Goal: Information Seeking & Learning: Learn about a topic

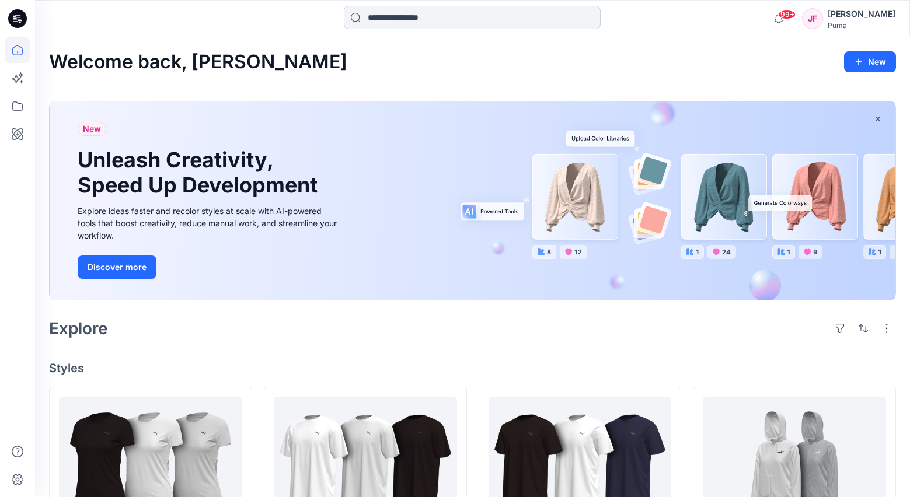
click at [404, 15] on input at bounding box center [472, 17] width 257 height 23
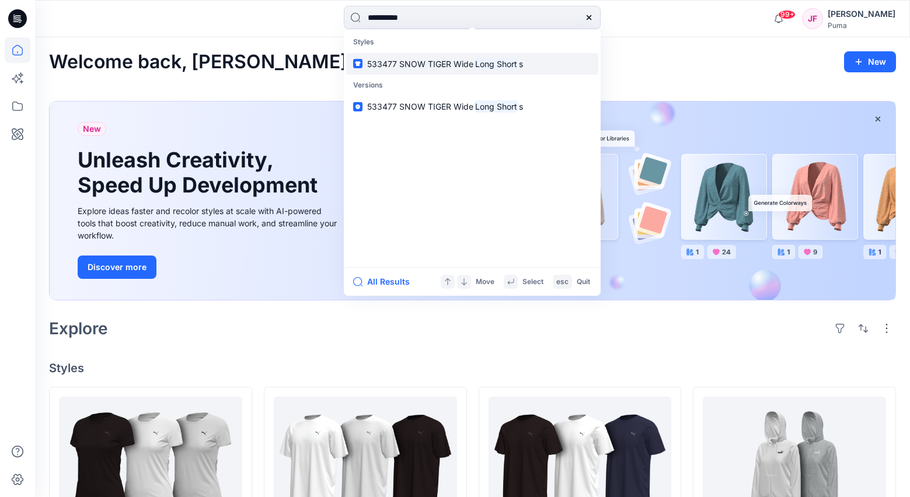
type input "**********"
click at [459, 58] on p "533477 SNOW TIGER Wide Long Short s" at bounding box center [445, 64] width 156 height 12
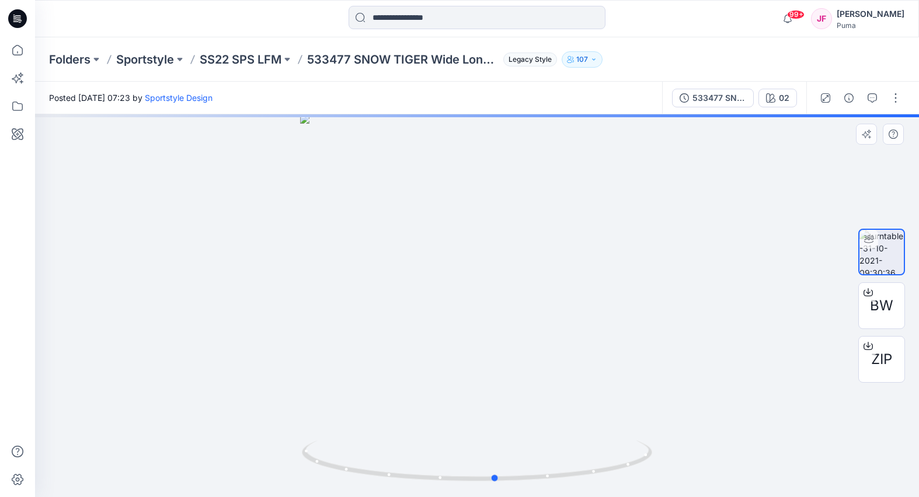
drag, startPoint x: 493, startPoint y: 326, endPoint x: 634, endPoint y: 337, distance: 141.6
click at [639, 337] on div at bounding box center [477, 305] width 884 height 383
drag, startPoint x: 470, startPoint y: 333, endPoint x: 717, endPoint y: 333, distance: 246.9
click at [631, 333] on div at bounding box center [477, 305] width 884 height 383
click at [381, 13] on input at bounding box center [476, 17] width 257 height 23
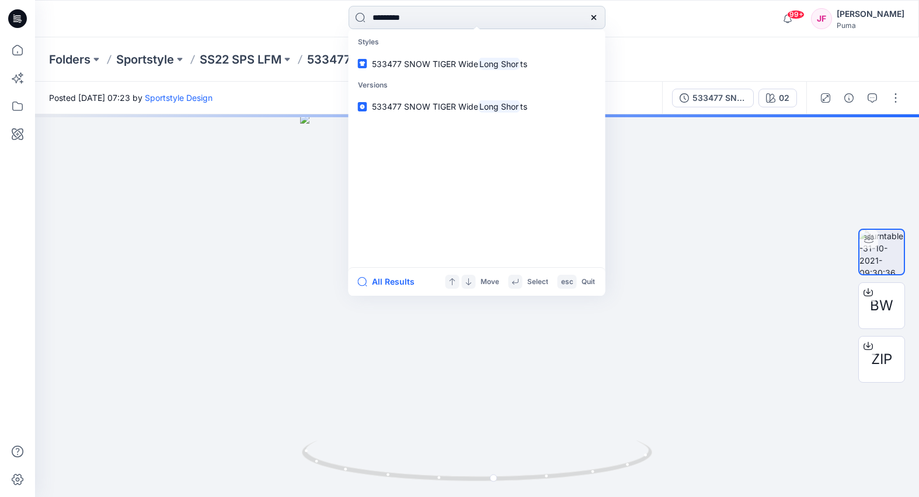
type input "**********"
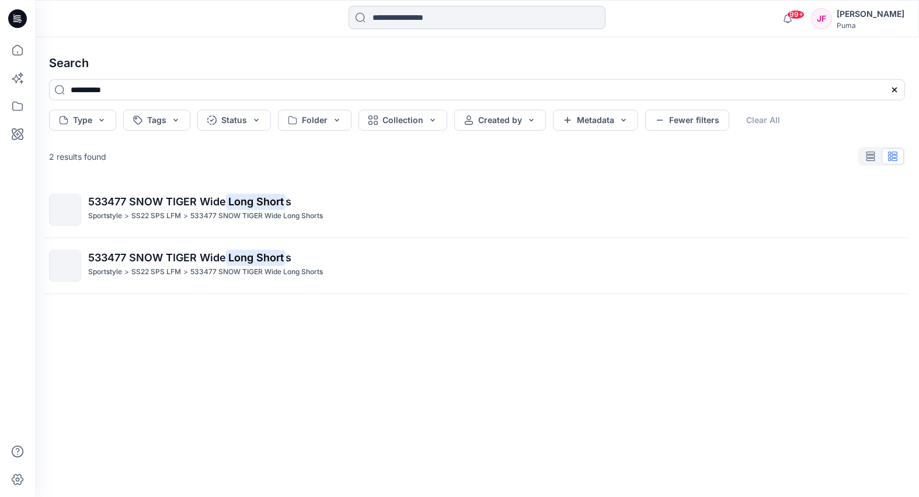
click at [458, 20] on input at bounding box center [476, 17] width 257 height 23
type input "*********"
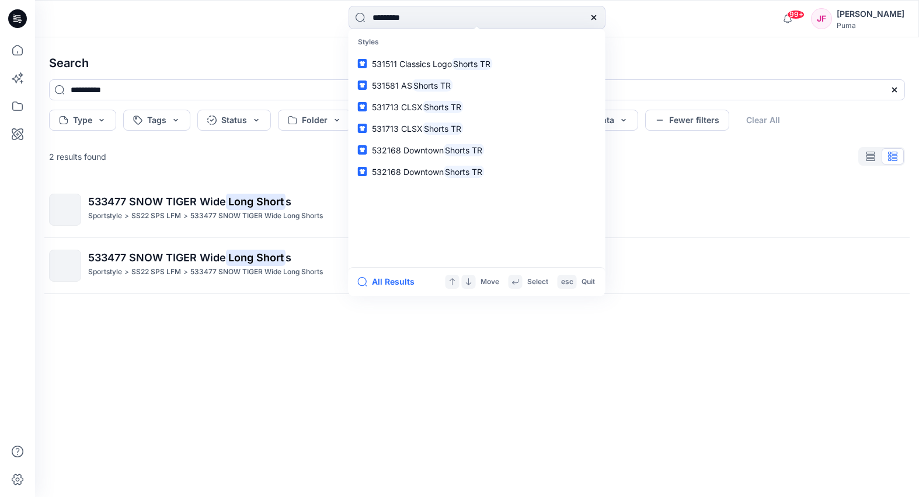
type input "*********"
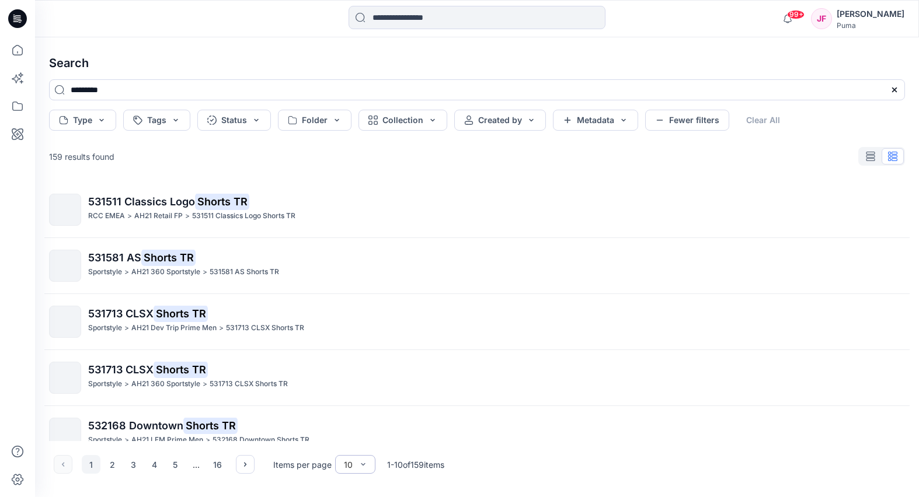
drag, startPoint x: 349, startPoint y: 471, endPoint x: 357, endPoint y: 467, distance: 8.6
click at [349, 471] on div "10" at bounding box center [355, 464] width 40 height 19
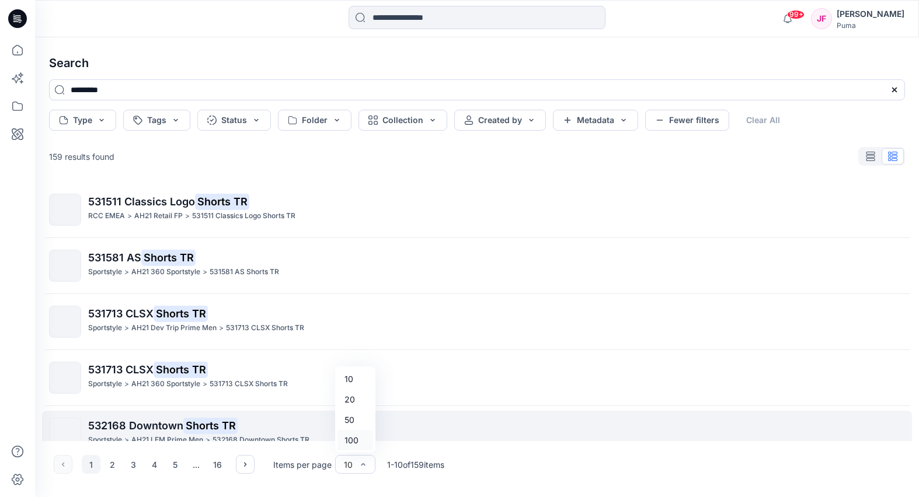
click at [355, 440] on div "100" at bounding box center [355, 440] width 36 height 20
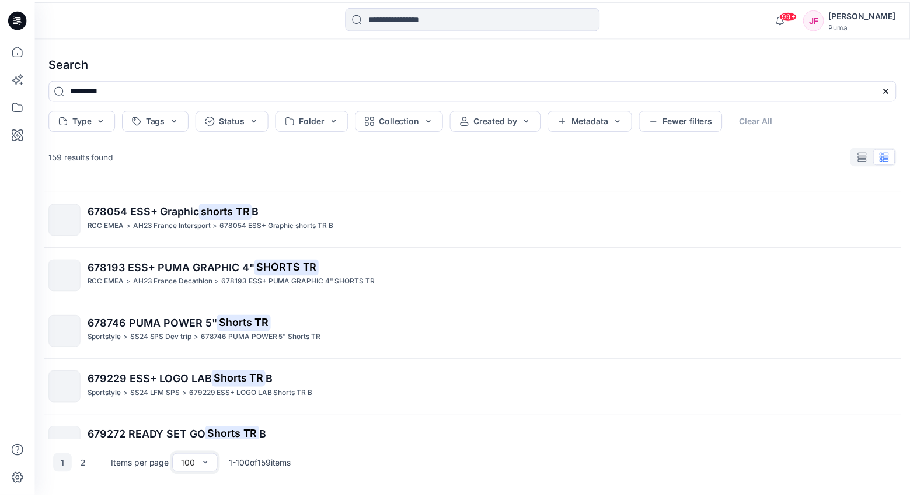
scroll to position [2190, 0]
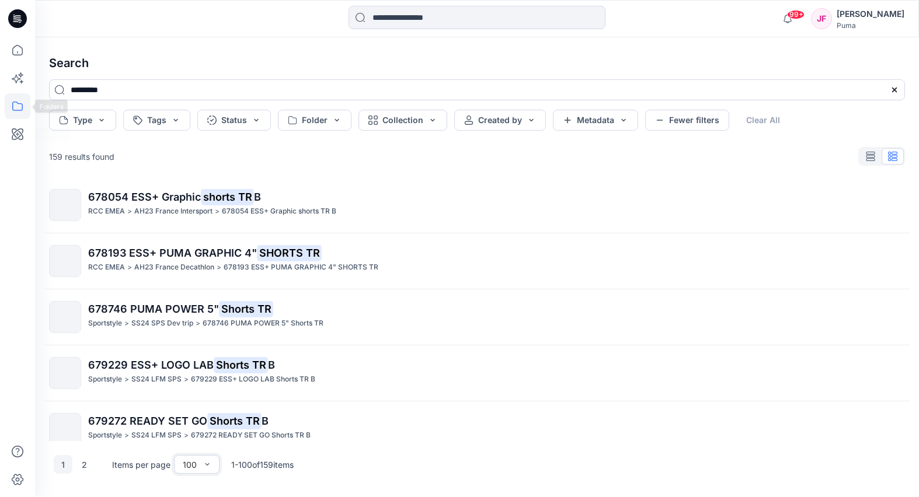
drag, startPoint x: 11, startPoint y: 111, endPoint x: 18, endPoint y: 104, distance: 9.9
click at [8, 106] on icon at bounding box center [18, 106] width 26 height 26
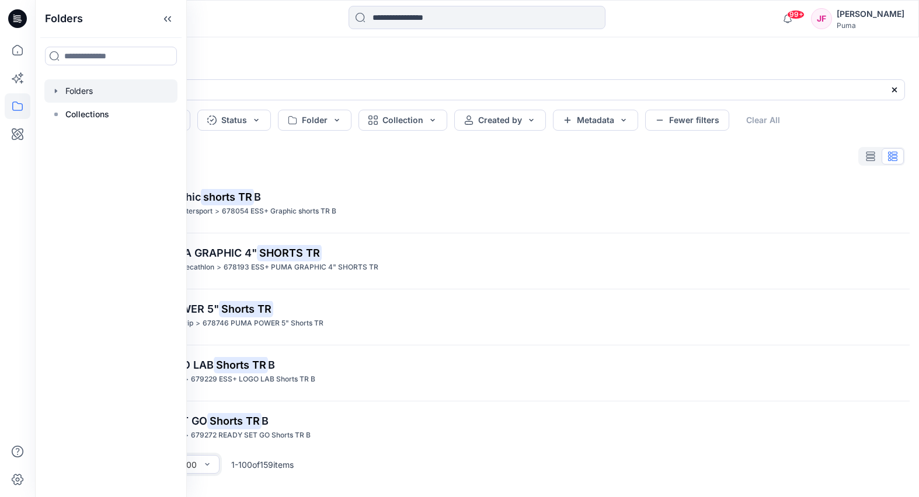
click at [79, 90] on div at bounding box center [110, 90] width 133 height 23
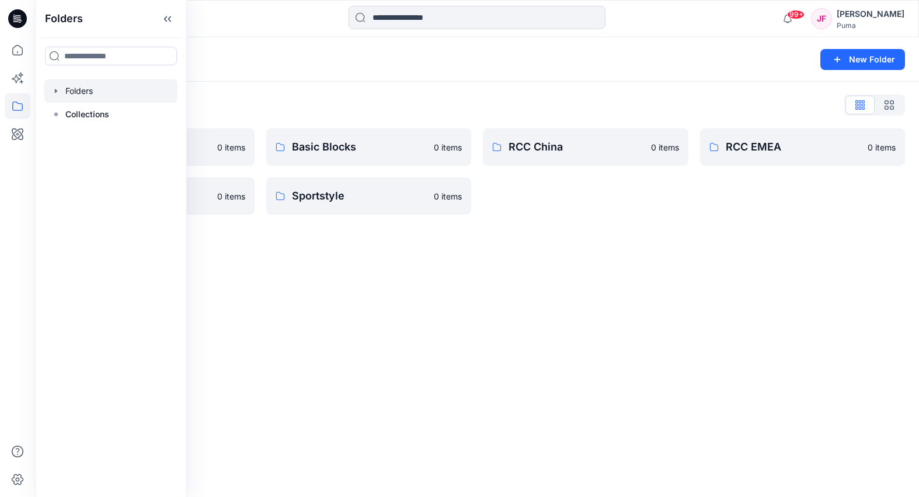
drag, startPoint x: 400, startPoint y: 291, endPoint x: 403, endPoint y: 285, distance: 6.8
click at [400, 291] on div "Folders New Folder Folders List 3D Training 0 items RCC India 0 items Basic Blo…" at bounding box center [477, 267] width 884 height 460
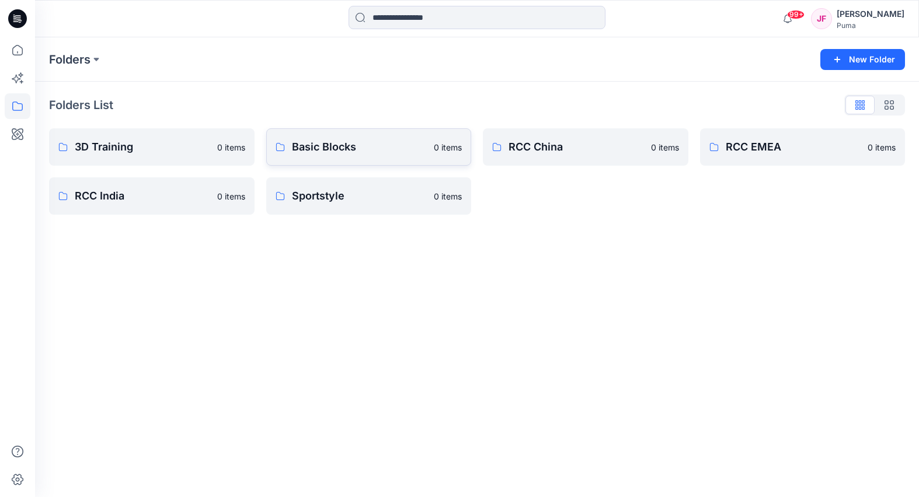
click at [362, 150] on p "Basic Blocks" at bounding box center [359, 147] width 135 height 16
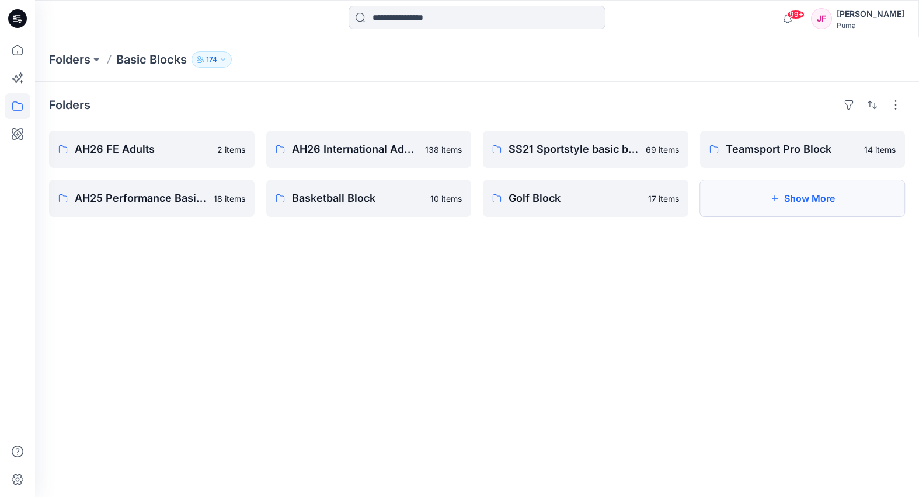
click at [782, 199] on button "Show More" at bounding box center [802, 198] width 205 height 37
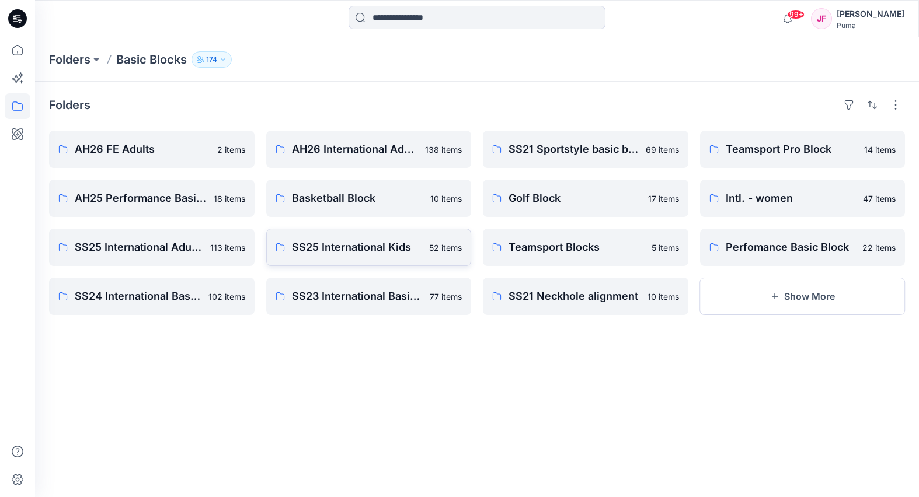
click at [375, 246] on p "SS25 International Kids" at bounding box center [357, 247] width 131 height 16
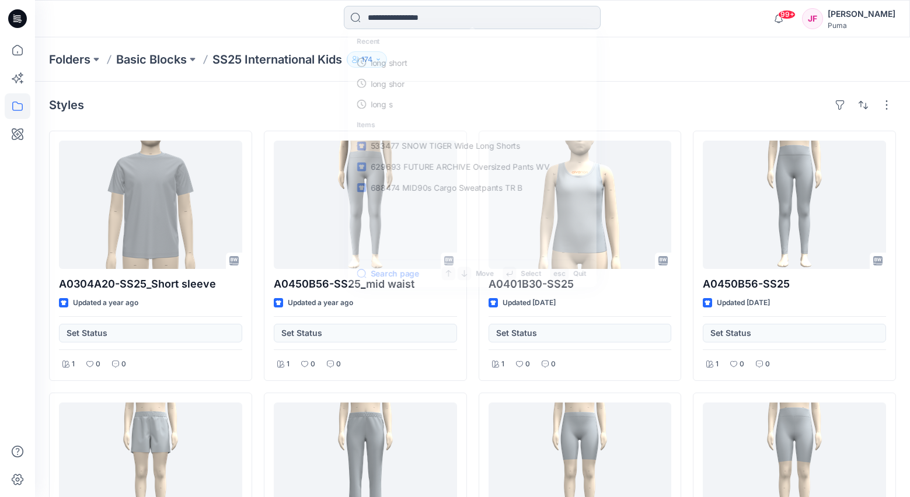
drag, startPoint x: 466, startPoint y: 20, endPoint x: 455, endPoint y: 16, distance: 12.0
click at [466, 20] on input at bounding box center [472, 17] width 257 height 23
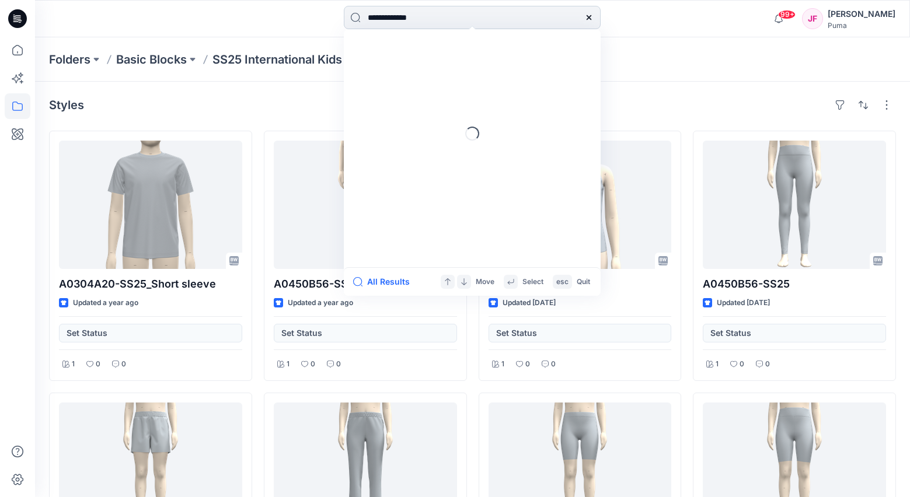
type input "**********"
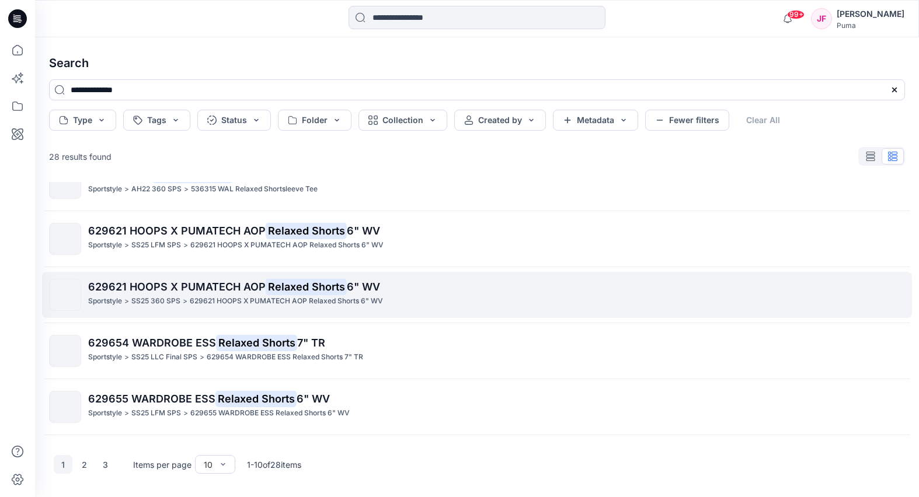
scroll to position [30, 0]
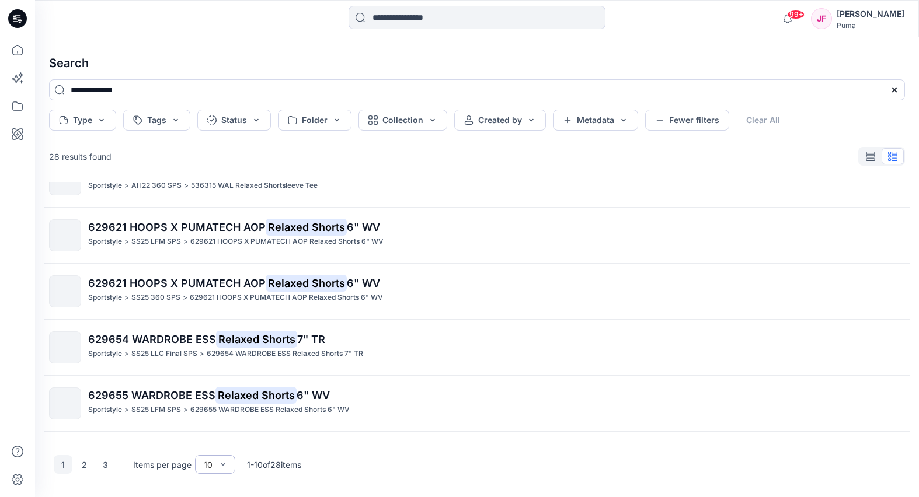
click at [214, 466] on div "10" at bounding box center [208, 465] width 20 height 12
click at [211, 436] on div "100" at bounding box center [215, 440] width 36 height 20
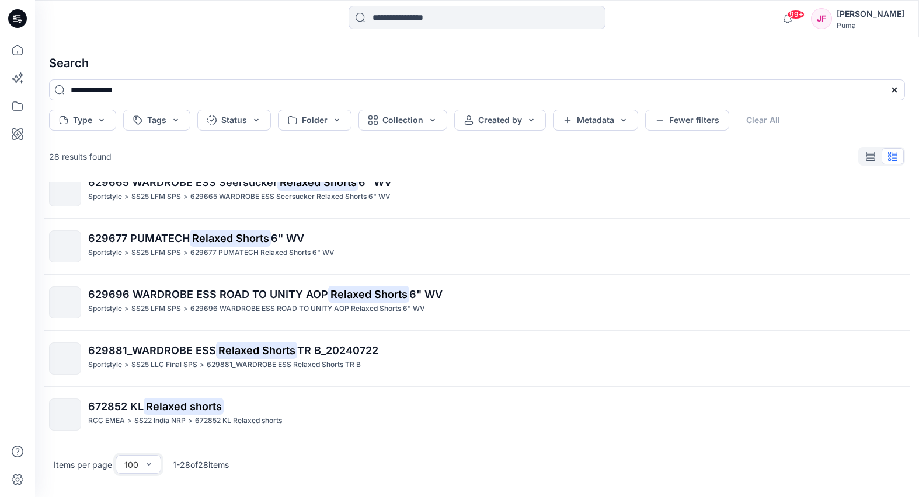
scroll to position [1310, 0]
click at [449, 19] on input at bounding box center [476, 17] width 257 height 23
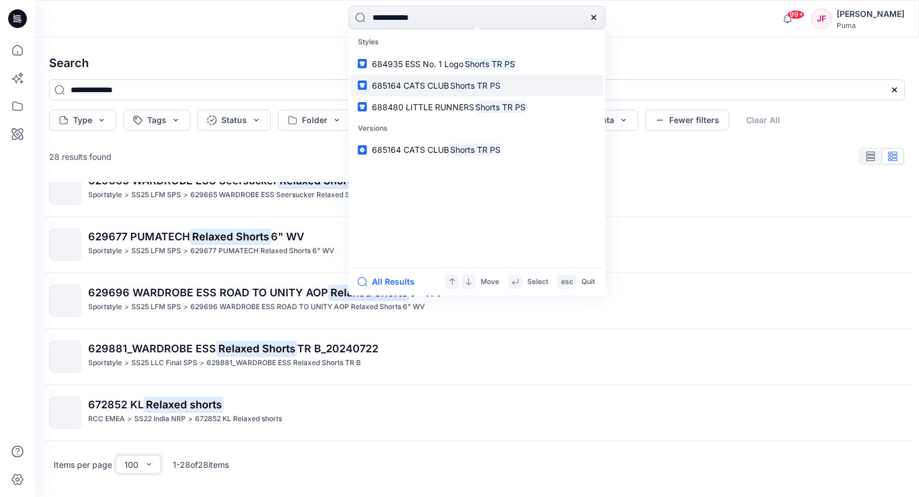
type input "**********"
click at [461, 88] on mark "Shorts TR PS" at bounding box center [476, 85] width 54 height 13
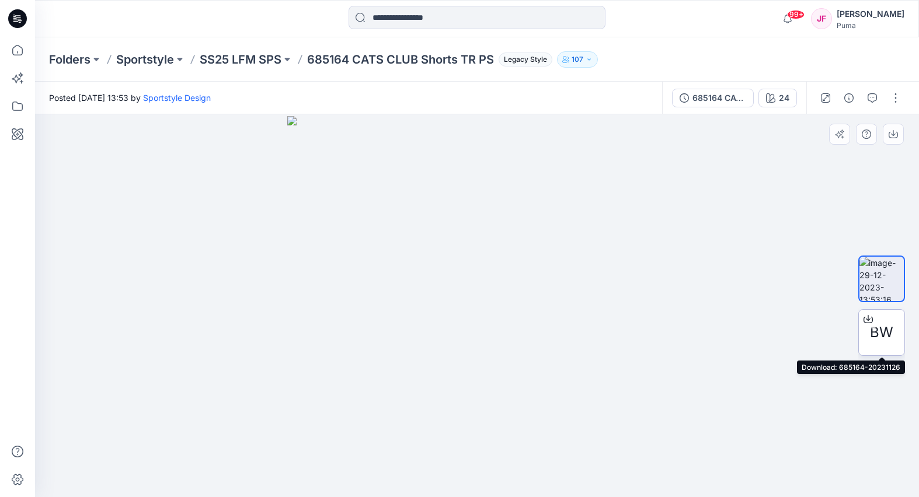
click at [872, 332] on span "BW" at bounding box center [881, 332] width 23 height 21
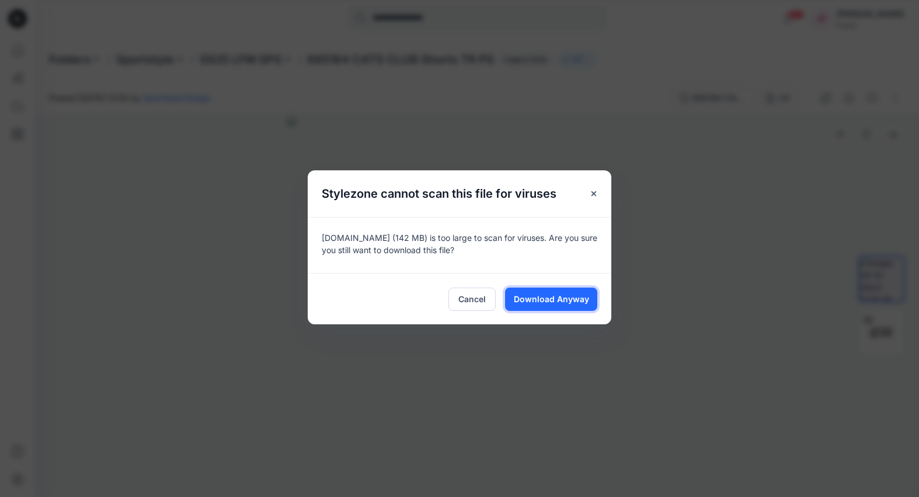
click at [543, 297] on span "Download Anyway" at bounding box center [551, 299] width 75 height 12
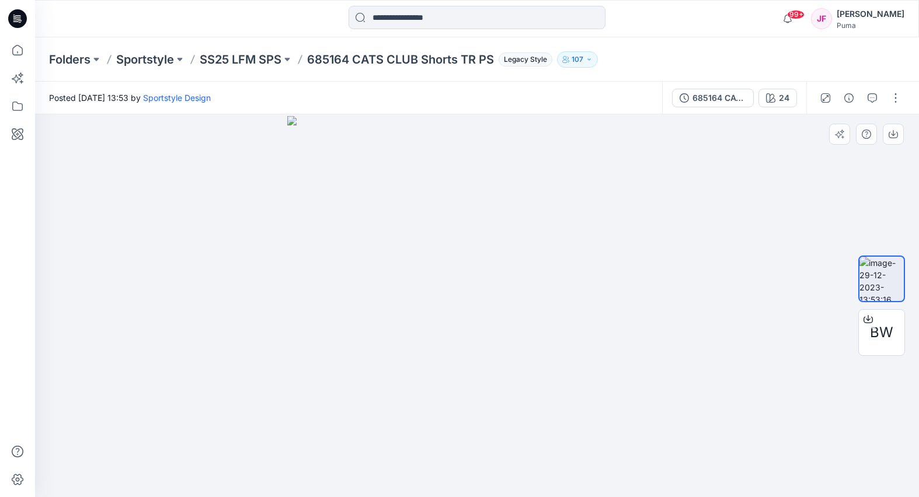
click at [611, 293] on img at bounding box center [476, 306] width 379 height 381
click at [515, 305] on img at bounding box center [476, 306] width 379 height 381
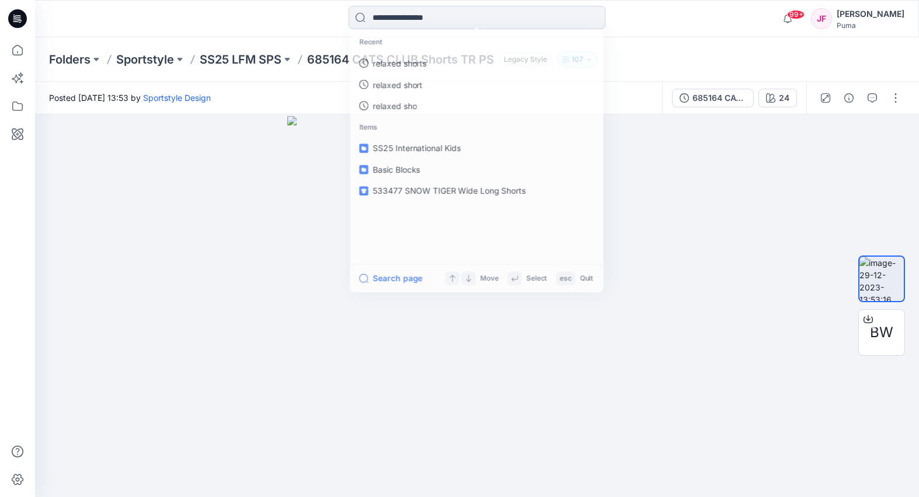
click at [400, 19] on input at bounding box center [476, 17] width 257 height 23
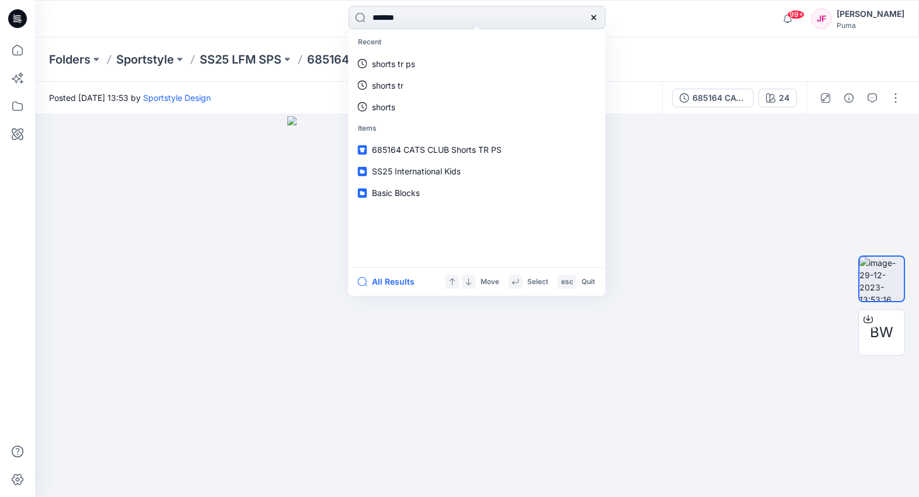
type input "********"
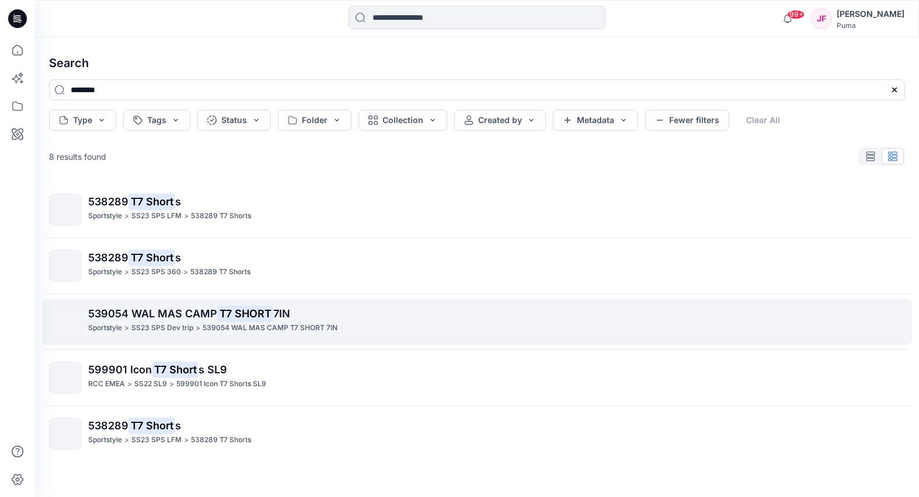
click at [361, 324] on div "Sportstyle > SS23 SPS Dev trip > 539054 WAL MAS CAMP T7 SHORT 7IN" at bounding box center [496, 328] width 816 height 12
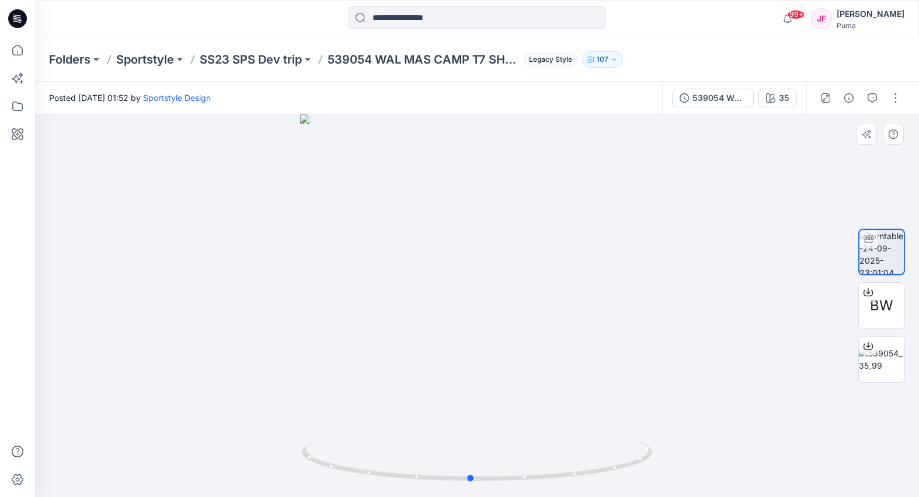
drag, startPoint x: 578, startPoint y: 341, endPoint x: 571, endPoint y: 330, distance: 12.6
click at [571, 330] on div at bounding box center [477, 305] width 884 height 383
click at [403, 11] on input at bounding box center [476, 17] width 257 height 23
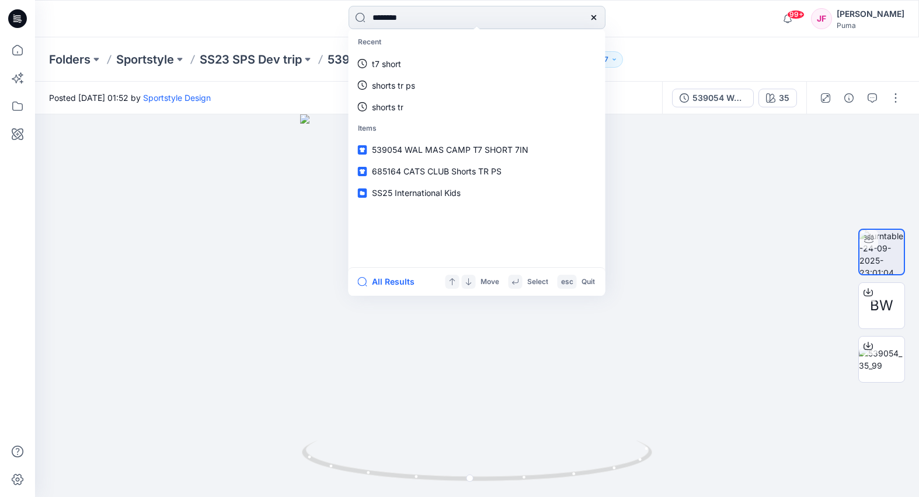
type input "*********"
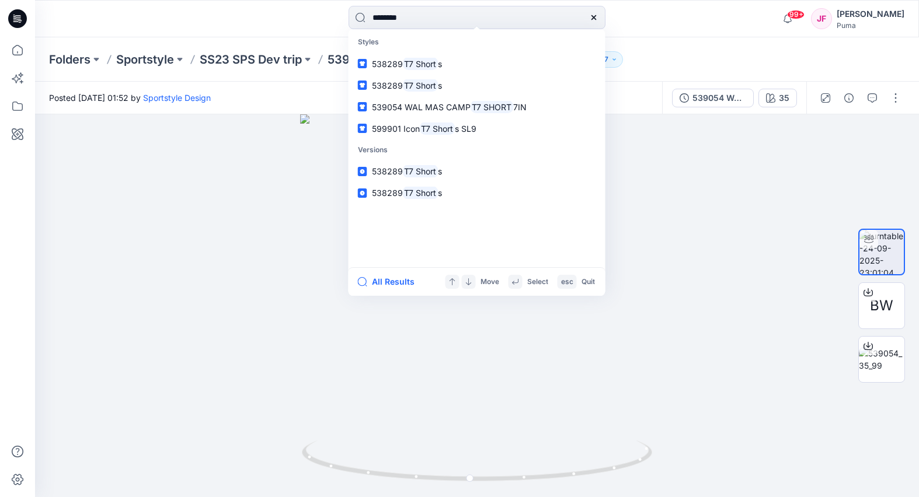
type input "*********"
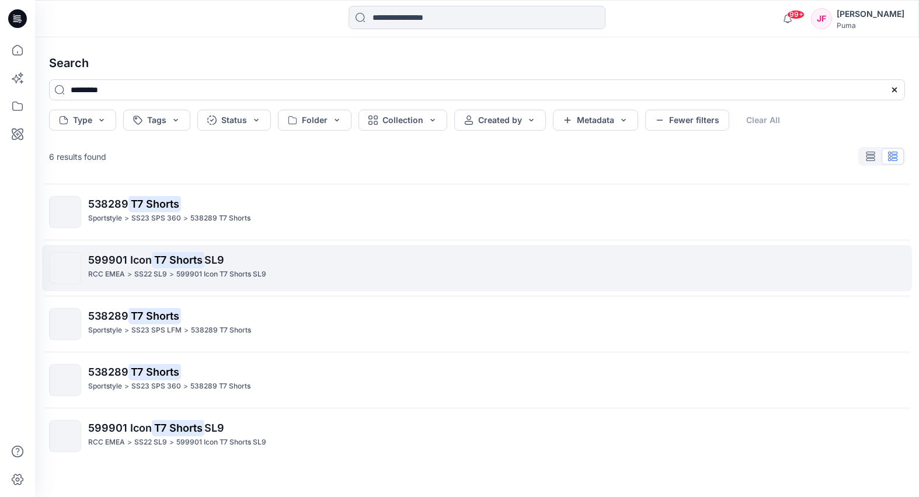
scroll to position [58, 0]
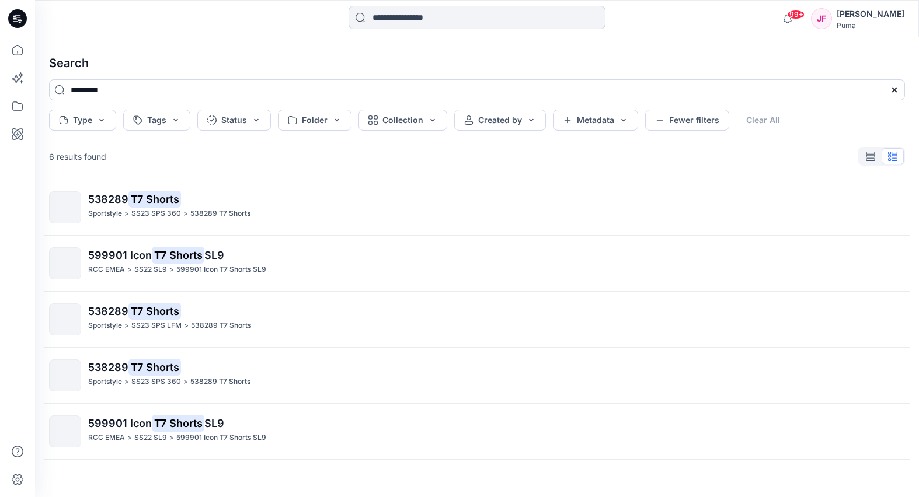
click at [442, 17] on input at bounding box center [476, 17] width 257 height 23
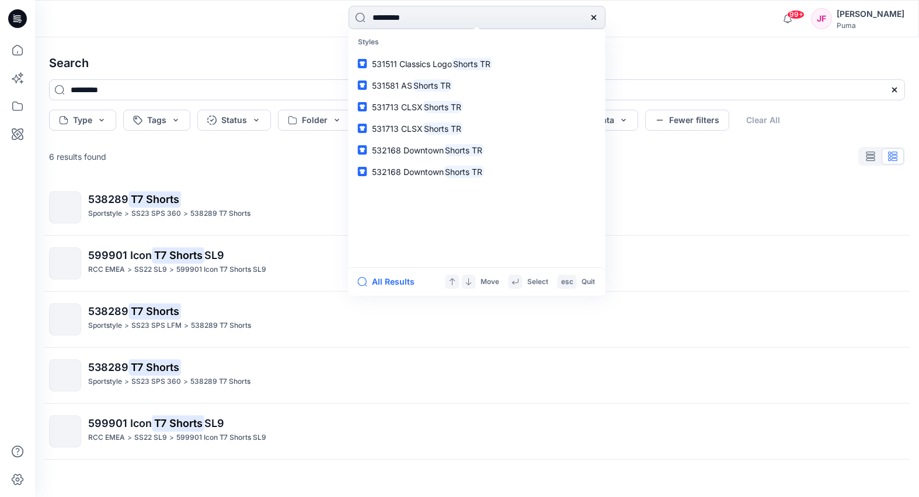
click at [371, 16] on input "*********" at bounding box center [476, 17] width 257 height 23
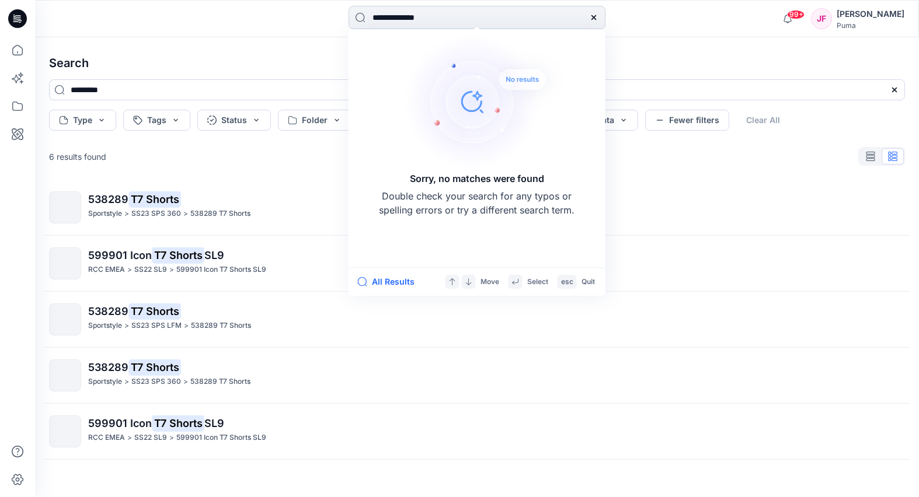
click at [426, 20] on input "**********" at bounding box center [476, 17] width 257 height 23
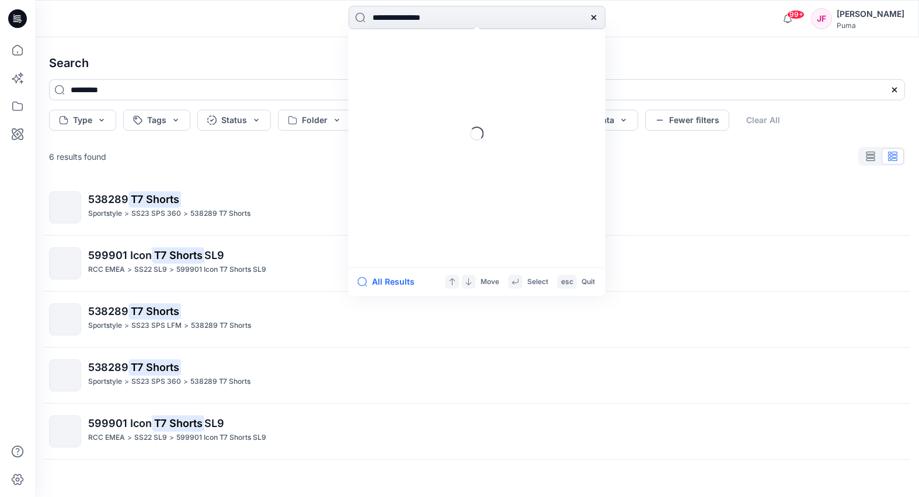
type input "**********"
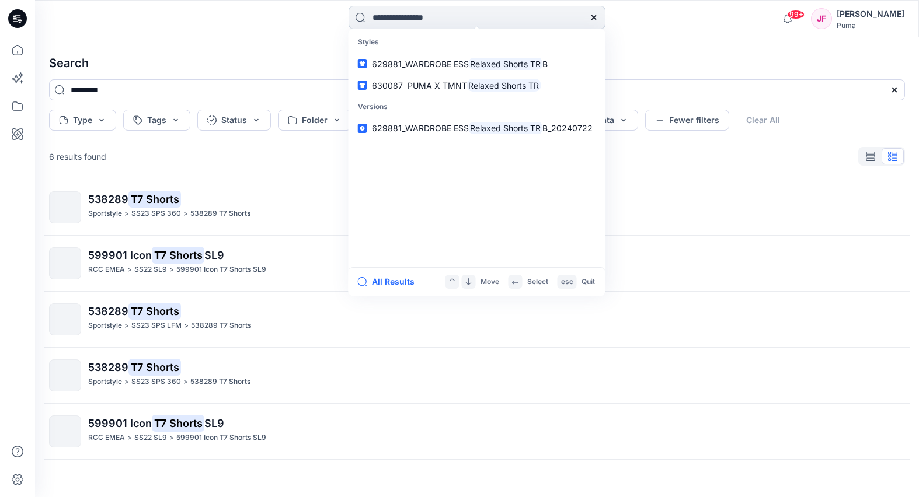
type input "**********"
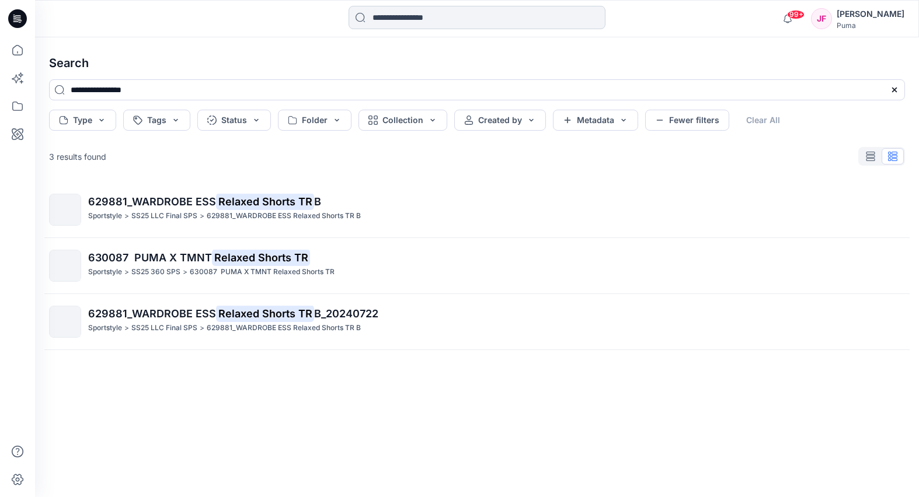
scroll to position [0, 0]
click at [416, 20] on input at bounding box center [476, 17] width 257 height 23
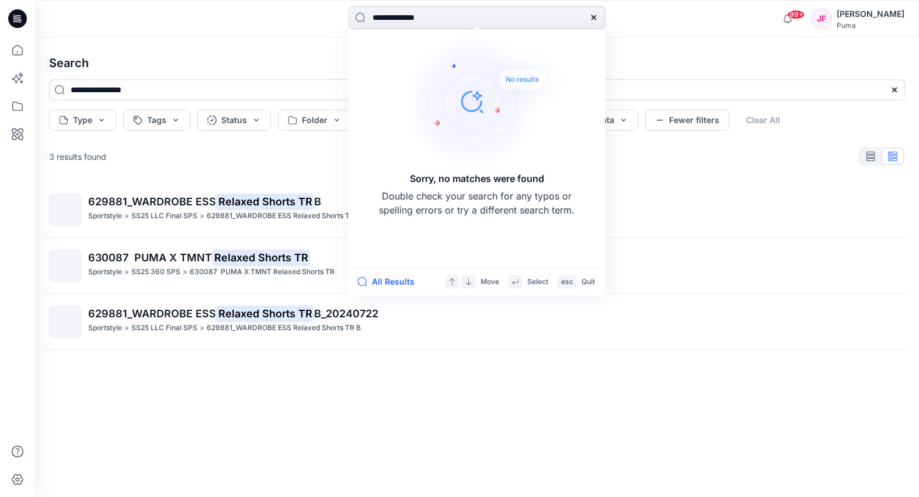
click at [416, 17] on input "**********" at bounding box center [476, 17] width 257 height 23
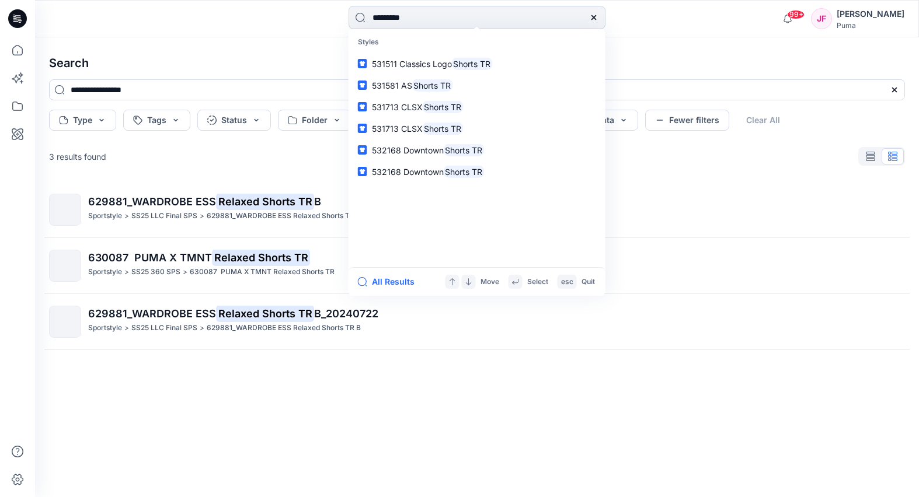
click at [371, 16] on input "*********" at bounding box center [476, 17] width 257 height 23
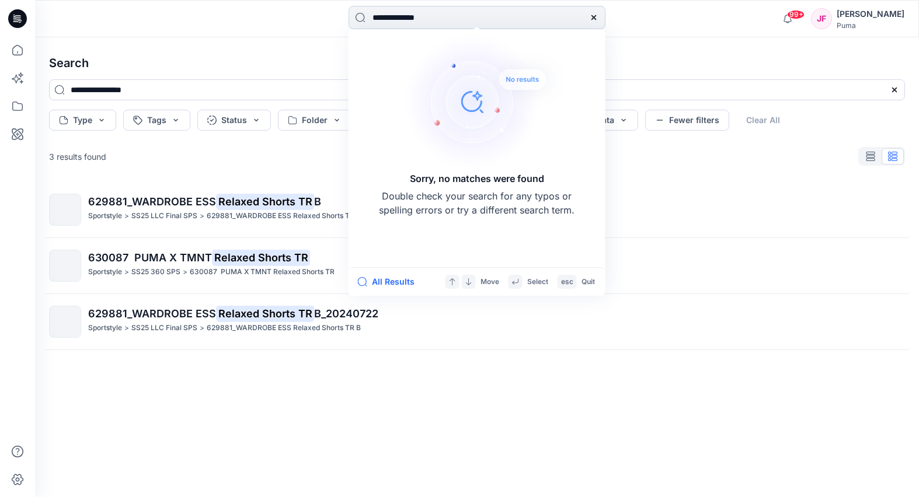
click at [433, 19] on input "**********" at bounding box center [476, 17] width 257 height 23
type input "**********"
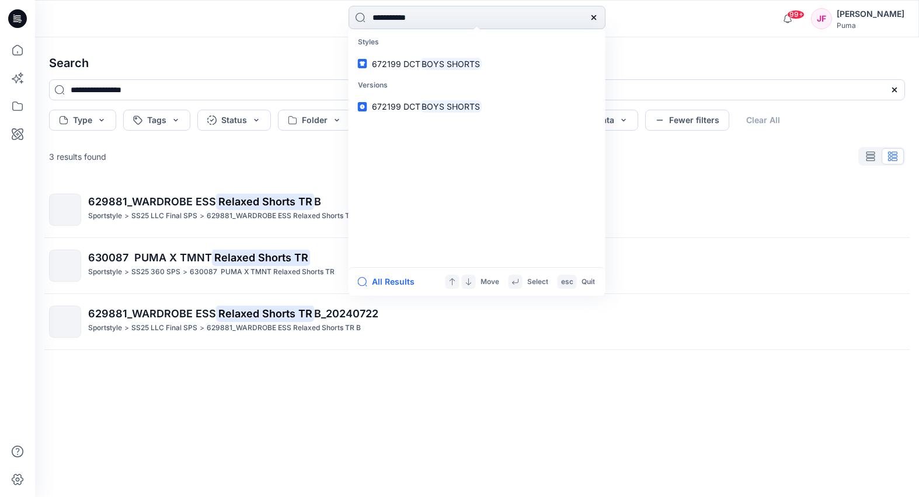
type input "**********"
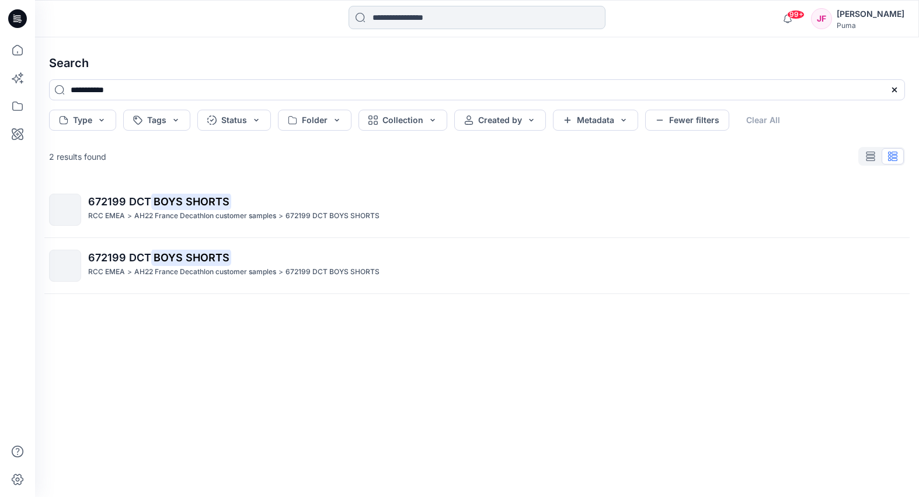
click at [419, 12] on input at bounding box center [476, 17] width 257 height 23
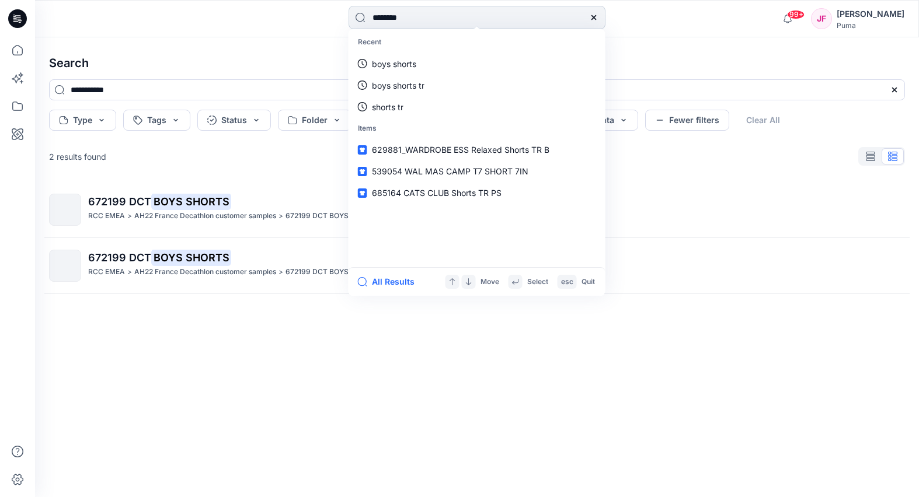
type input "*********"
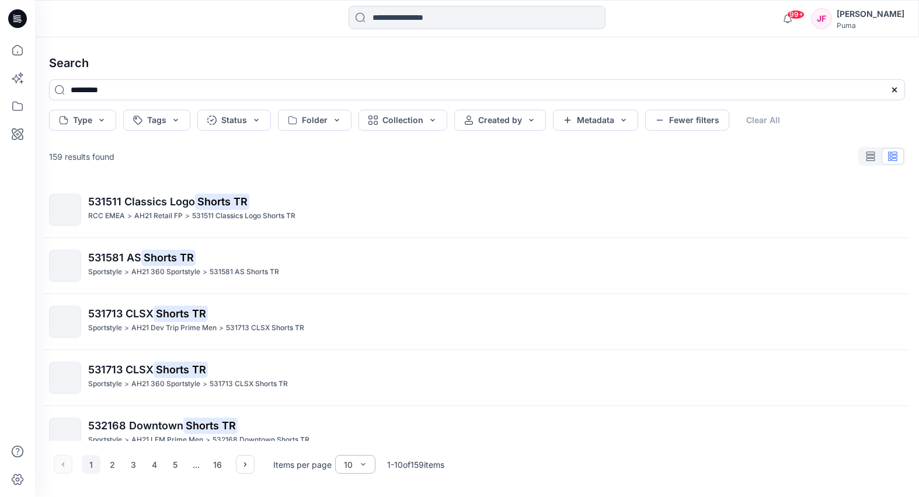
click at [352, 467] on div "10" at bounding box center [348, 465] width 20 height 12
click at [352, 441] on div "100" at bounding box center [355, 440] width 36 height 20
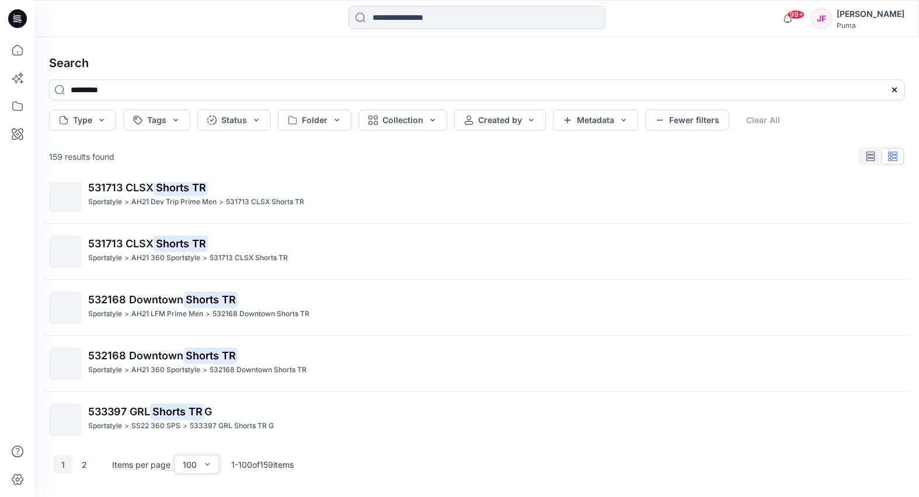
scroll to position [5344, 0]
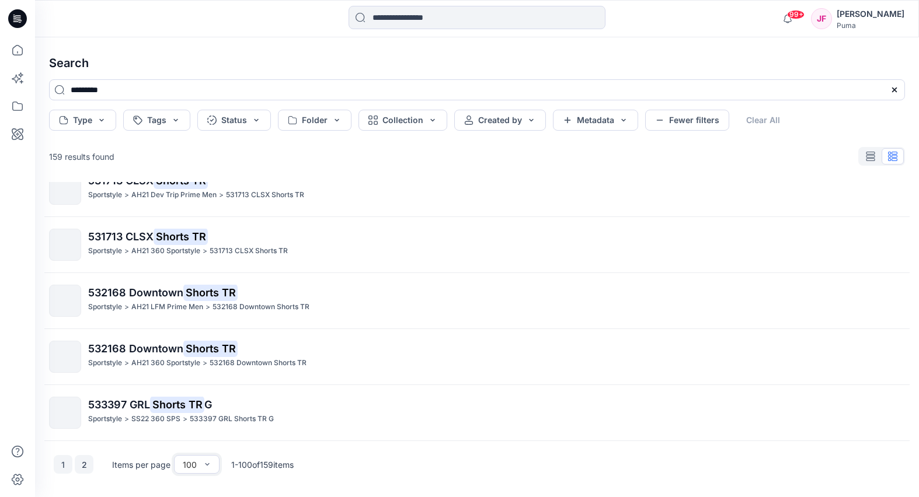
click at [84, 458] on button "2" at bounding box center [84, 464] width 19 height 19
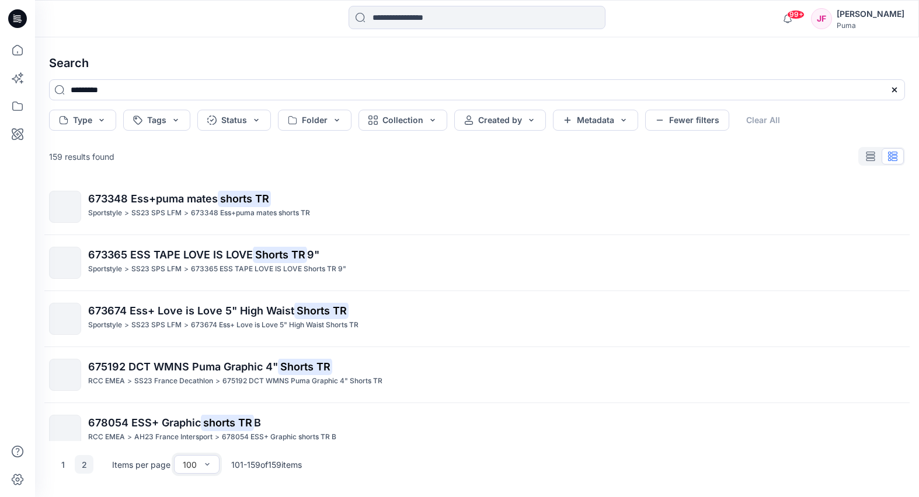
scroll to position [1527, 0]
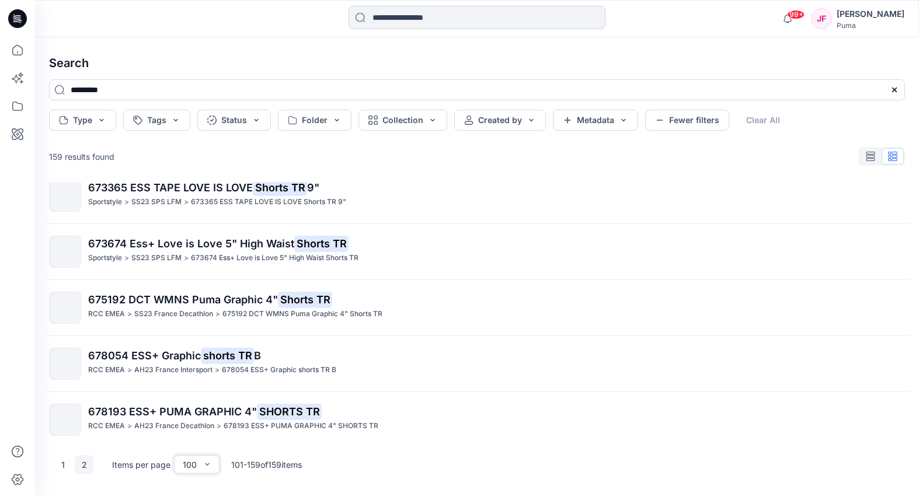
click at [402, 24] on input at bounding box center [476, 17] width 257 height 23
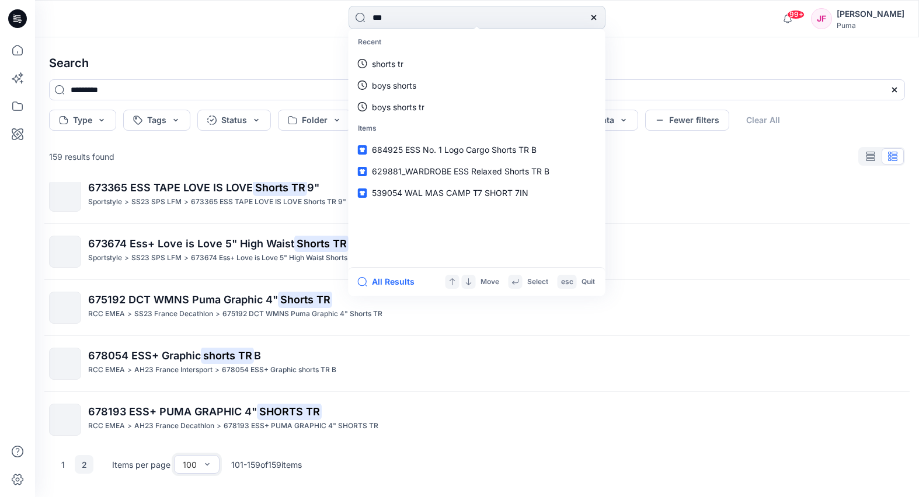
type input "****"
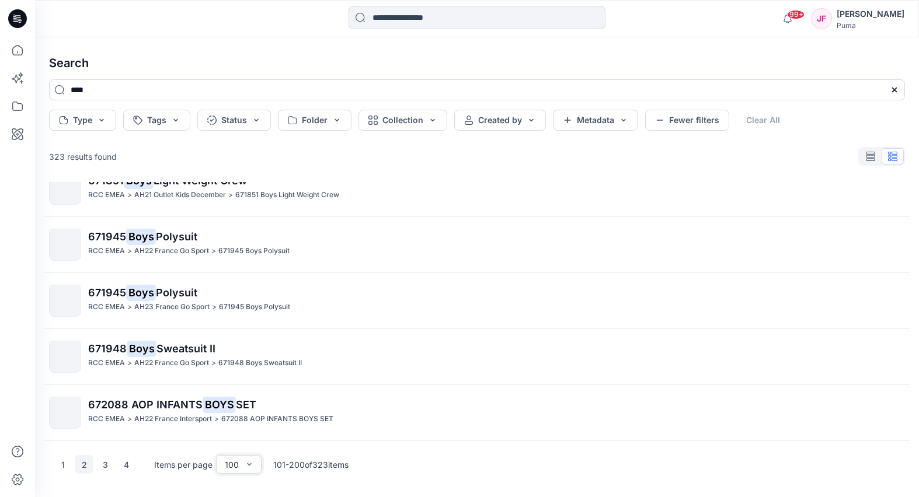
scroll to position [5342, 0]
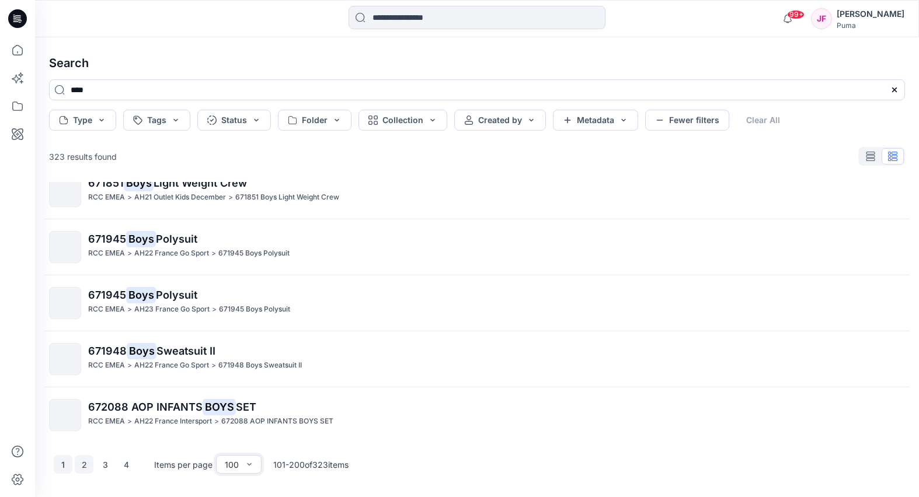
click at [65, 461] on button "1" at bounding box center [63, 464] width 19 height 19
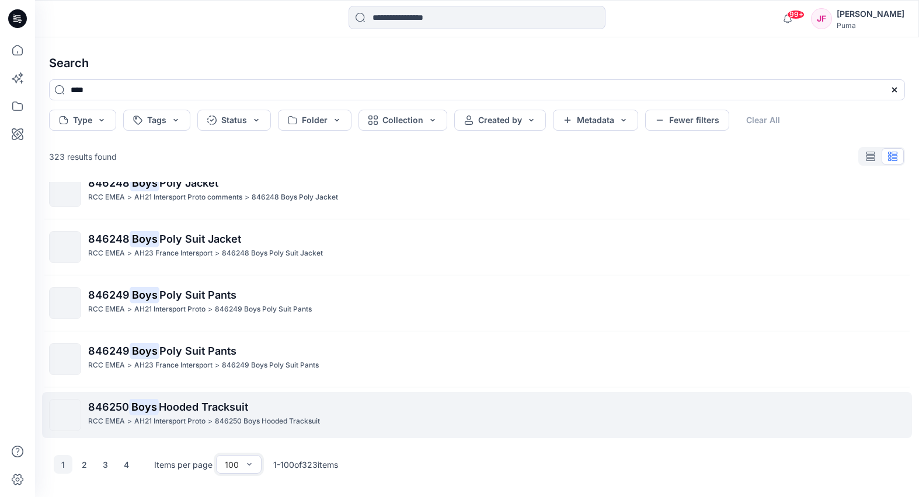
scroll to position [5344, 0]
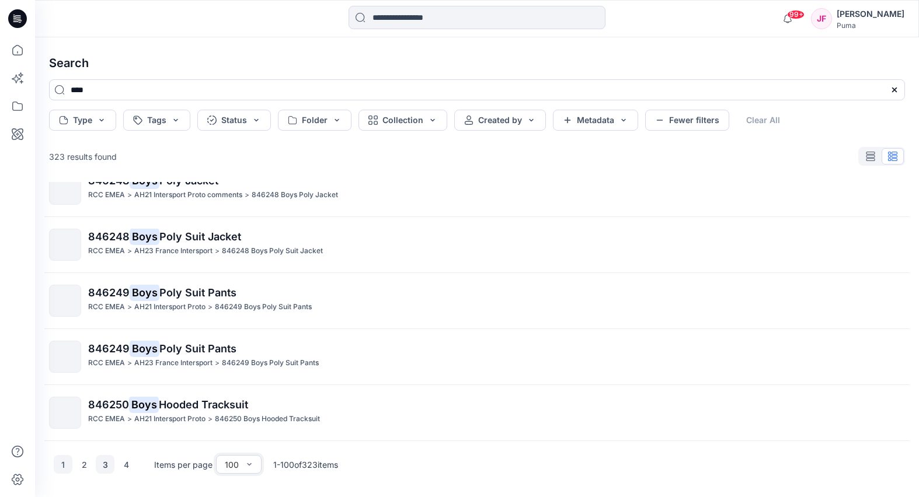
click at [107, 461] on button "3" at bounding box center [105, 464] width 19 height 19
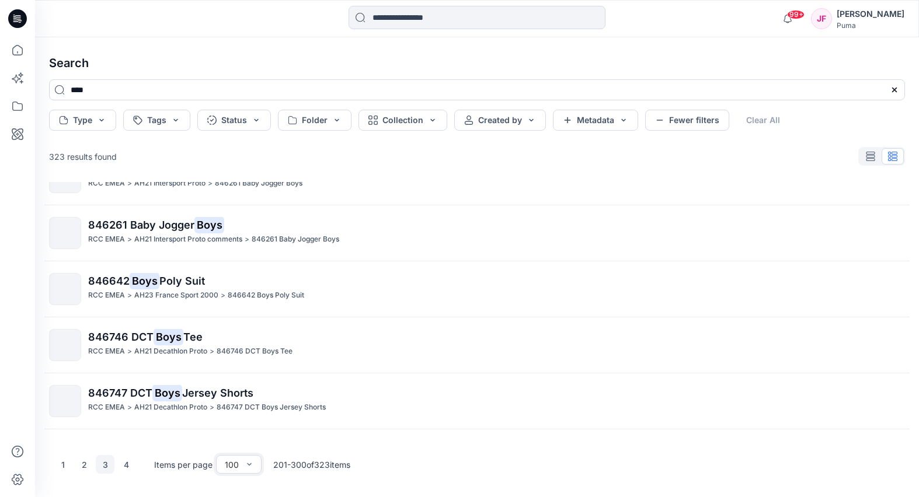
scroll to position [3486, 0]
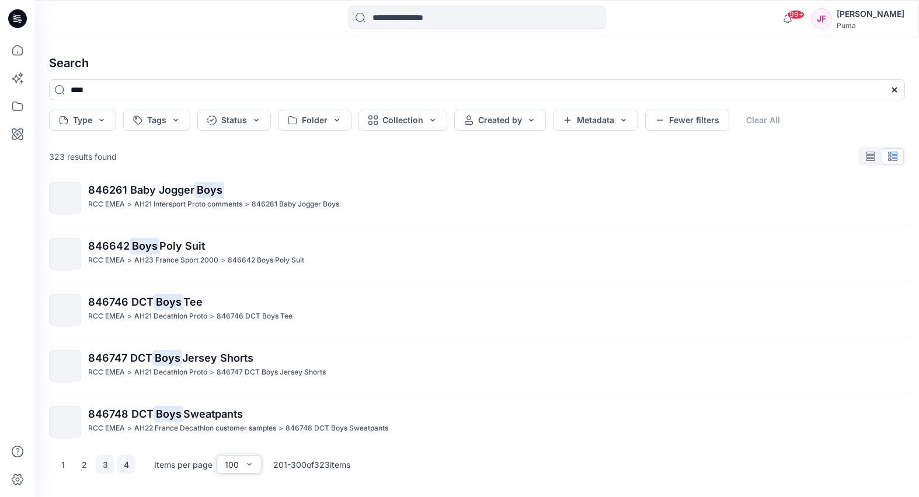
click at [127, 463] on button "4" at bounding box center [126, 464] width 19 height 19
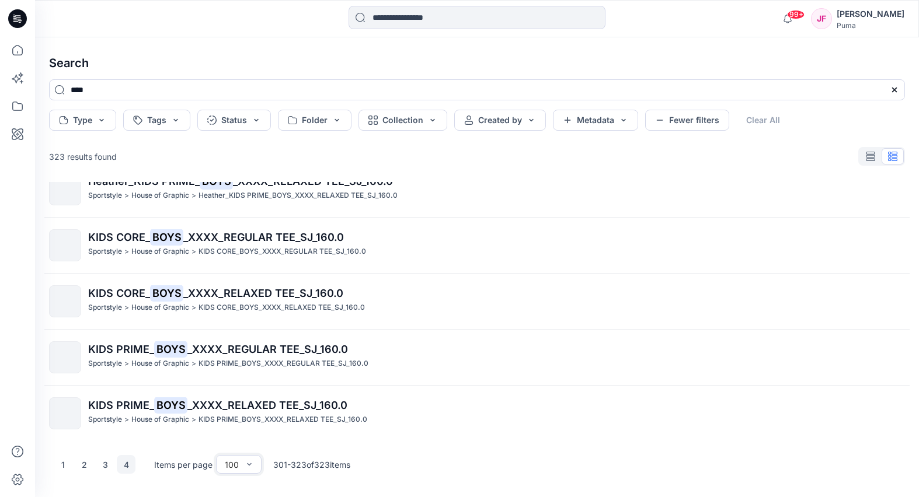
scroll to position [1030, 0]
drag, startPoint x: 378, startPoint y: 20, endPoint x: 373, endPoint y: 29, distance: 9.9
click at [377, 20] on input at bounding box center [476, 17] width 257 height 23
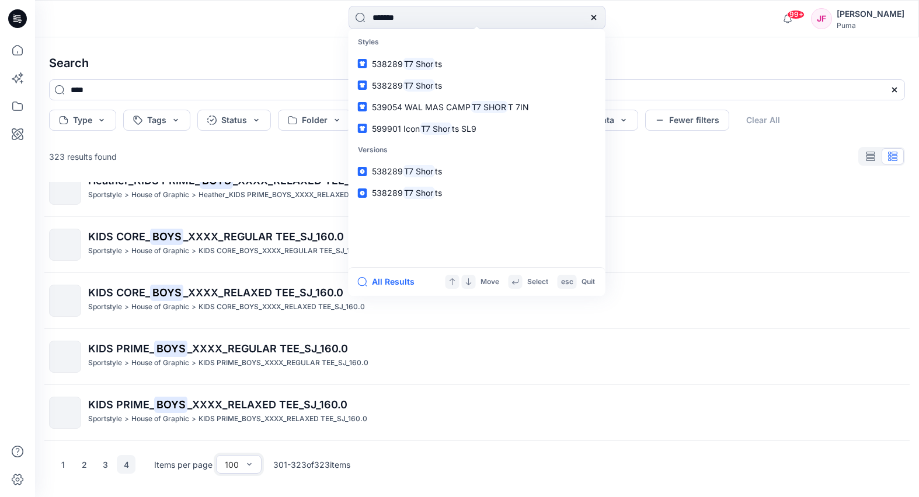
type input "********"
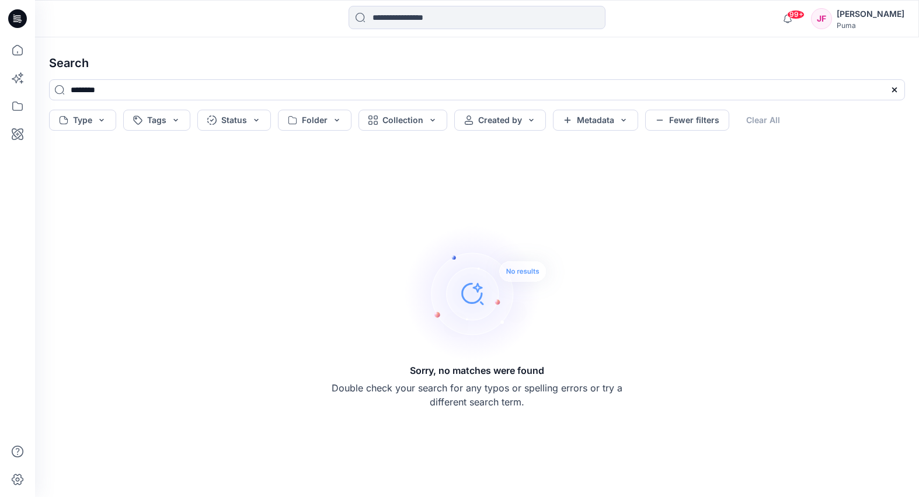
click at [413, 33] on div "99+ Notifications Jenny Wong shared 695950_20250924 (1) in AH26 MFO (Unknown) 1…" at bounding box center [477, 18] width 884 height 37
drag, startPoint x: 93, startPoint y: 90, endPoint x: 100, endPoint y: 90, distance: 6.4
click at [95, 91] on input "********" at bounding box center [477, 89] width 856 height 21
click at [100, 90] on input "********" at bounding box center [477, 89] width 856 height 21
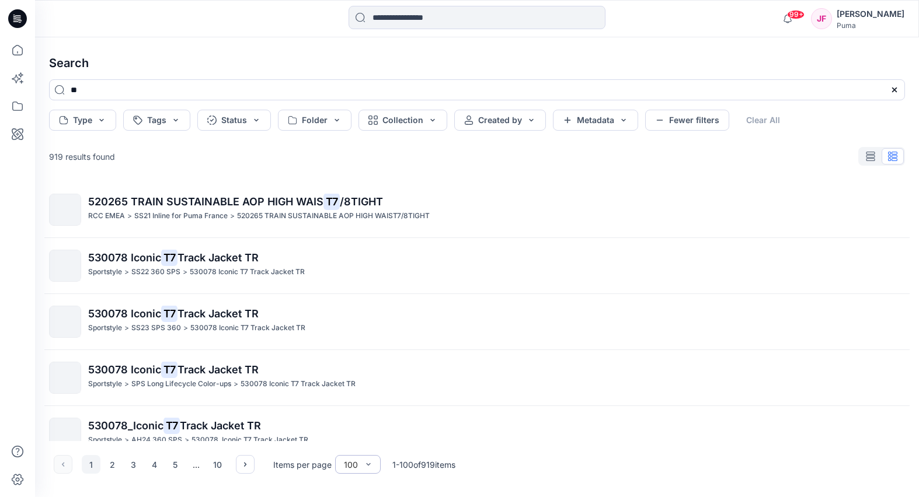
click at [348, 463] on div "100" at bounding box center [351, 465] width 14 height 12
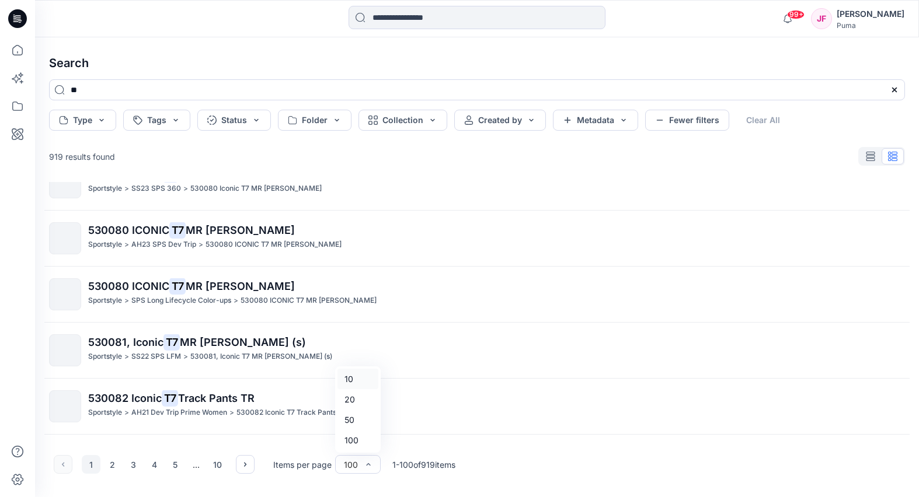
scroll to position [507, 0]
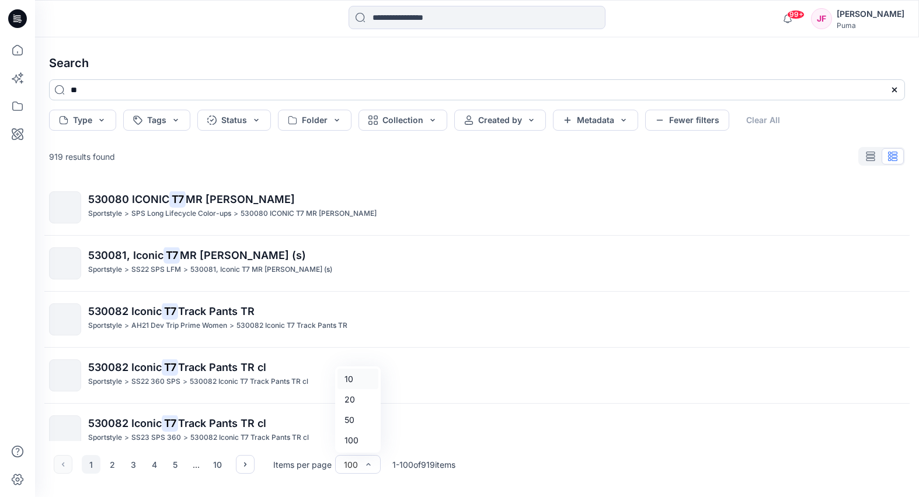
click at [119, 90] on input "**" at bounding box center [477, 89] width 856 height 21
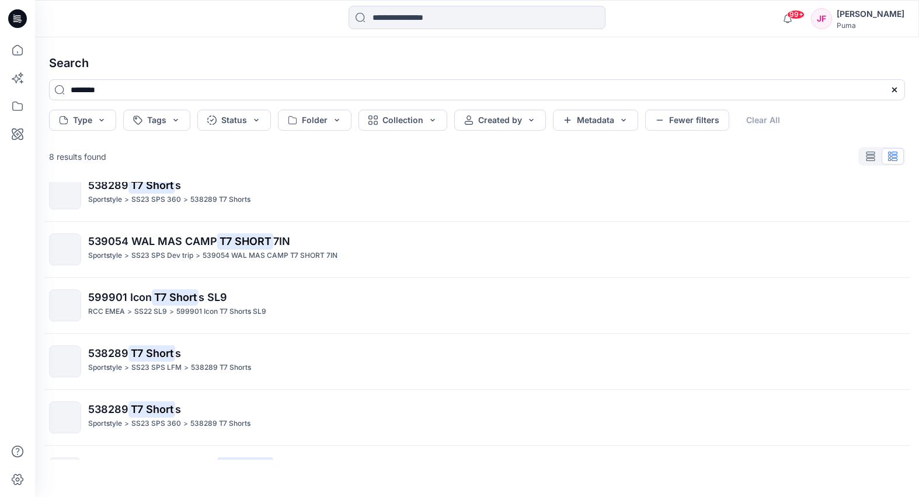
scroll to position [26, 0]
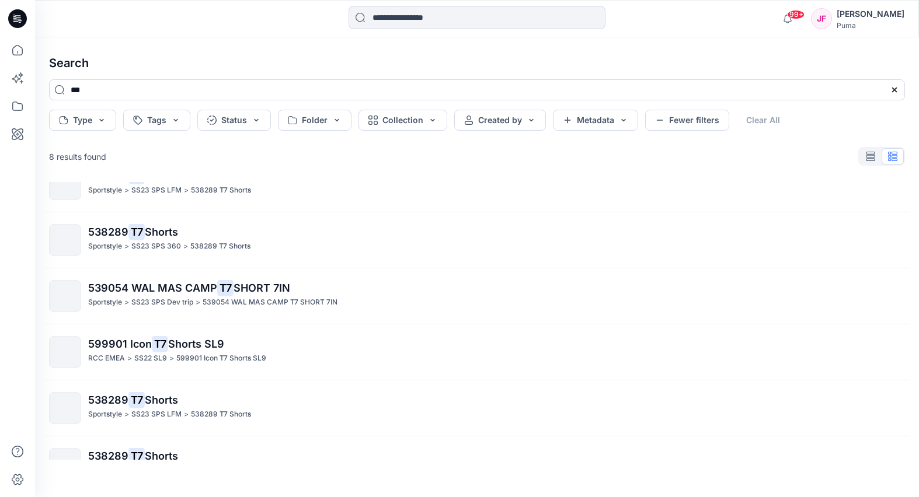
type input "**"
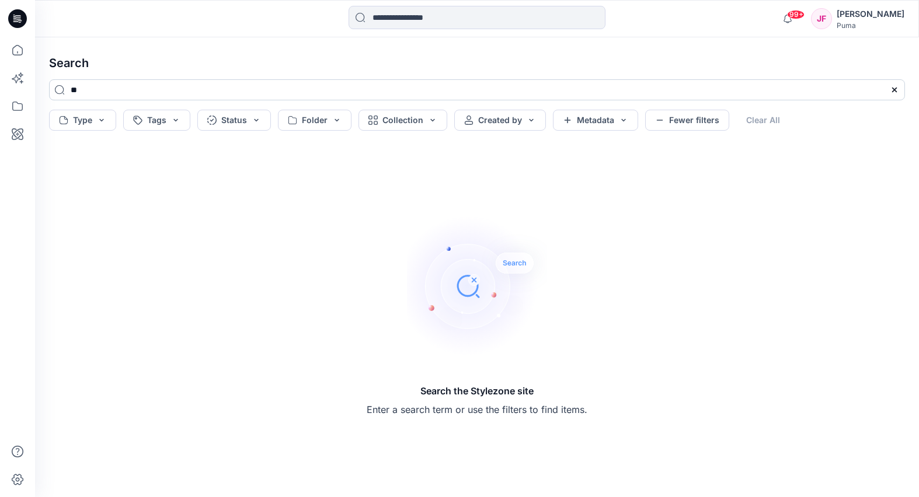
drag, startPoint x: 124, startPoint y: 90, endPoint x: 113, endPoint y: 92, distance: 11.7
click at [121, 91] on input "**" at bounding box center [477, 89] width 856 height 21
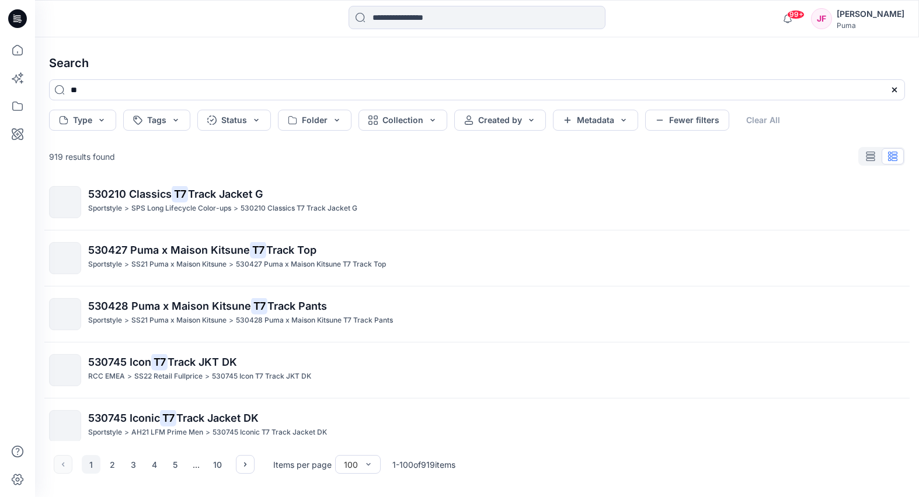
scroll to position [2237, 0]
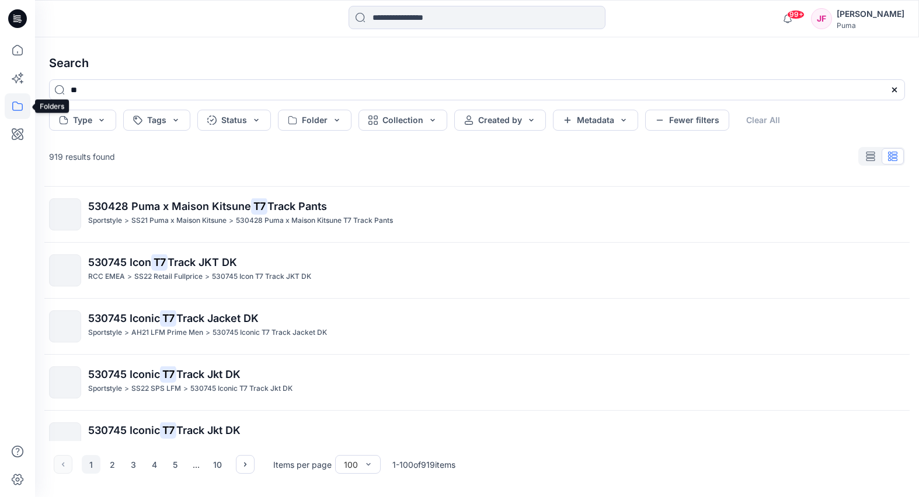
click at [19, 110] on icon at bounding box center [17, 106] width 11 height 9
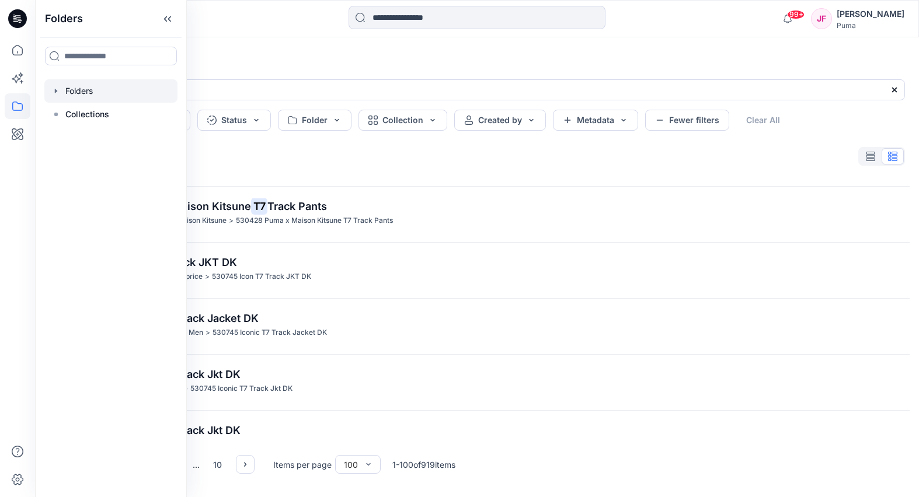
click at [109, 94] on div at bounding box center [110, 90] width 133 height 23
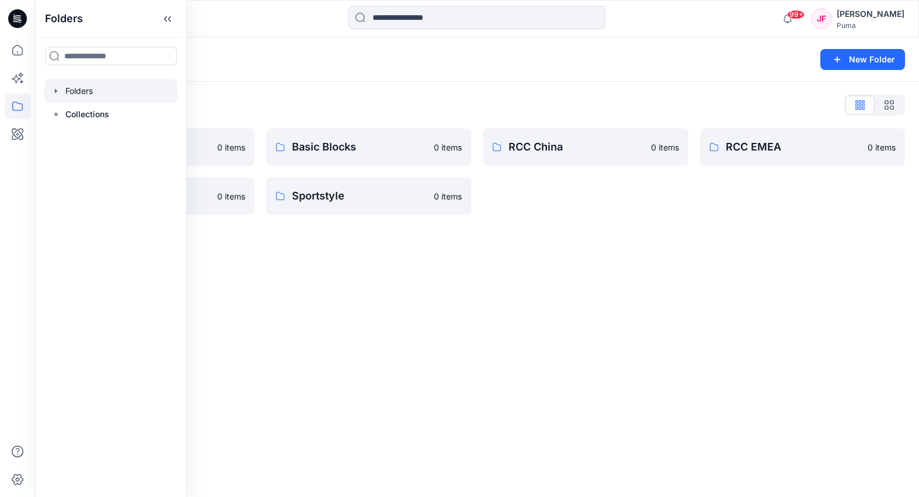
click at [449, 247] on div "Folders New Folder Folders List 3D Training 0 items RCC India 0 items Basic Blo…" at bounding box center [477, 267] width 884 height 460
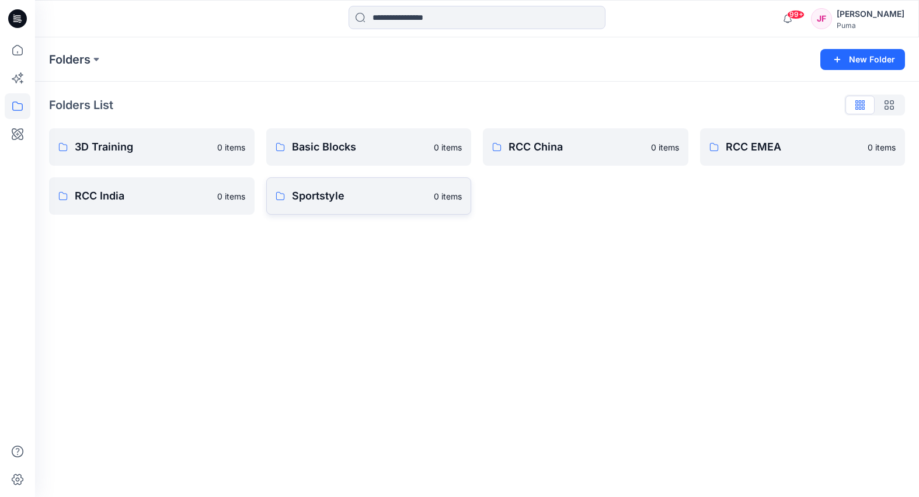
click at [402, 201] on p "Sportstyle" at bounding box center [359, 196] width 135 height 16
click at [377, 151] on p "Basic Blocks" at bounding box center [359, 147] width 135 height 16
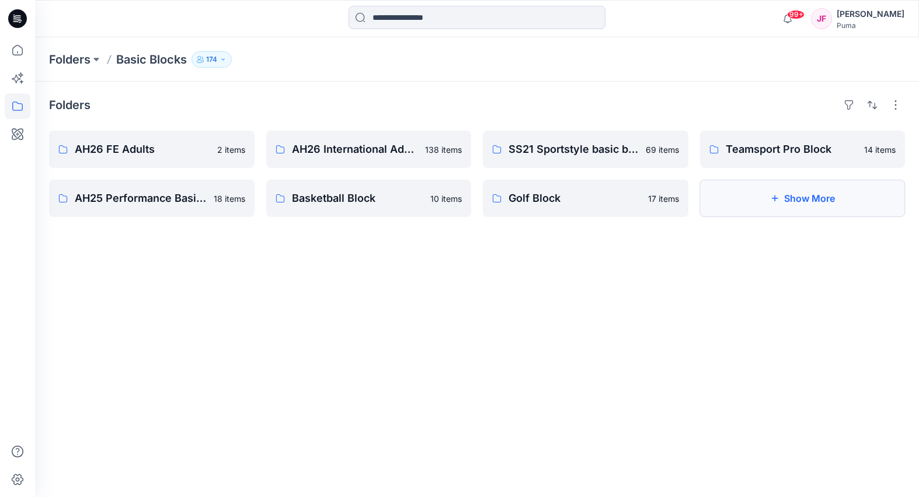
click at [751, 203] on button "Show More" at bounding box center [802, 198] width 205 height 37
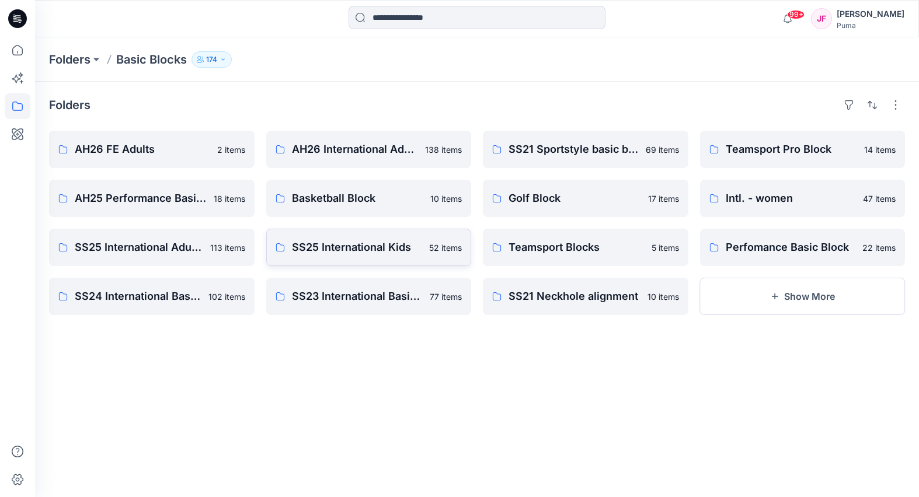
click at [325, 252] on p "SS25 International Kids" at bounding box center [357, 247] width 131 height 16
click at [760, 308] on button "Show More" at bounding box center [802, 296] width 205 height 37
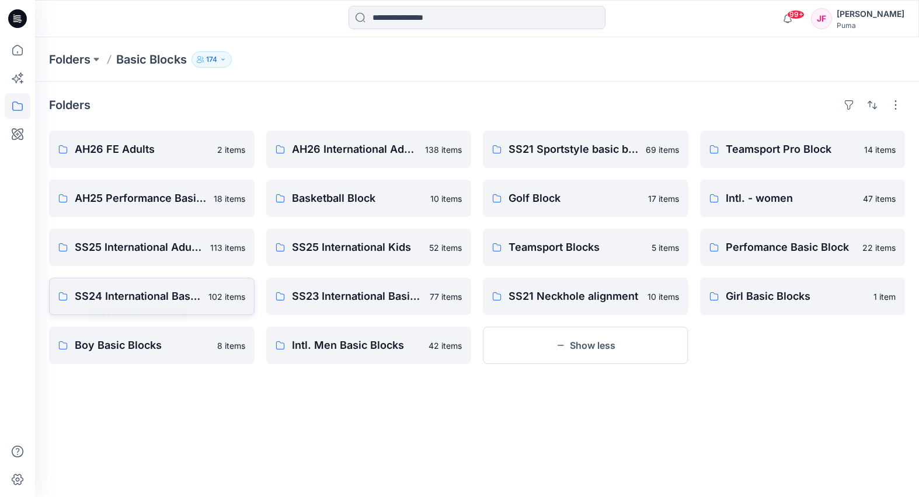
click at [184, 291] on p "SS24 International Basic Block" at bounding box center [138, 296] width 127 height 16
click at [167, 346] on p "Boy Basic Blocks" at bounding box center [142, 345] width 135 height 16
click at [334, 245] on p "SS25 International Kids" at bounding box center [357, 247] width 131 height 16
click at [186, 293] on p "SS24 International Basic Block" at bounding box center [138, 296] width 127 height 16
click at [552, 344] on button "Show less" at bounding box center [585, 345] width 205 height 37
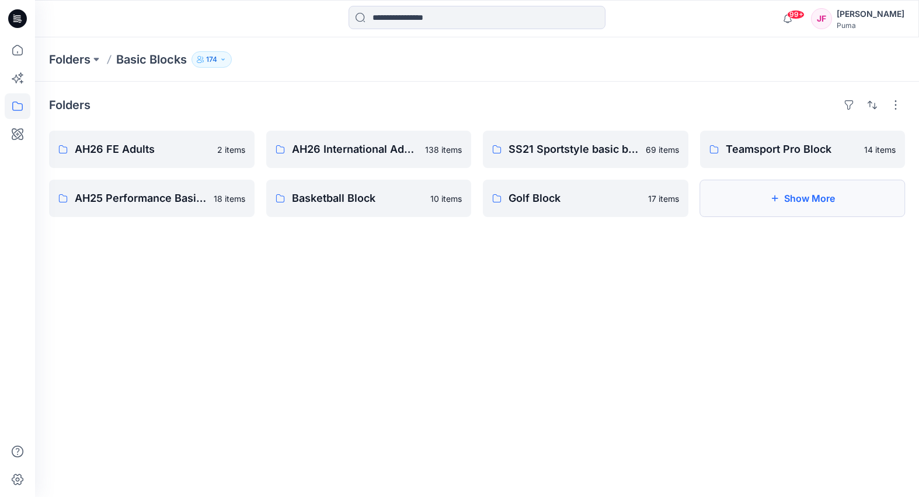
click at [769, 204] on button "Show More" at bounding box center [802, 198] width 205 height 37
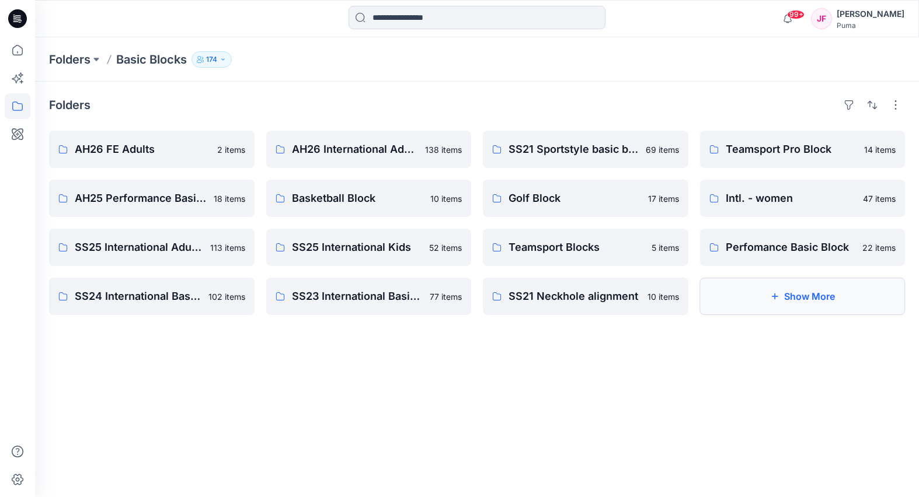
click at [798, 300] on button "Show More" at bounding box center [802, 296] width 205 height 37
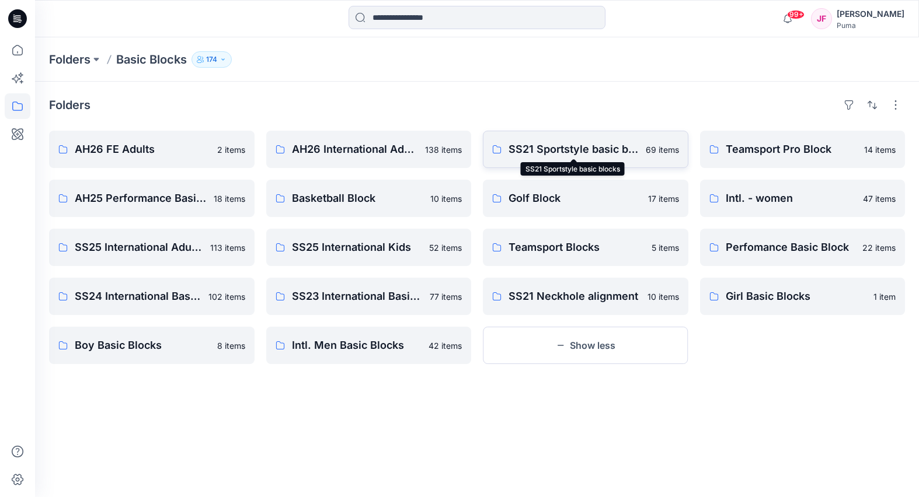
click at [584, 150] on p "SS21 Sportstyle basic blocks" at bounding box center [573, 149] width 130 height 16
click at [420, 15] on input at bounding box center [476, 17] width 257 height 23
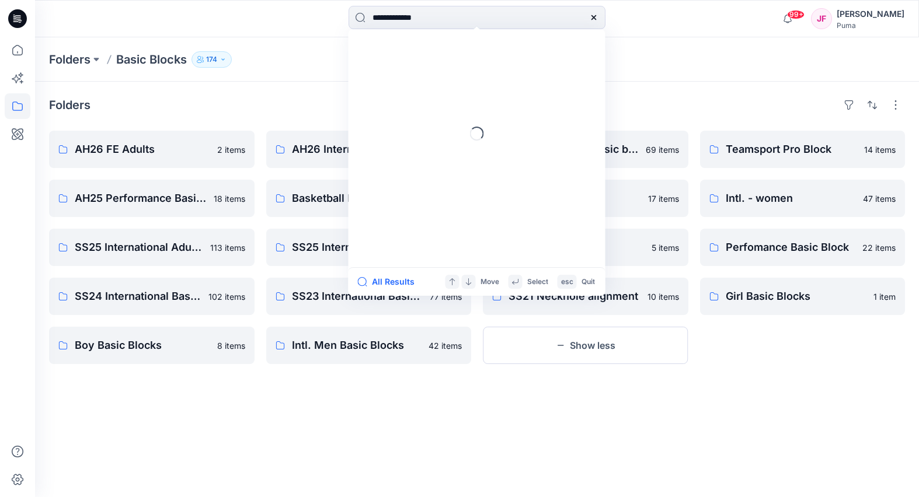
type input "**********"
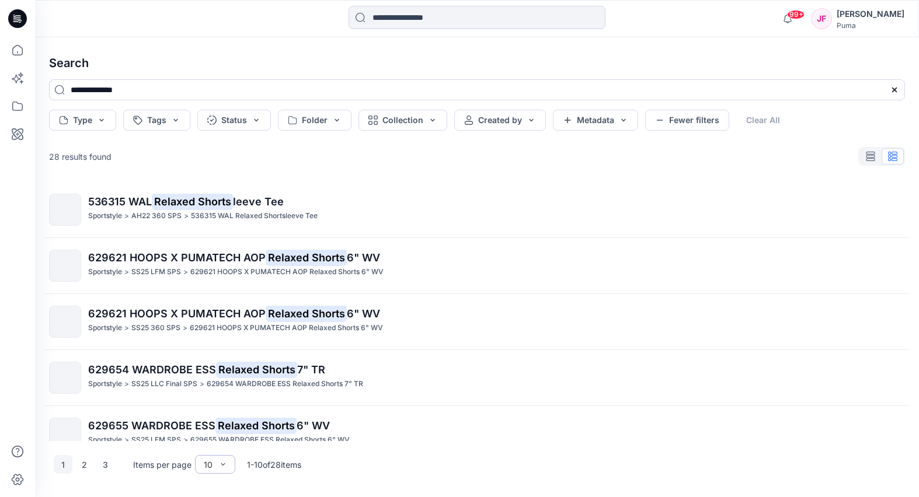
click at [217, 465] on div "10" at bounding box center [208, 465] width 20 height 12
click at [217, 444] on div "100" at bounding box center [215, 440] width 36 height 20
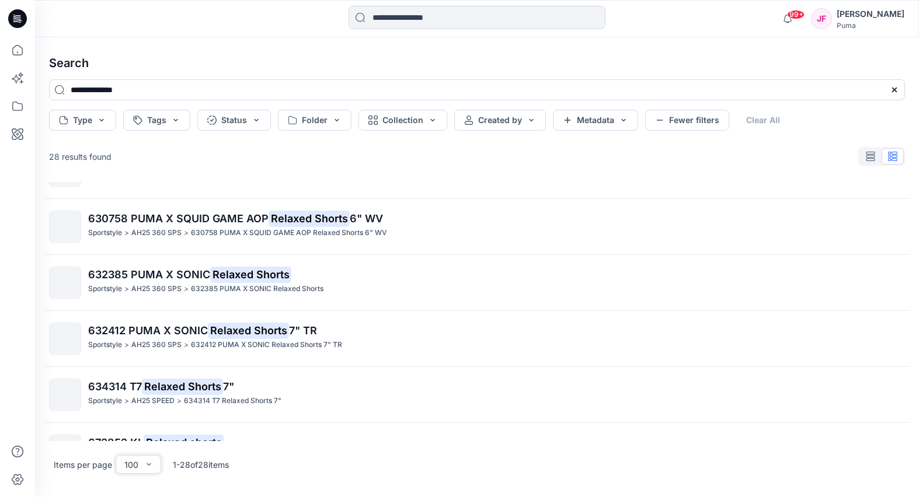
scroll to position [728, 0]
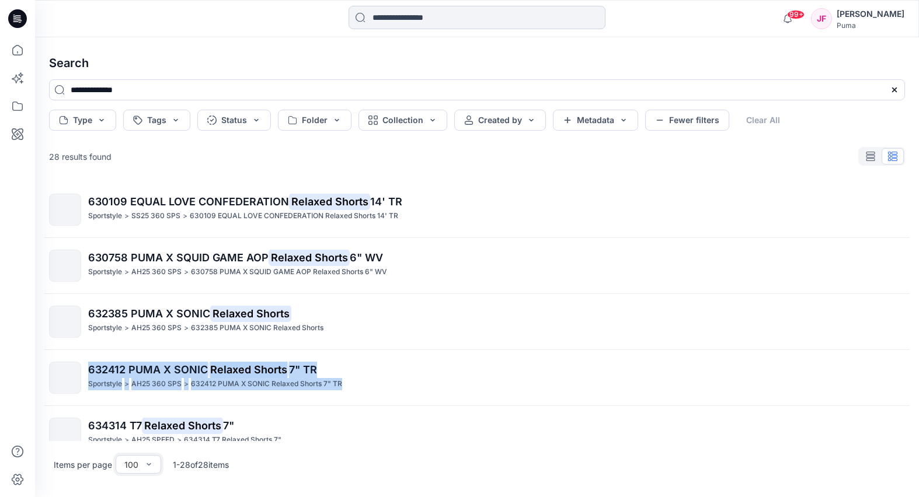
click at [400, 23] on input at bounding box center [476, 17] width 257 height 23
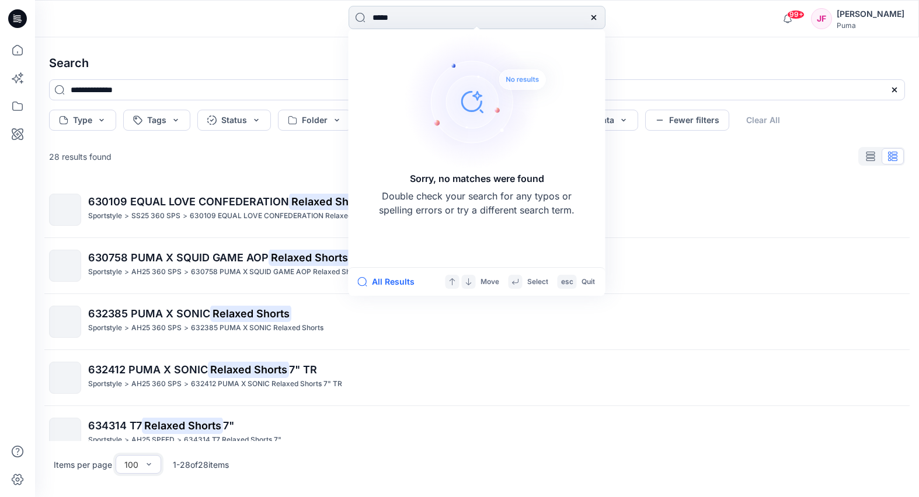
type input "****"
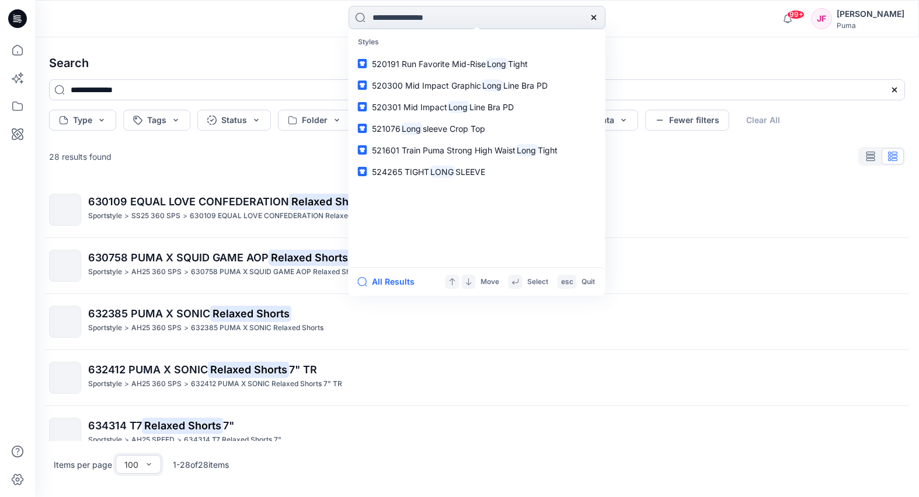
type input "****"
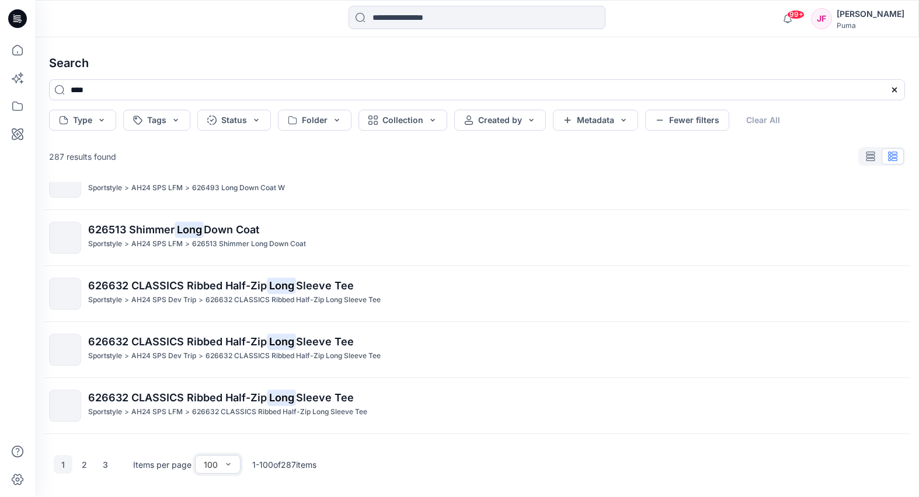
scroll to position [5344, 0]
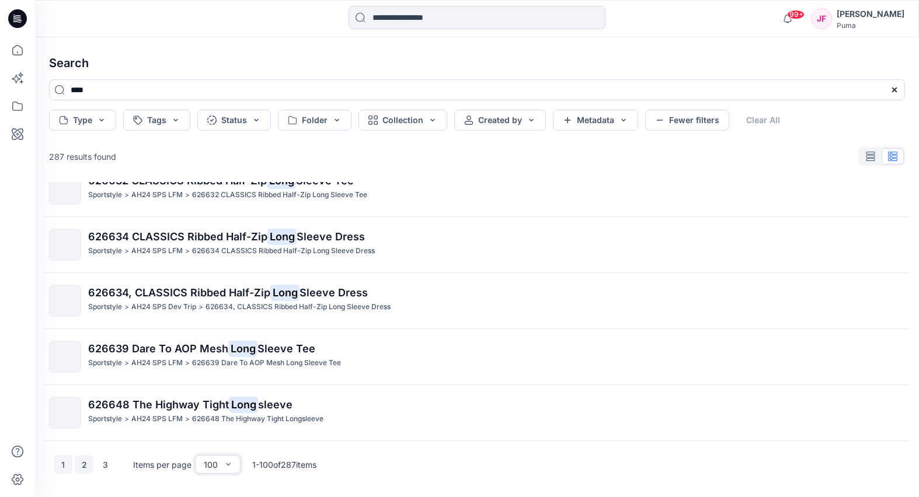
click at [88, 463] on button "2" at bounding box center [84, 464] width 19 height 19
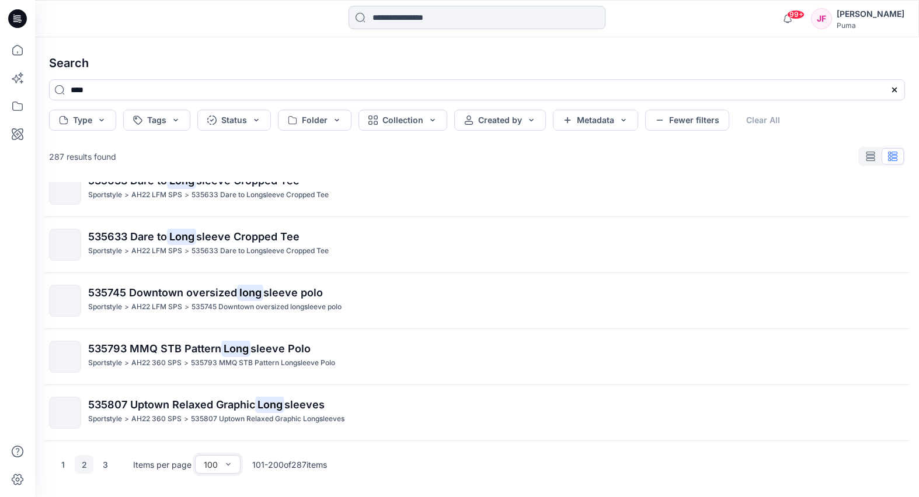
click at [400, 8] on input at bounding box center [476, 17] width 257 height 23
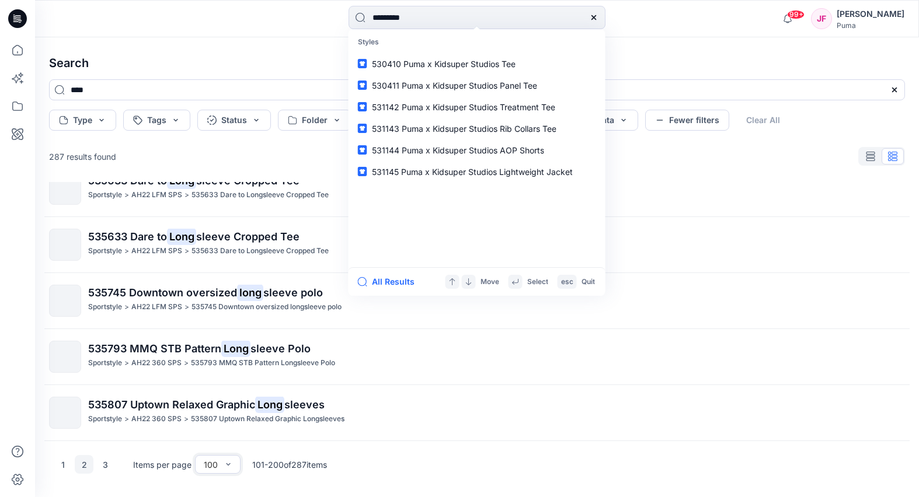
type input "**********"
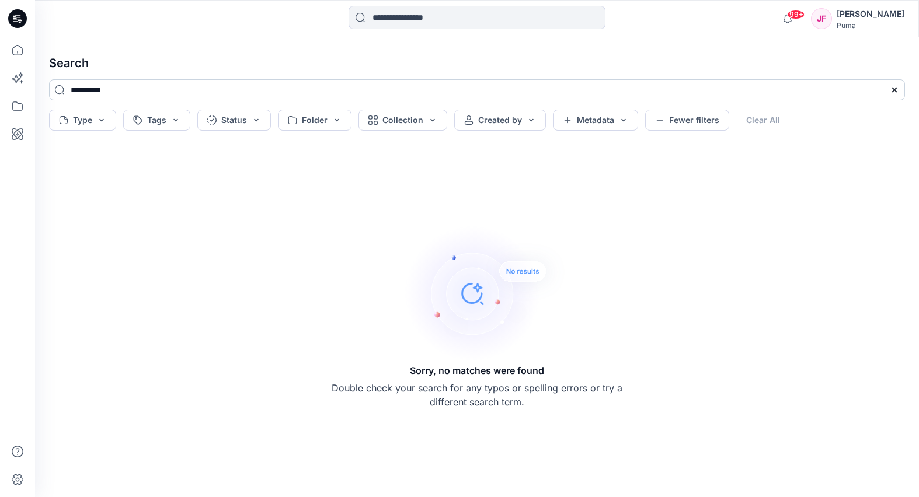
click at [214, 93] on input "**********" at bounding box center [477, 89] width 856 height 21
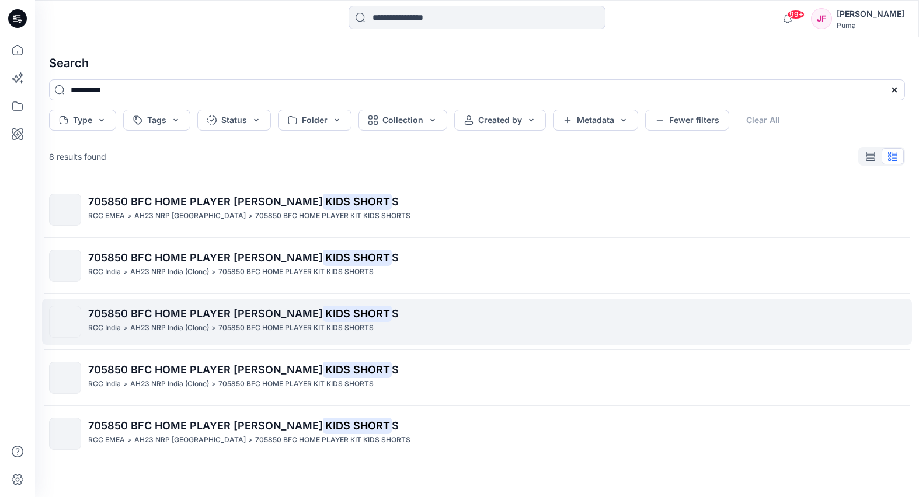
scroll to position [170, 0]
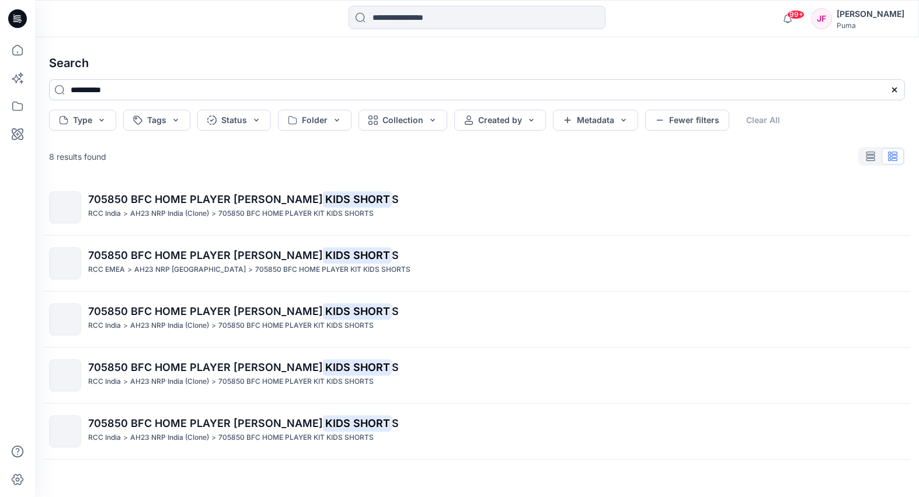
click at [135, 87] on input "**********" at bounding box center [477, 89] width 856 height 21
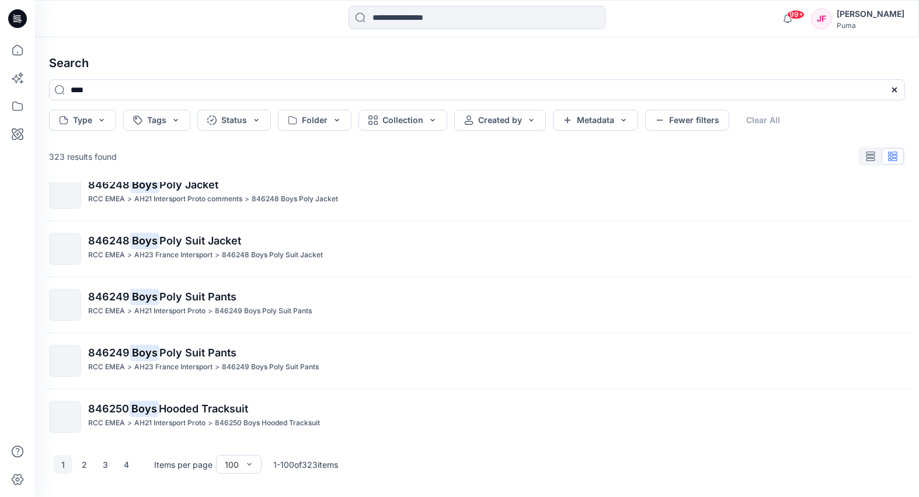
scroll to position [5344, 0]
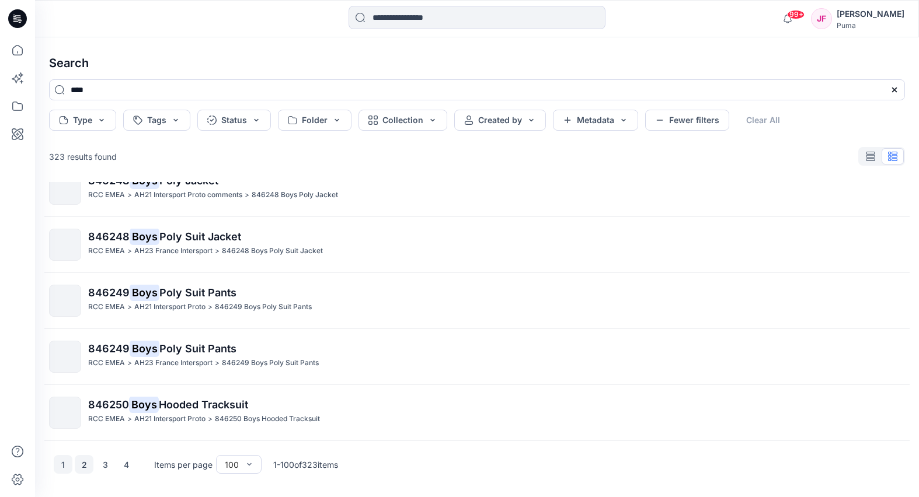
type input "****"
click at [91, 464] on button "2" at bounding box center [84, 464] width 19 height 19
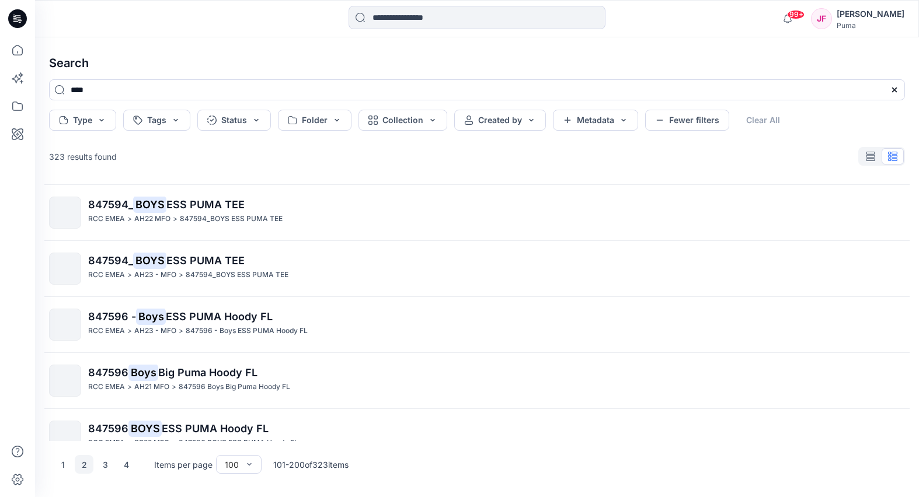
scroll to position [1153, 0]
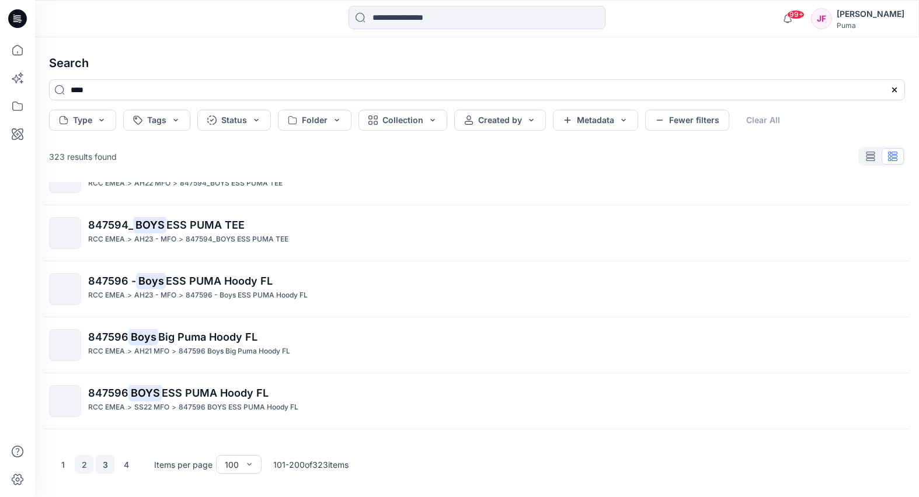
click at [104, 459] on button "3" at bounding box center [105, 464] width 19 height 19
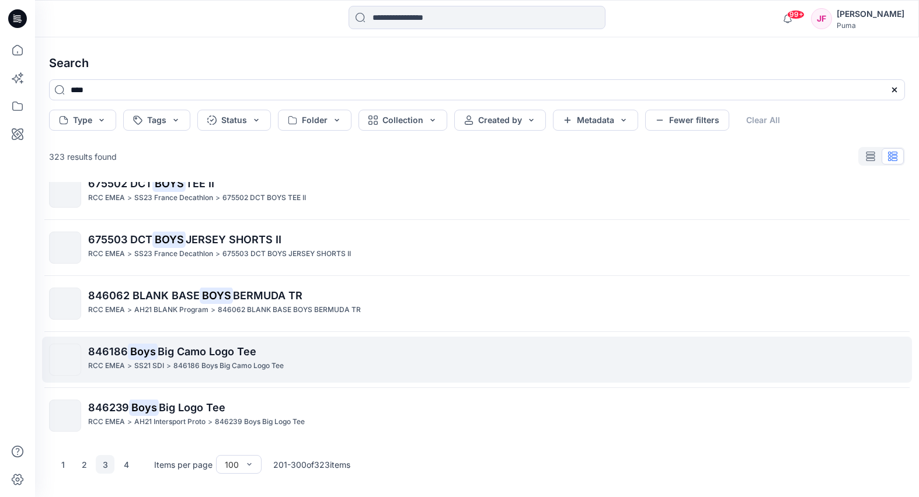
scroll to position [2300, 0]
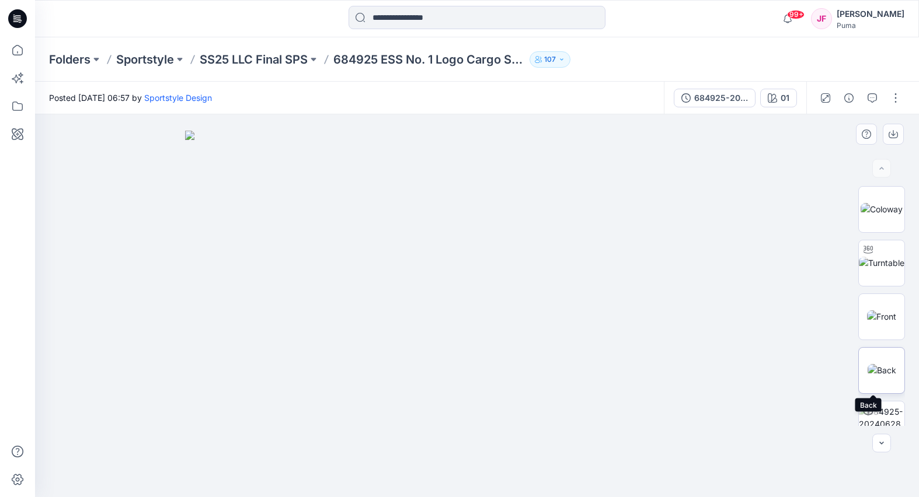
click at [884, 369] on img at bounding box center [881, 370] width 29 height 12
click at [883, 311] on img at bounding box center [881, 317] width 29 height 12
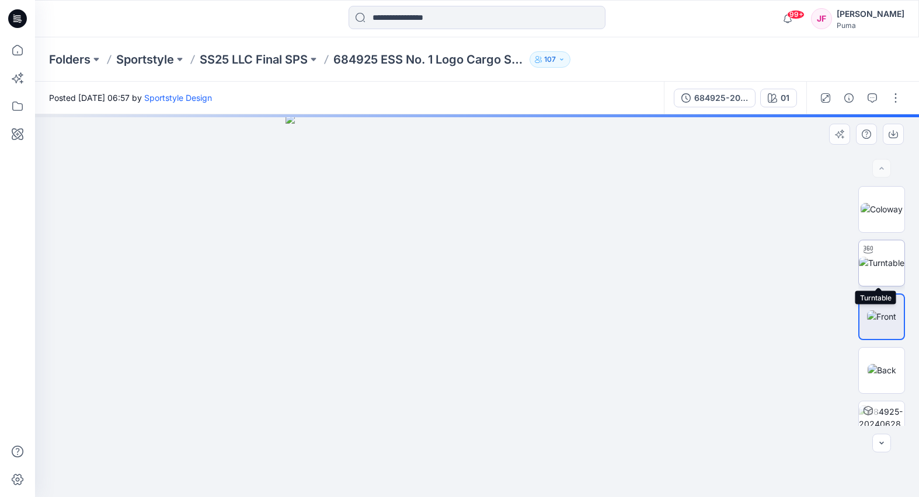
click at [886, 257] on img at bounding box center [882, 263] width 46 height 12
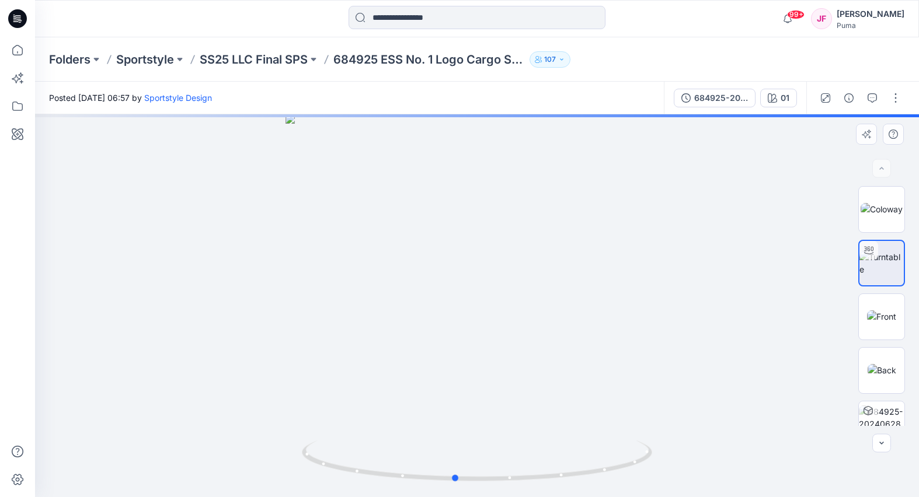
drag, startPoint x: 556, startPoint y: 324, endPoint x: 513, endPoint y: 173, distance: 156.5
click at [491, 304] on div at bounding box center [477, 305] width 884 height 383
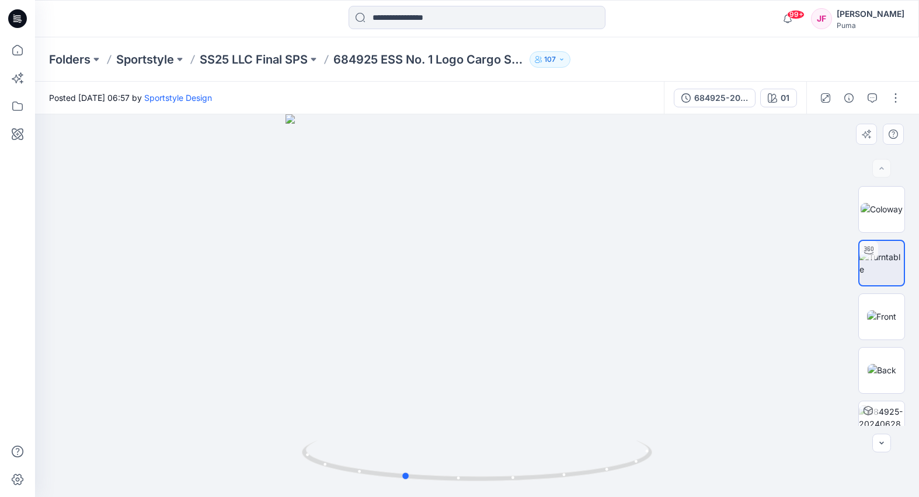
drag, startPoint x: 572, startPoint y: 248, endPoint x: 500, endPoint y: 264, distance: 73.6
click at [482, 266] on div at bounding box center [477, 305] width 884 height 383
click at [880, 322] on img at bounding box center [881, 317] width 29 height 12
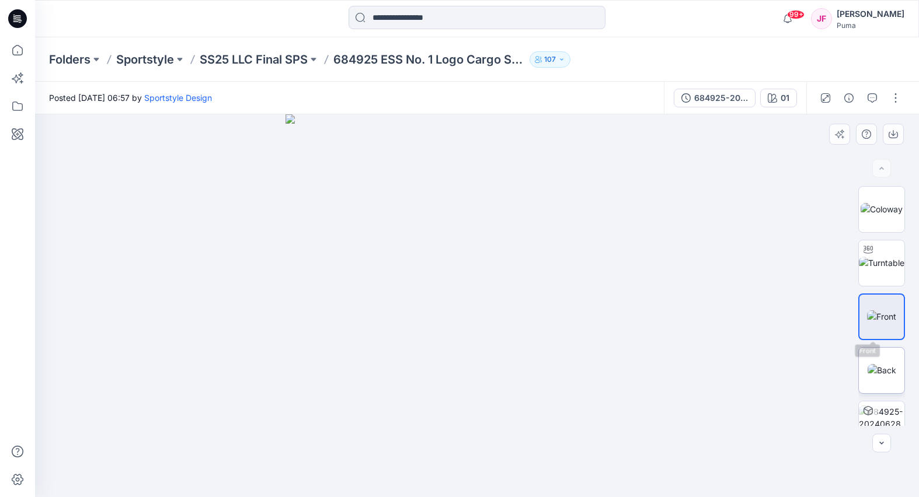
click at [879, 364] on img at bounding box center [881, 370] width 29 height 12
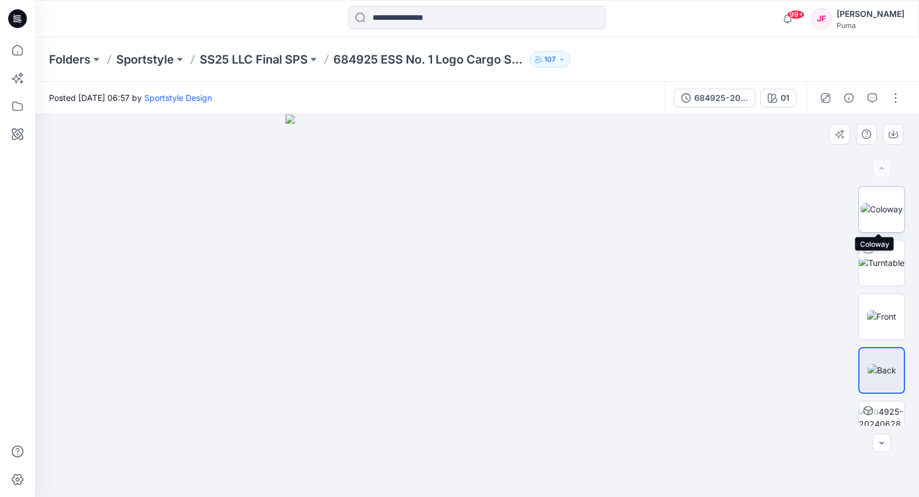
drag, startPoint x: 876, startPoint y: 200, endPoint x: 877, endPoint y: 210, distance: 9.4
click at [876, 203] on img at bounding box center [881, 209] width 42 height 12
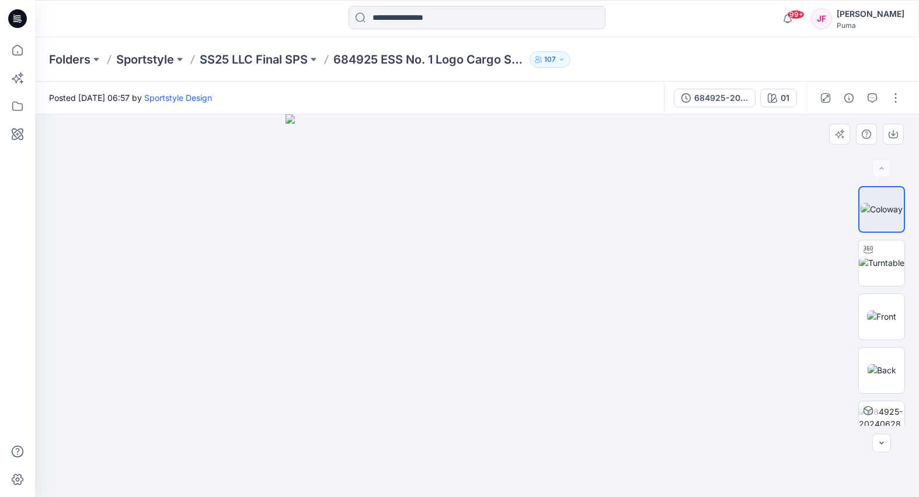
click at [740, 214] on div at bounding box center [477, 305] width 884 height 383
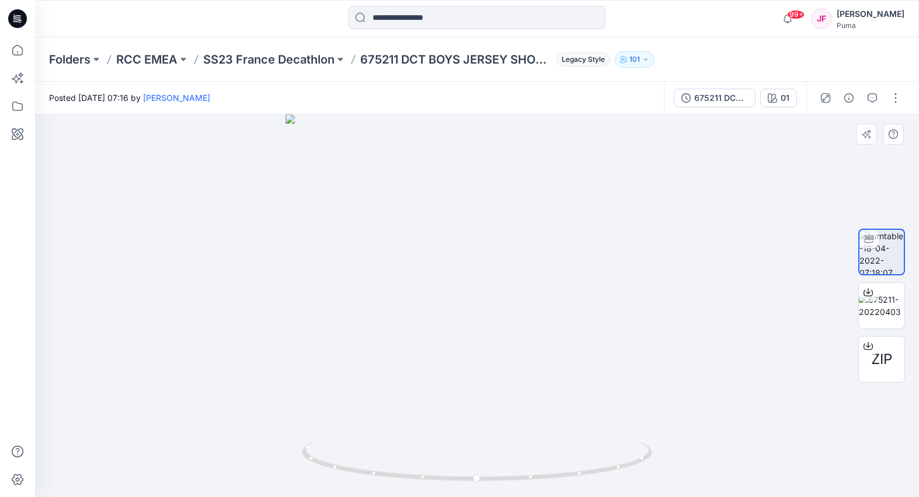
drag, startPoint x: 505, startPoint y: 269, endPoint x: 586, endPoint y: 231, distance: 89.3
click at [581, 240] on div at bounding box center [477, 305] width 884 height 383
drag, startPoint x: 500, startPoint y: 318, endPoint x: 585, endPoint y: 318, distance: 85.8
click at [612, 320] on div at bounding box center [477, 305] width 884 height 383
drag, startPoint x: 466, startPoint y: 248, endPoint x: 400, endPoint y: 256, distance: 66.5
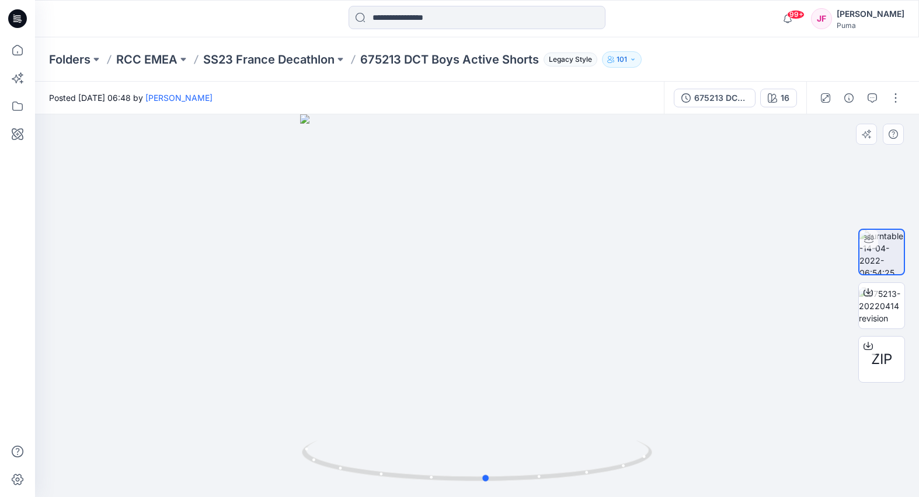
click at [404, 247] on div at bounding box center [477, 305] width 884 height 383
drag, startPoint x: 529, startPoint y: 285, endPoint x: 332, endPoint y: 253, distance: 199.4
click at [350, 256] on div at bounding box center [477, 305] width 884 height 383
drag, startPoint x: 506, startPoint y: 285, endPoint x: 311, endPoint y: 263, distance: 196.1
click at [311, 263] on div at bounding box center [477, 305] width 884 height 383
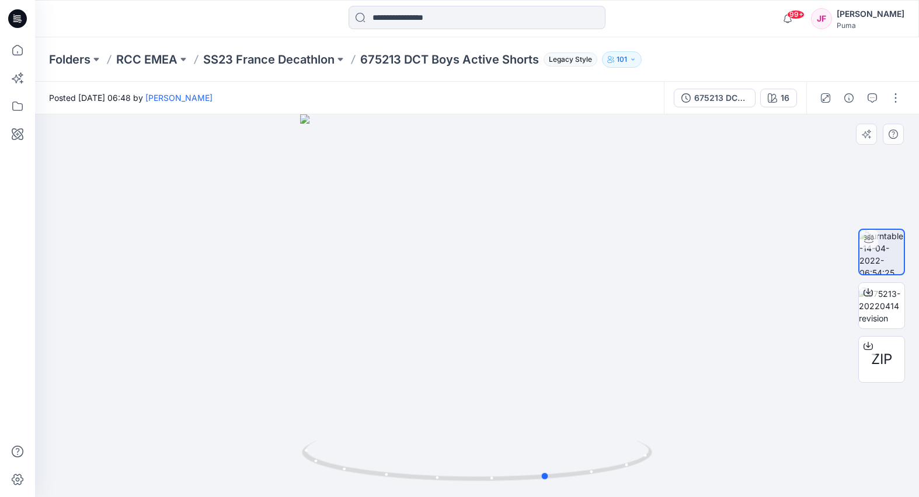
drag, startPoint x: 521, startPoint y: 311, endPoint x: 640, endPoint y: 319, distance: 118.7
click at [640, 319] on div at bounding box center [477, 305] width 884 height 383
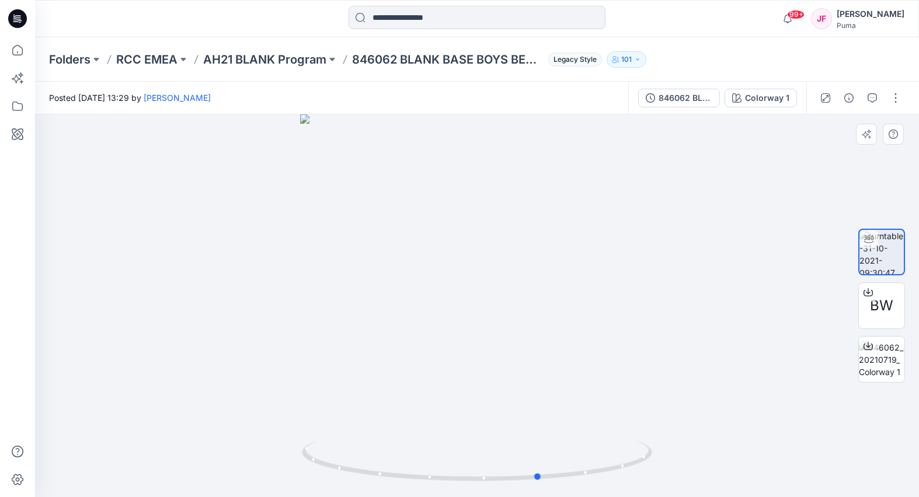
drag, startPoint x: 512, startPoint y: 337, endPoint x: 574, endPoint y: 341, distance: 62.0
click at [575, 336] on div at bounding box center [477, 305] width 884 height 383
click at [438, 299] on div at bounding box center [477, 305] width 884 height 383
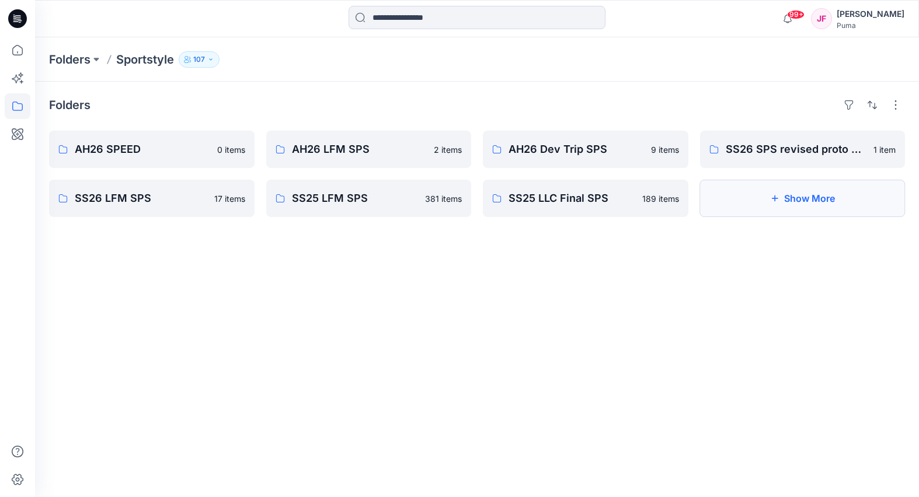
click at [770, 197] on icon "button" at bounding box center [774, 198] width 9 height 9
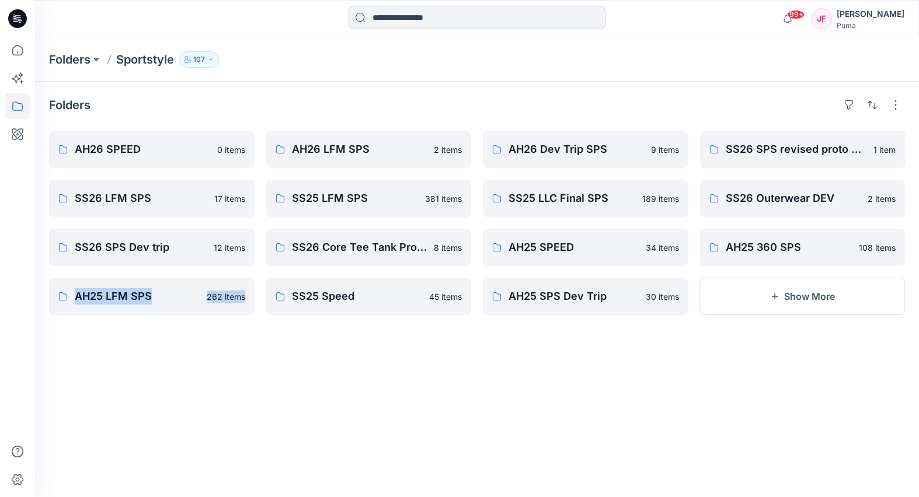
click at [421, 12] on input at bounding box center [476, 17] width 257 height 23
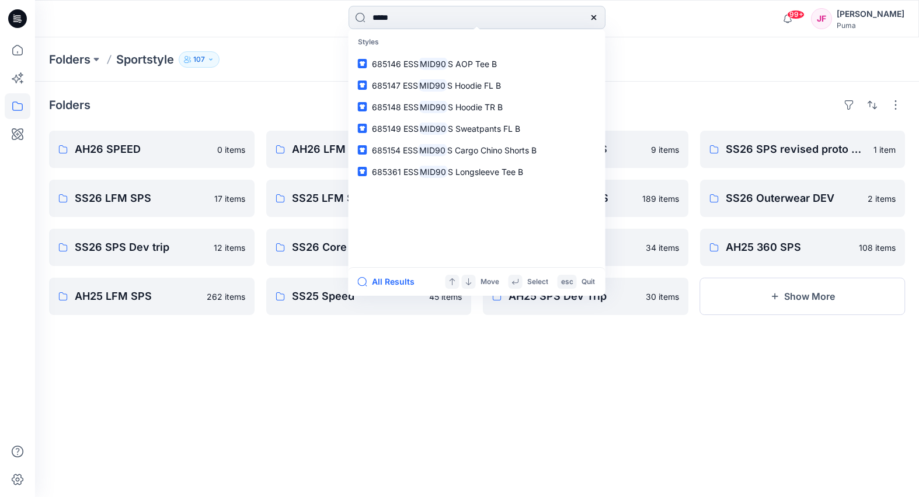
type input "******"
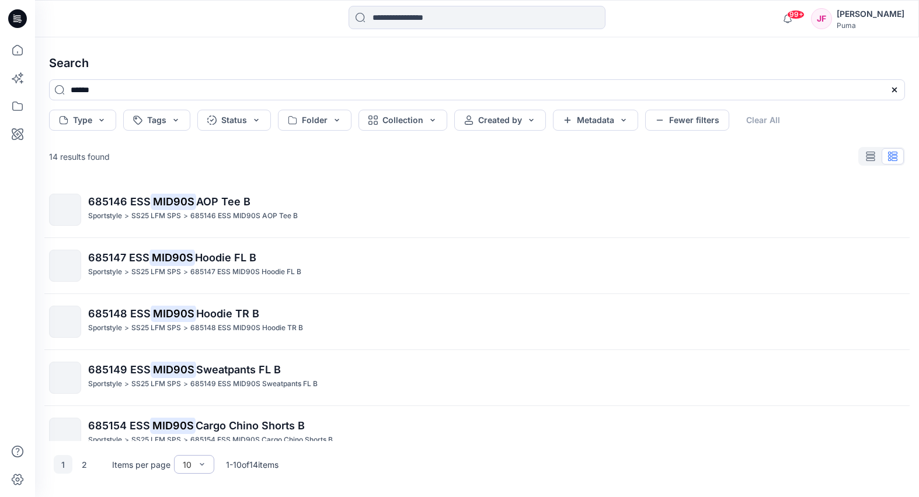
click at [194, 466] on div "10" at bounding box center [187, 465] width 20 height 12
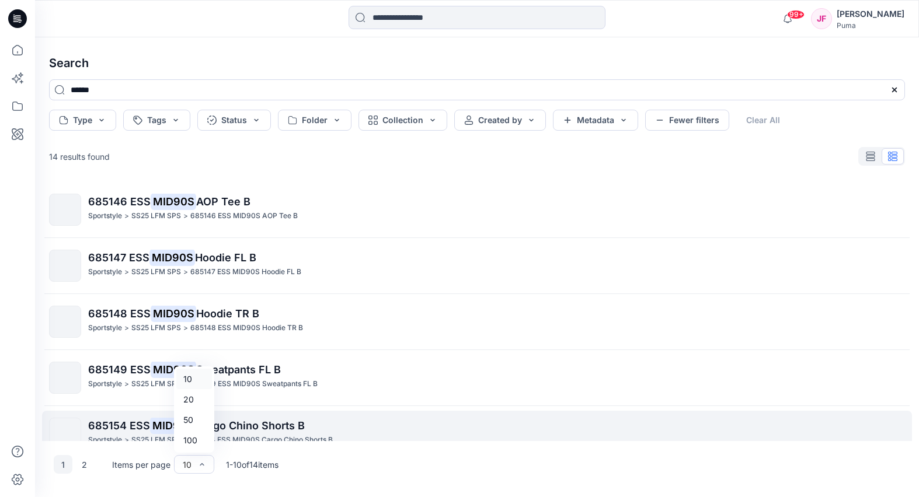
click at [189, 439] on div "100" at bounding box center [194, 440] width 36 height 20
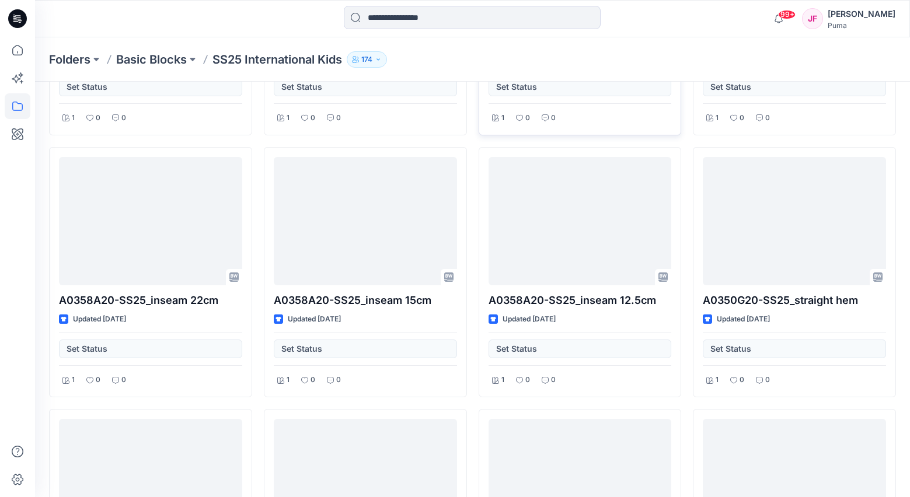
scroll to position [1821, 0]
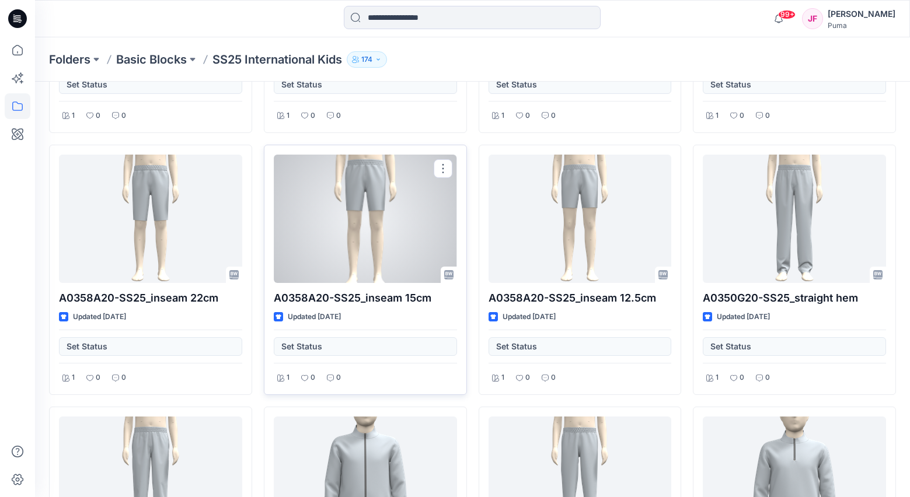
drag, startPoint x: 312, startPoint y: 333, endPoint x: 299, endPoint y: 344, distance: 16.6
click at [312, 334] on div "Set Status" at bounding box center [365, 343] width 183 height 26
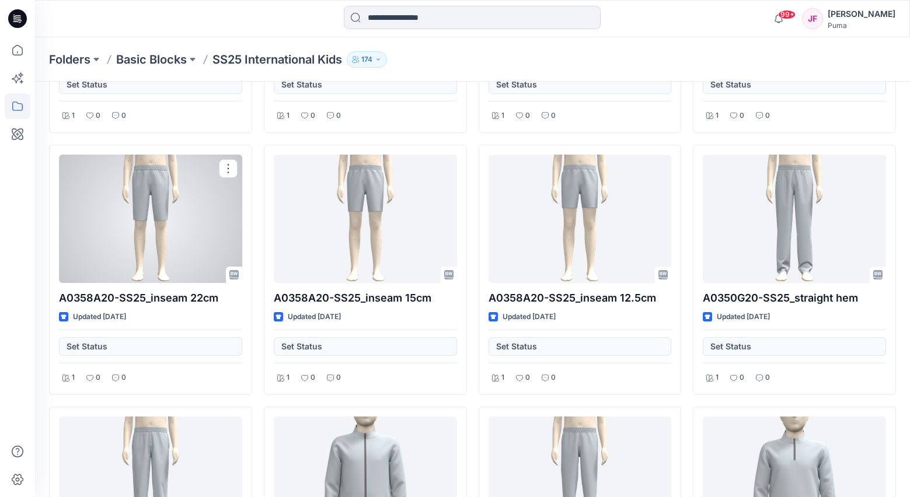
click at [203, 247] on div at bounding box center [150, 219] width 183 height 128
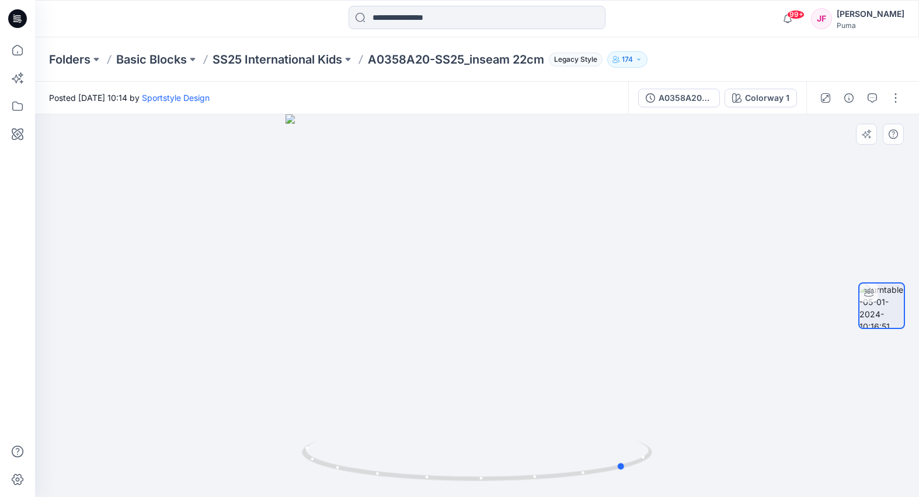
drag, startPoint x: 448, startPoint y: 287, endPoint x: 166, endPoint y: 252, distance: 284.7
click at [169, 253] on div at bounding box center [477, 305] width 884 height 383
drag, startPoint x: 518, startPoint y: 271, endPoint x: 484, endPoint y: 271, distance: 33.9
click at [484, 271] on div at bounding box center [477, 305] width 884 height 383
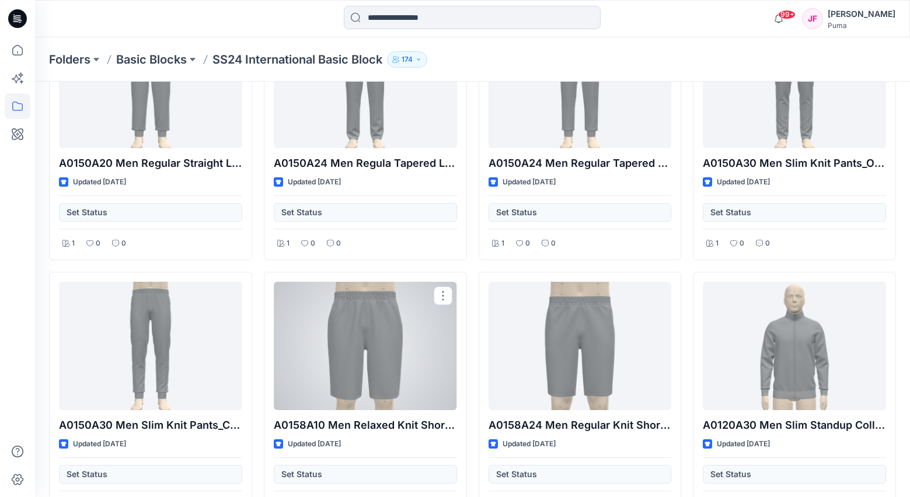
scroll to position [4950, 0]
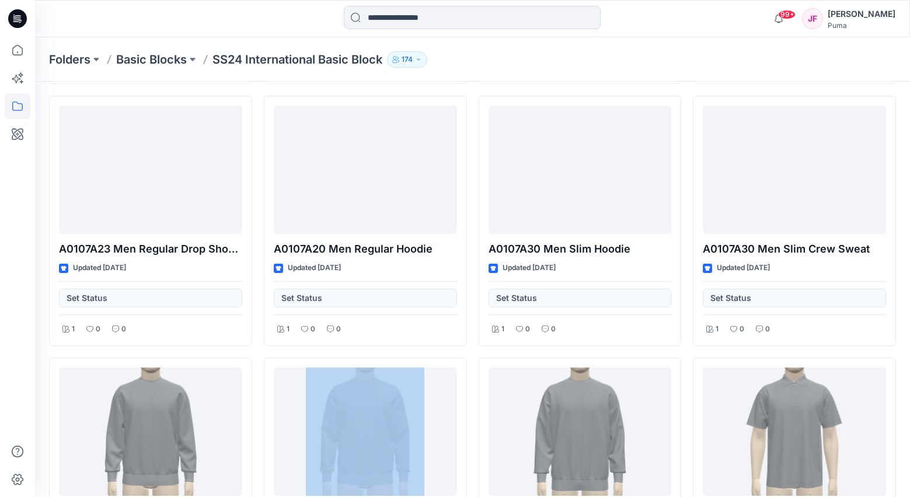
drag, startPoint x: 368, startPoint y: 406, endPoint x: 364, endPoint y: 402, distance: 6.2
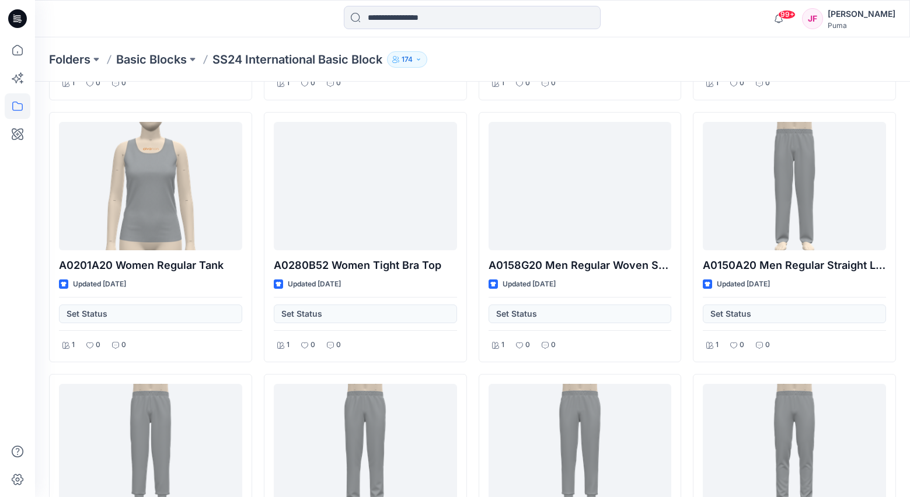
scroll to position [4457, 0]
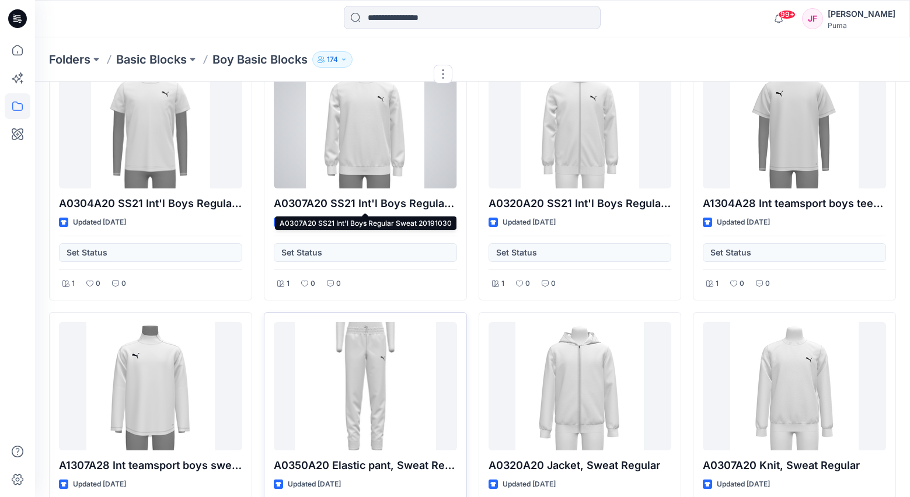
scroll to position [160, 0]
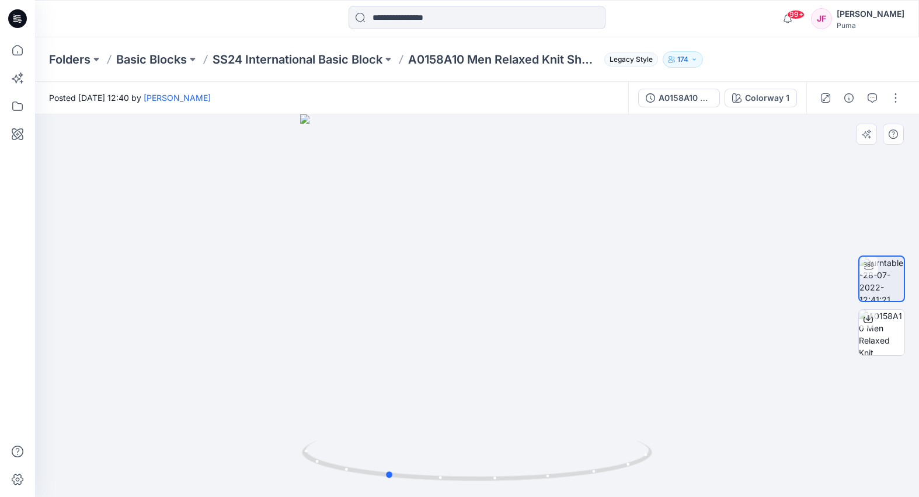
drag, startPoint x: 470, startPoint y: 324, endPoint x: 381, endPoint y: 325, distance: 89.3
click at [378, 323] on div at bounding box center [477, 305] width 884 height 383
click at [650, 338] on div at bounding box center [477, 305] width 884 height 383
drag, startPoint x: 609, startPoint y: 362, endPoint x: 670, endPoint y: 365, distance: 60.8
click at [678, 363] on div at bounding box center [477, 305] width 884 height 383
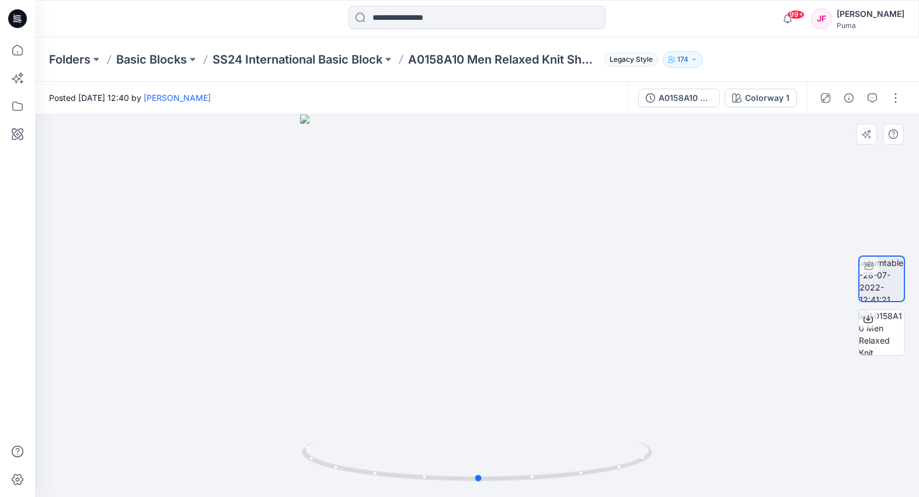
drag, startPoint x: 533, startPoint y: 355, endPoint x: 588, endPoint y: 351, distance: 54.4
click at [602, 349] on div at bounding box center [477, 305] width 884 height 383
drag, startPoint x: 469, startPoint y: 356, endPoint x: 567, endPoint y: 354, distance: 97.5
click at [577, 350] on div at bounding box center [477, 305] width 884 height 383
drag, startPoint x: 463, startPoint y: 324, endPoint x: 525, endPoint y: 329, distance: 62.7
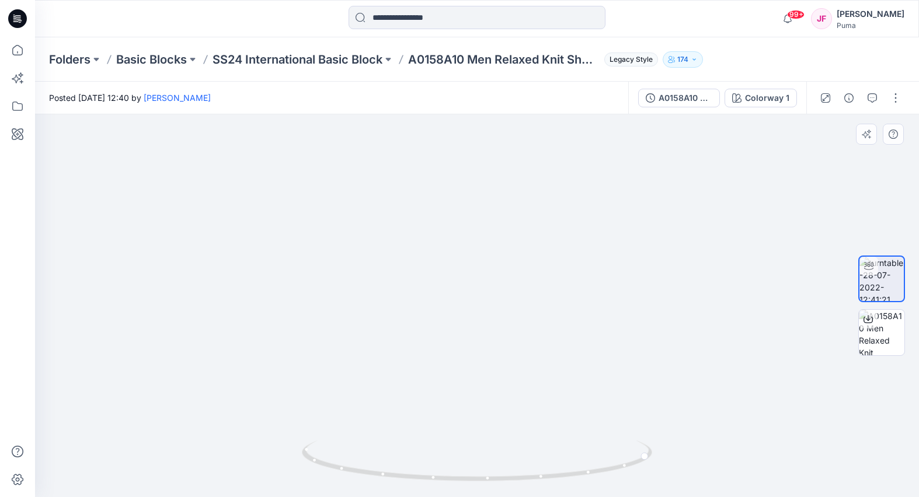
click at [543, 326] on img at bounding box center [477, 275] width 482 height 445
drag, startPoint x: 472, startPoint y: 333, endPoint x: 419, endPoint y: 339, distance: 53.4
click at [411, 340] on img at bounding box center [477, 281] width 482 height 434
drag, startPoint x: 371, startPoint y: 316, endPoint x: 284, endPoint y: 309, distance: 87.3
click at [278, 306] on img at bounding box center [477, 277] width 482 height 440
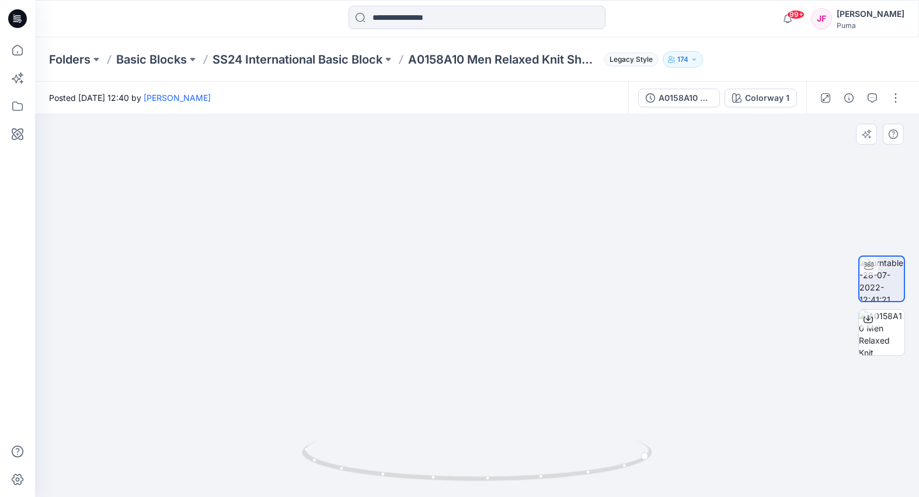
drag, startPoint x: 475, startPoint y: 308, endPoint x: 574, endPoint y: 302, distance: 99.4
click at [575, 301] on img at bounding box center [477, 271] width 482 height 452
click at [501, 319] on img at bounding box center [477, 271] width 482 height 451
drag, startPoint x: 500, startPoint y: 325, endPoint x: 577, endPoint y: 319, distance: 77.3
click at [578, 317] on img at bounding box center [477, 265] width 482 height 463
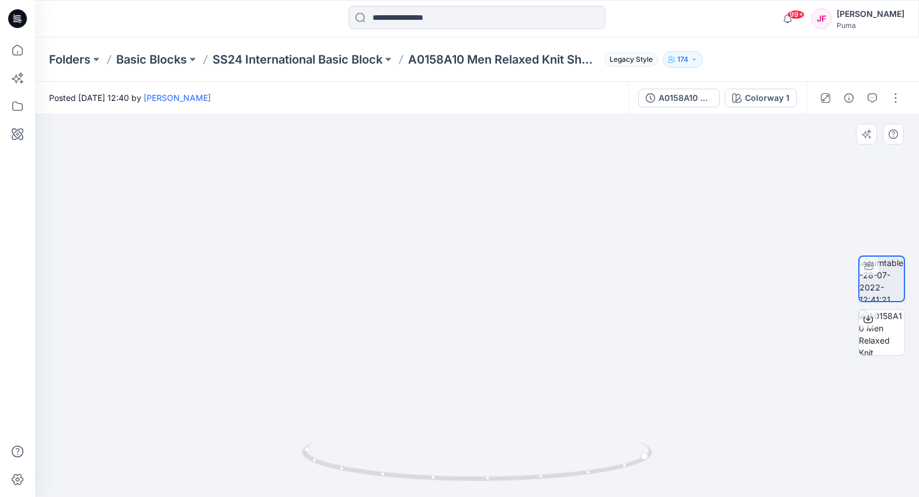
drag, startPoint x: 538, startPoint y: 344, endPoint x: 531, endPoint y: 362, distance: 18.9
click at [542, 365] on img at bounding box center [477, 276] width 482 height 444
click at [536, 358] on img at bounding box center [477, 286] width 482 height 423
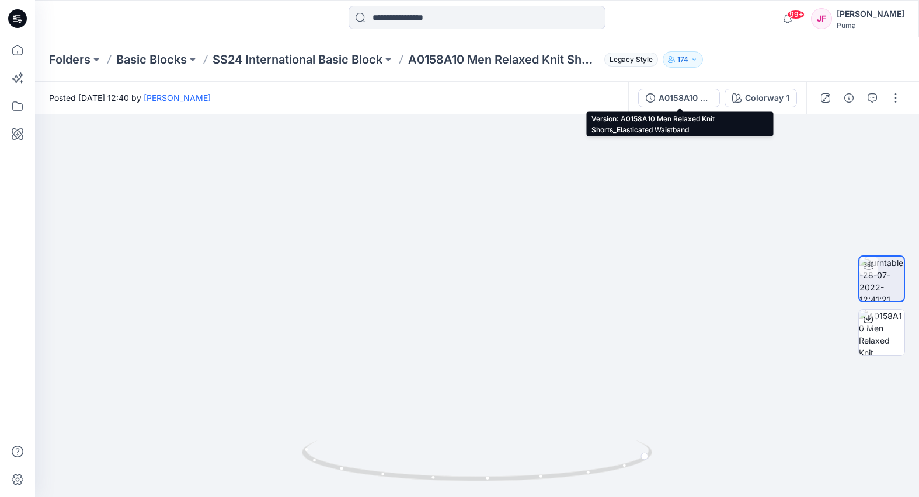
click at [672, 99] on div "A0158A10 Men Relaxed Knit Shorts_Elasticated Waistband" at bounding box center [685, 98] width 54 height 13
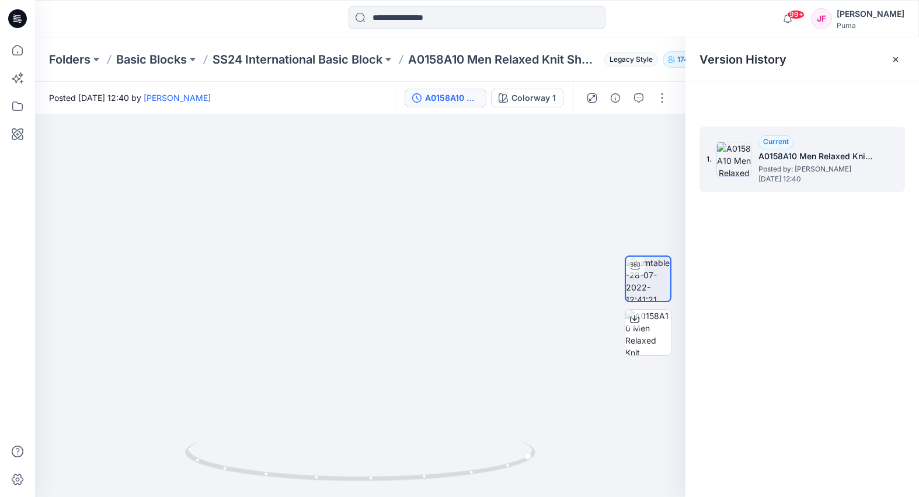
drag, startPoint x: 858, startPoint y: 145, endPoint x: 857, endPoint y: 152, distance: 7.0
click at [858, 145] on div "Current A0158A10 Men Relaxed Knit Shorts_Elasticated Waistband Posted by: Mandy…" at bounding box center [816, 159] width 117 height 48
click at [636, 334] on img at bounding box center [648, 333] width 46 height 46
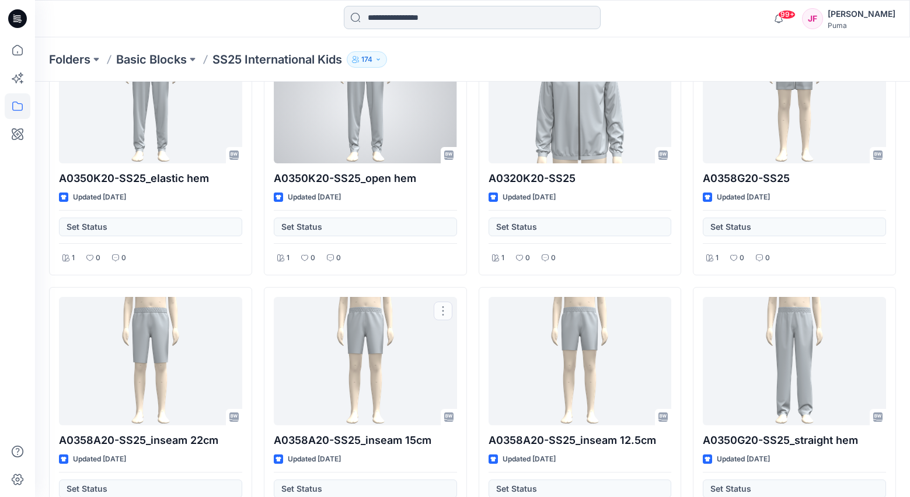
scroll to position [1671, 0]
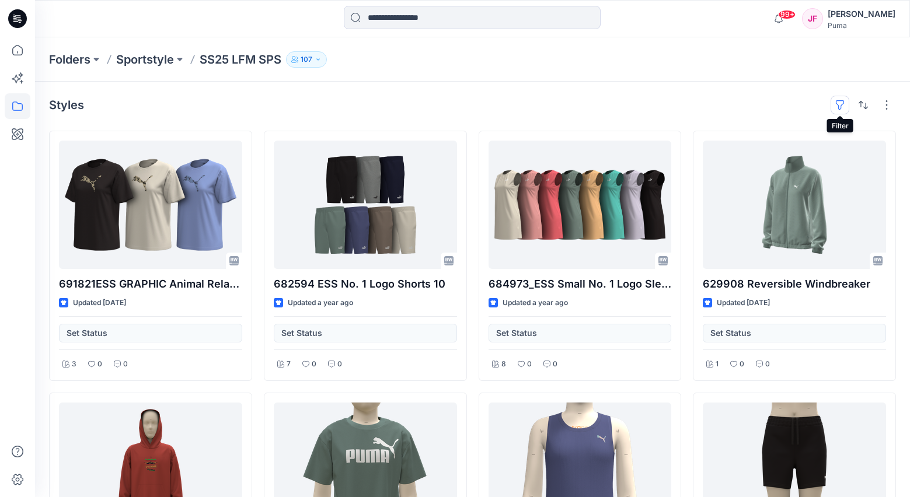
click at [841, 104] on button "button" at bounding box center [840, 105] width 19 height 19
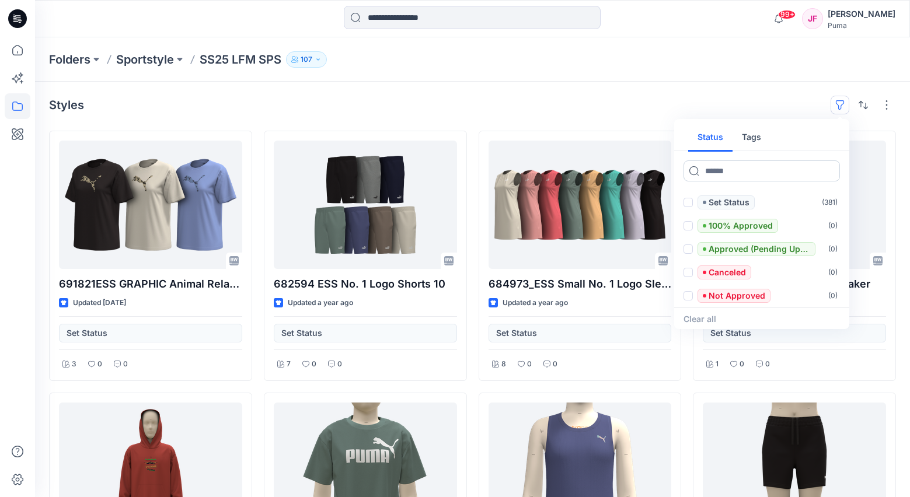
click at [754, 169] on input at bounding box center [761, 171] width 156 height 21
type input "****"
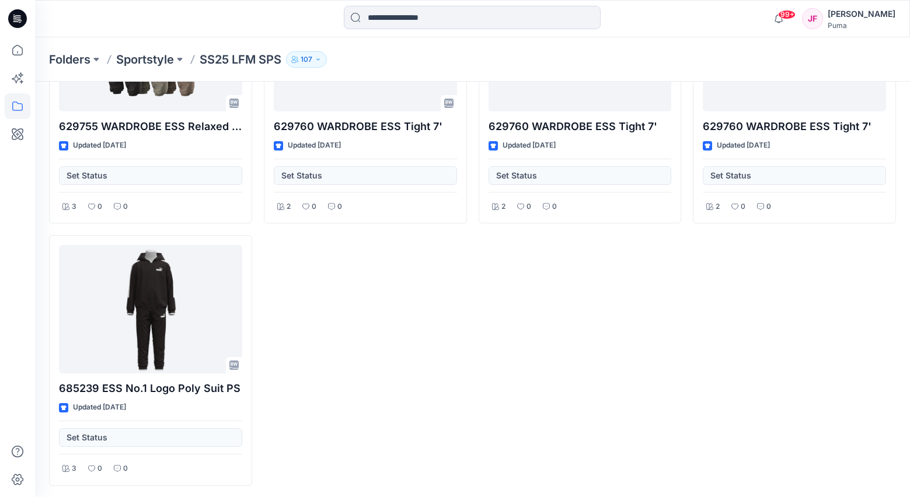
scroll to position [24802, 0]
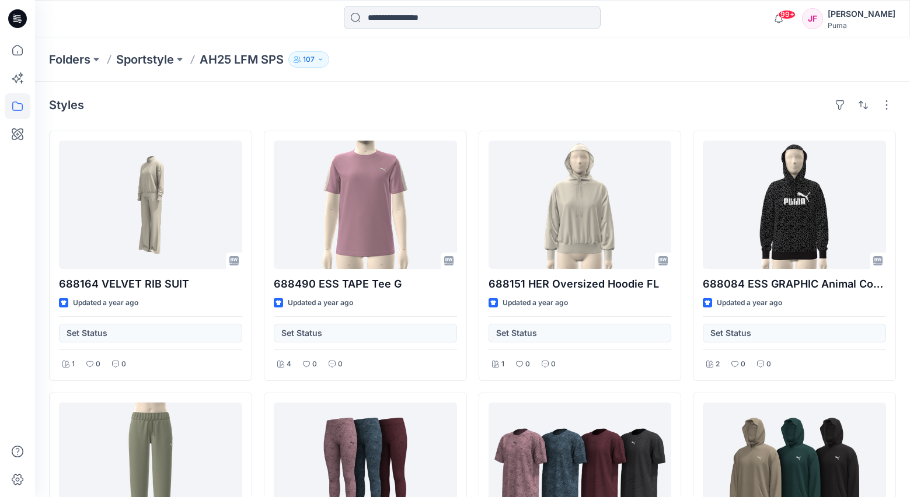
click at [439, 22] on input at bounding box center [472, 17] width 257 height 23
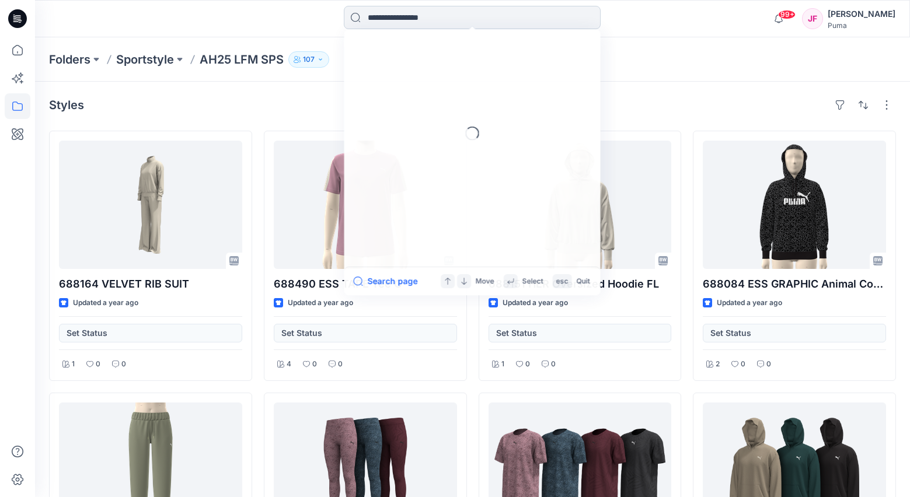
paste input "**********"
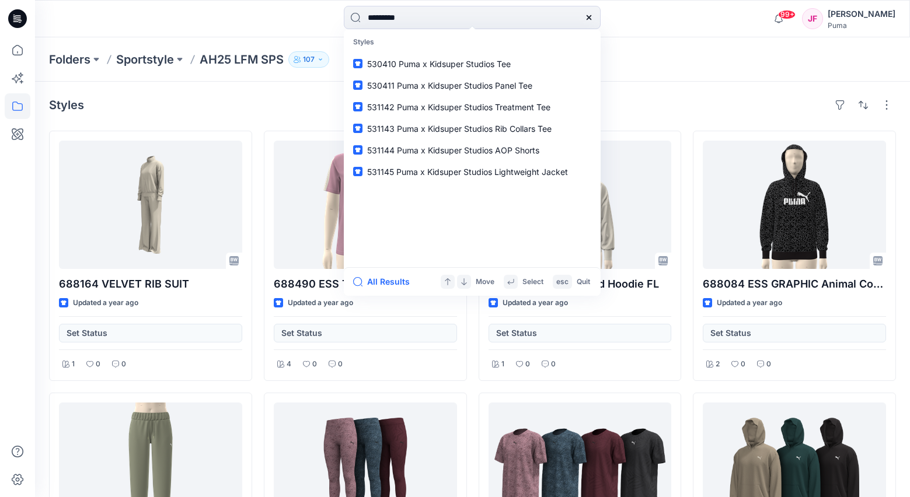
type input "**********"
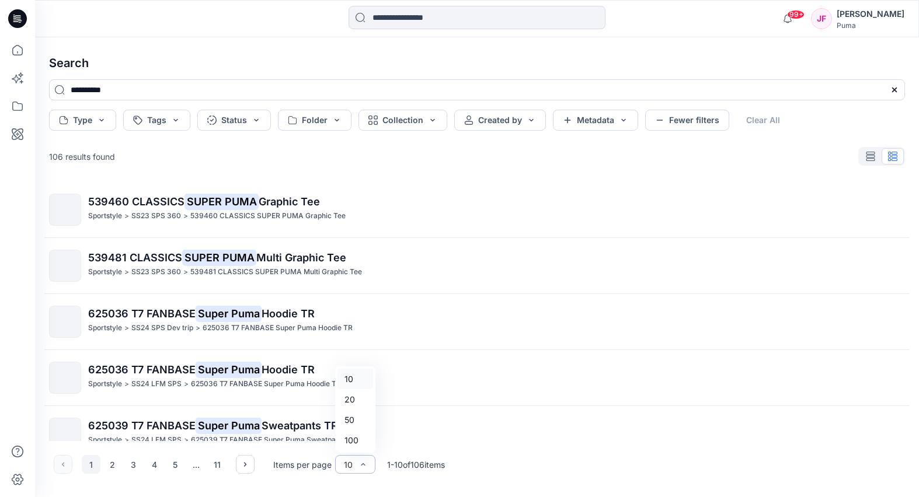
click at [351, 466] on div "10" at bounding box center [348, 465] width 9 height 12
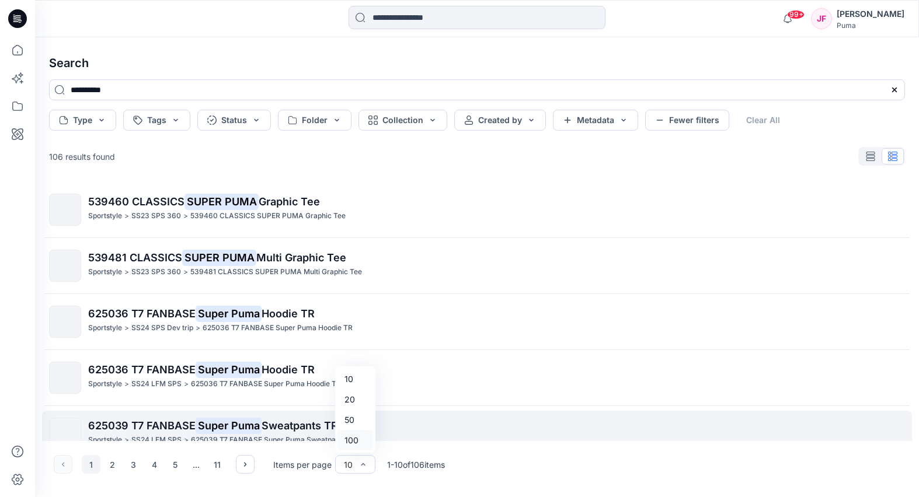
click at [353, 441] on div "100" at bounding box center [355, 440] width 36 height 20
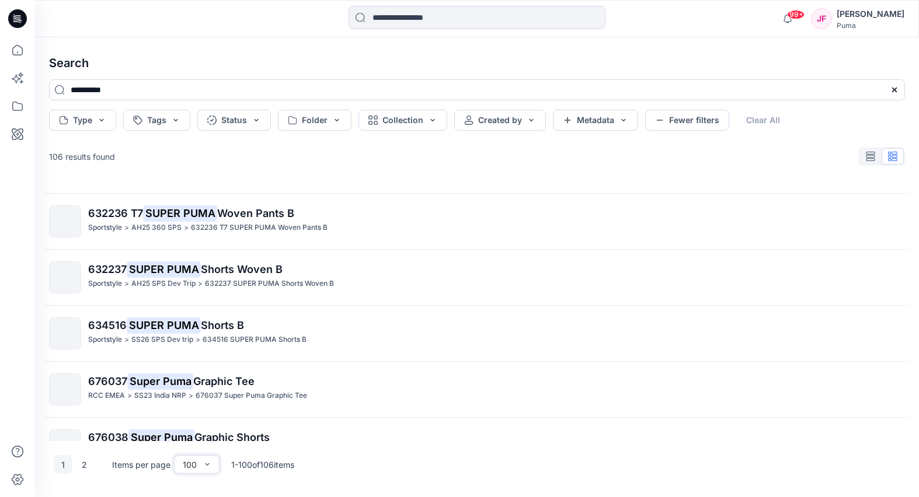
scroll to position [983, 0]
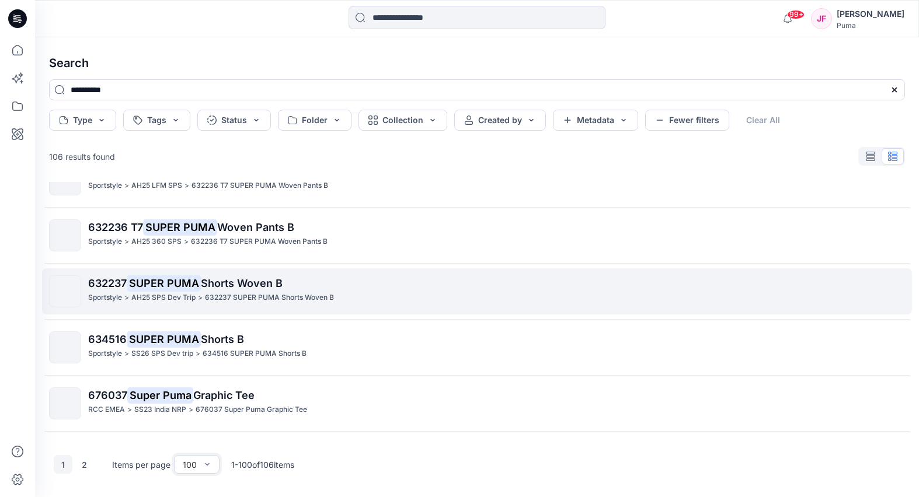
click at [190, 285] on mark "SUPER PUMA" at bounding box center [164, 283] width 74 height 16
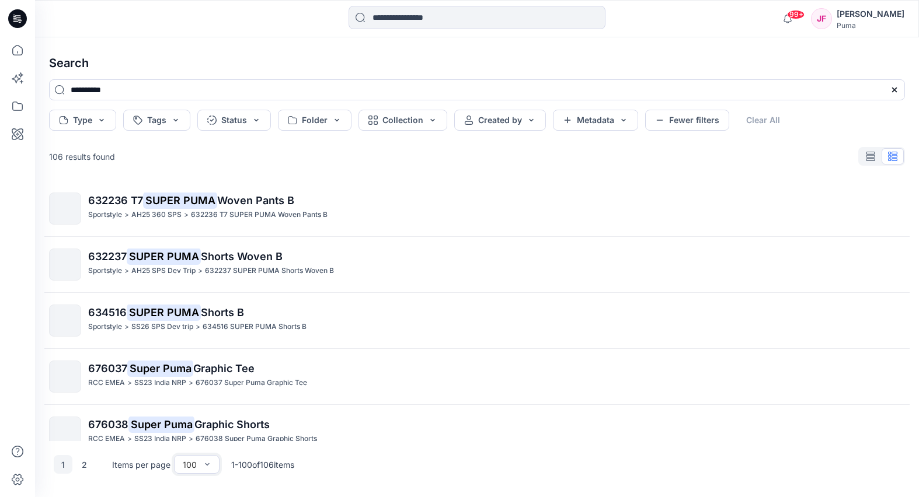
scroll to position [1149, 0]
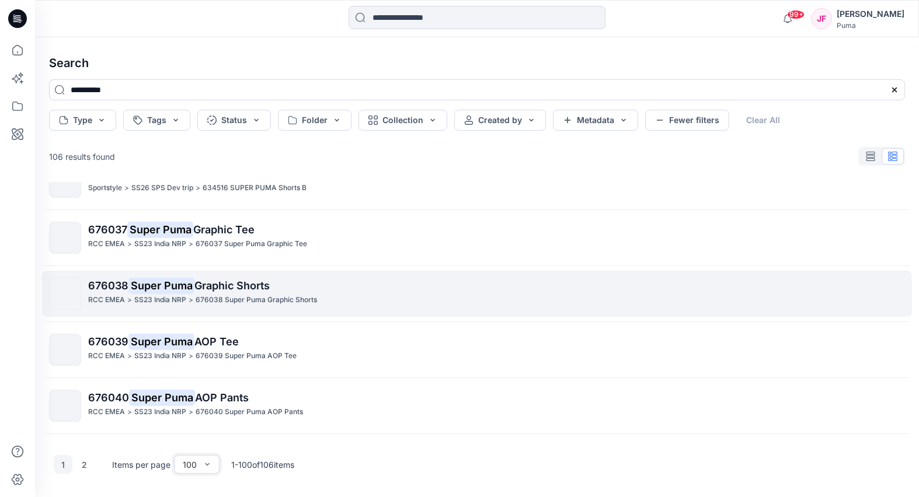
drag, startPoint x: 208, startPoint y: 287, endPoint x: 204, endPoint y: 292, distance: 6.2
click at [208, 287] on span "Graphic Shorts" at bounding box center [231, 286] width 75 height 12
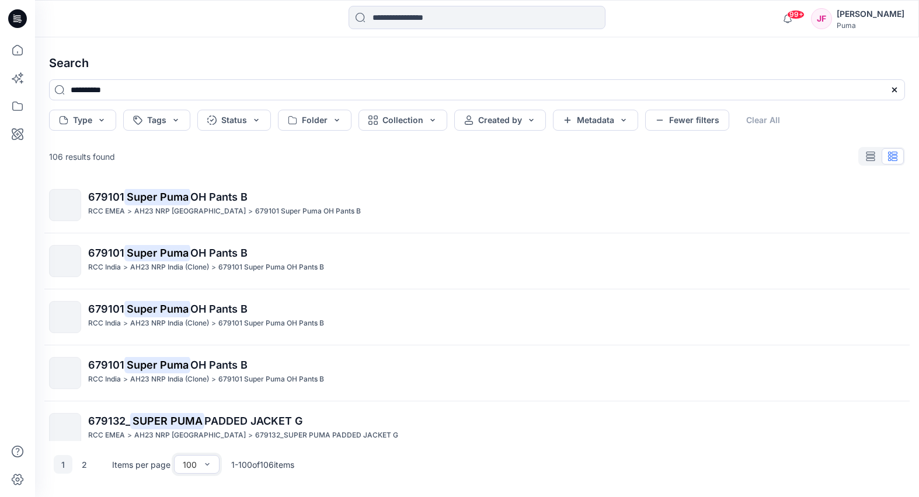
scroll to position [5344, 0]
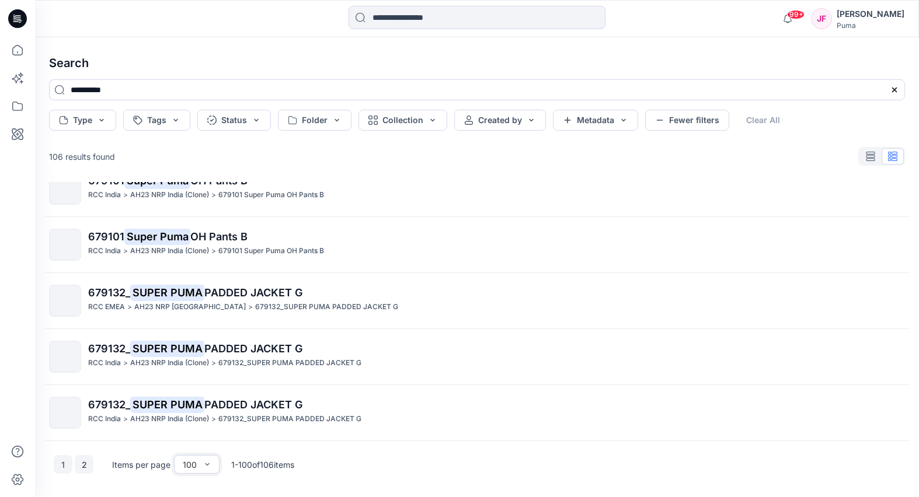
click at [82, 461] on button "2" at bounding box center [84, 464] width 19 height 19
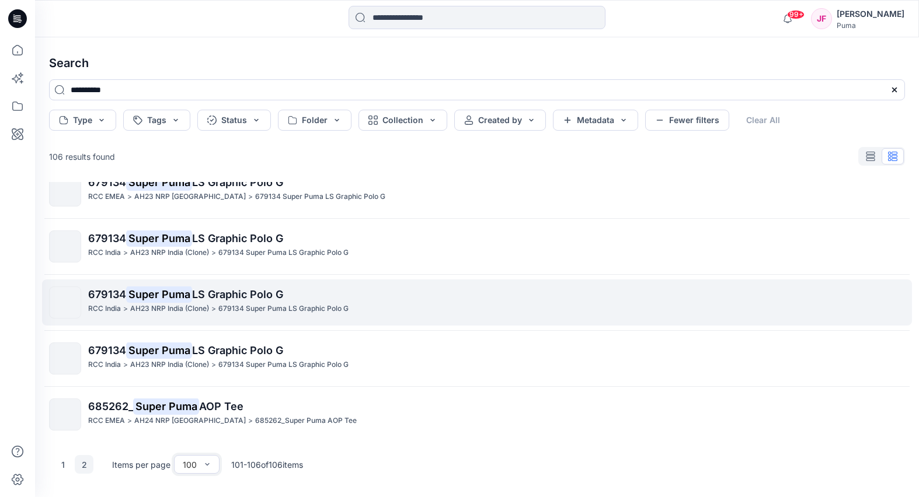
scroll to position [77, 0]
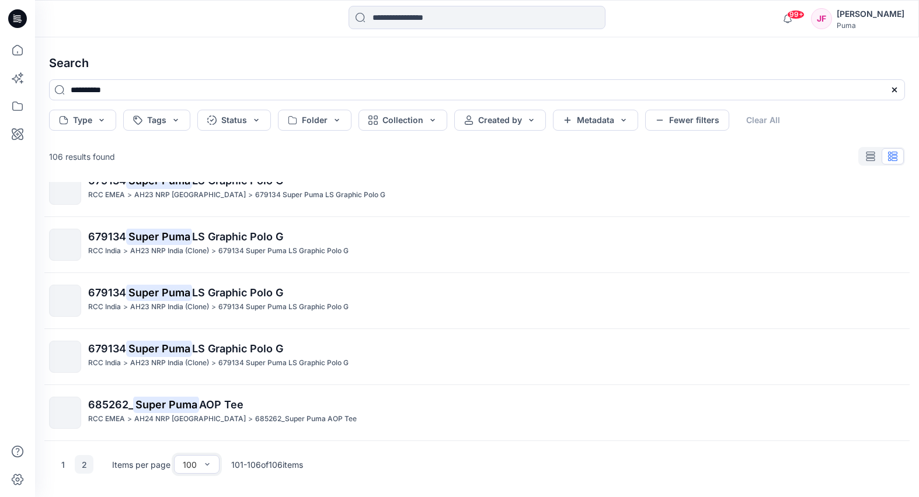
click at [62, 461] on button "1" at bounding box center [63, 464] width 19 height 19
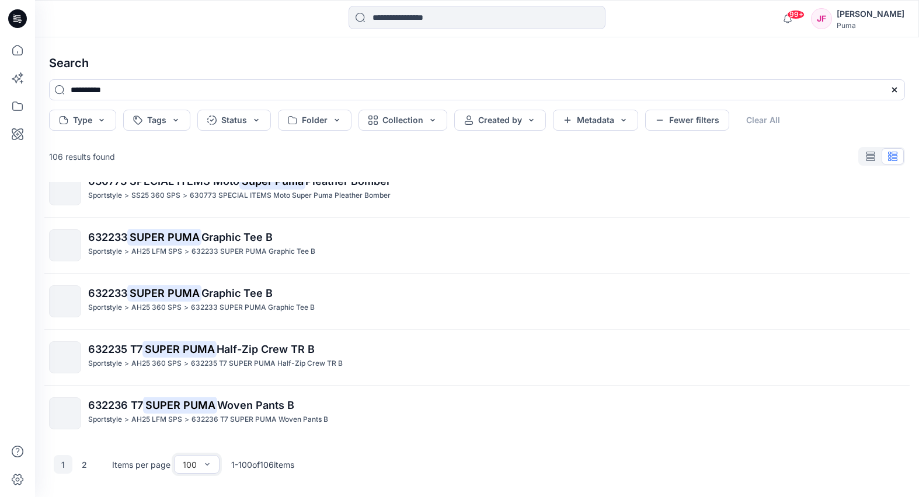
scroll to position [749, 0]
click at [436, 20] on input at bounding box center [476, 17] width 257 height 23
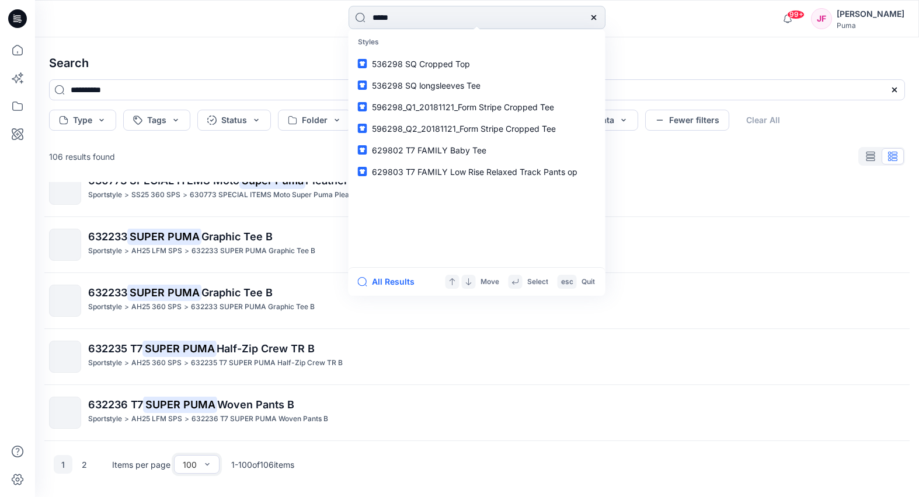
type input "******"
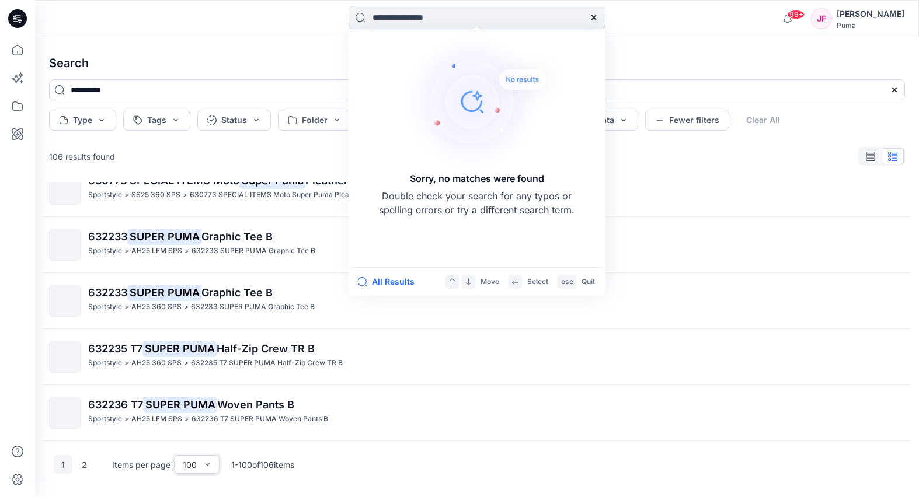
type input "******"
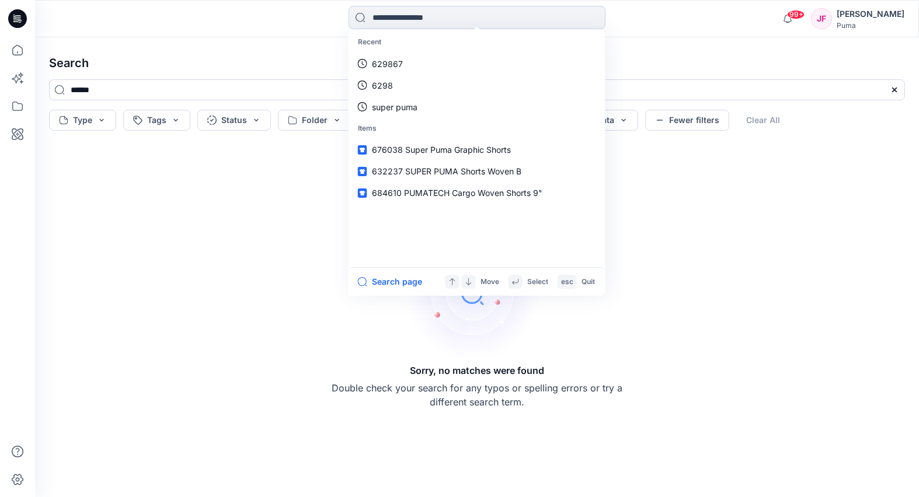
drag, startPoint x: 425, startPoint y: 18, endPoint x: 418, endPoint y: 18, distance: 7.0
click at [425, 18] on input at bounding box center [476, 17] width 257 height 23
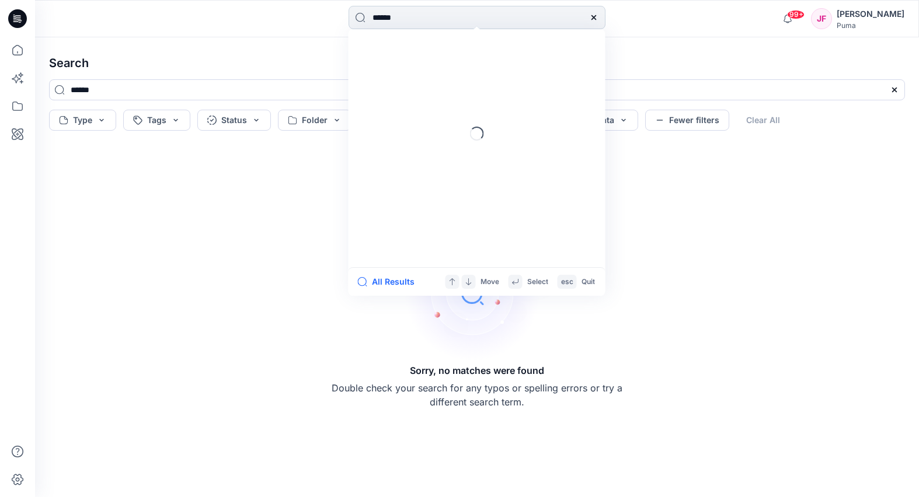
type input "*****"
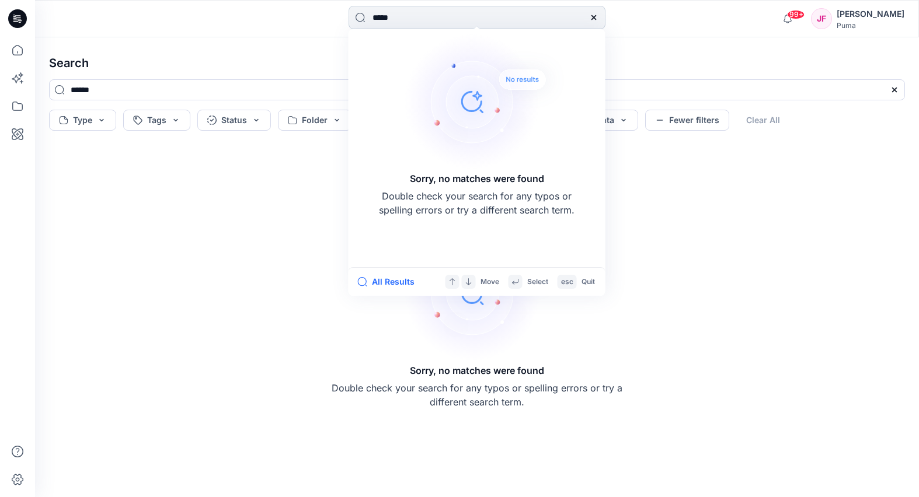
type input "*****"
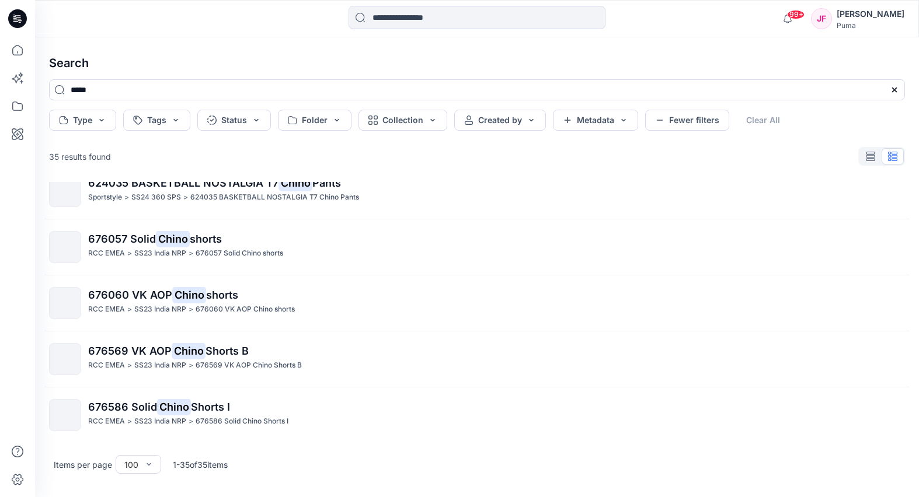
scroll to position [1702, 0]
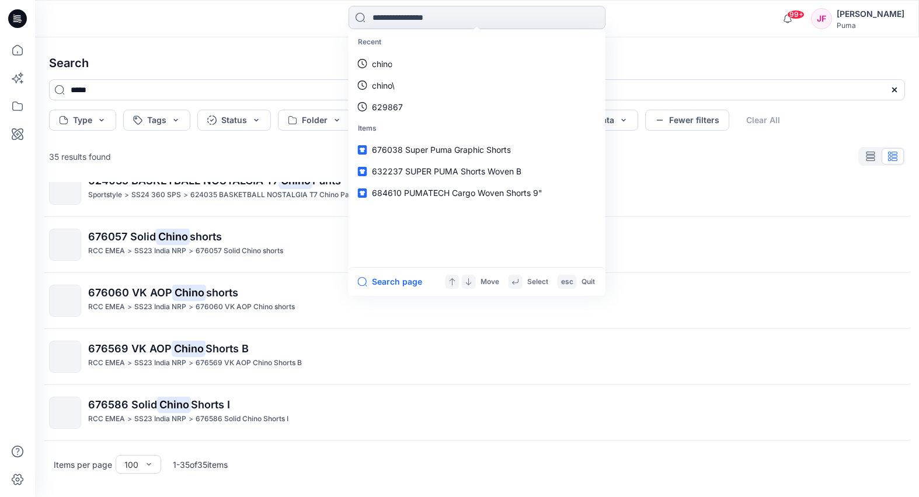
click at [422, 18] on input at bounding box center [476, 17] width 257 height 23
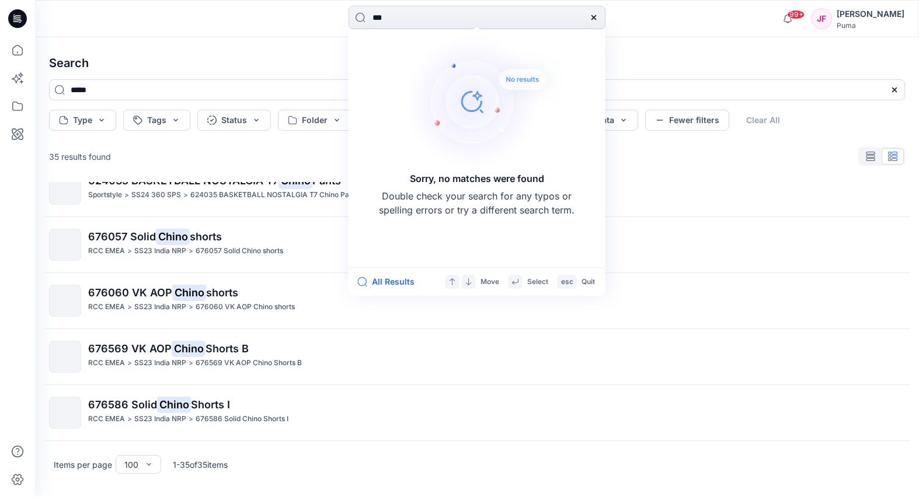
type input "****"
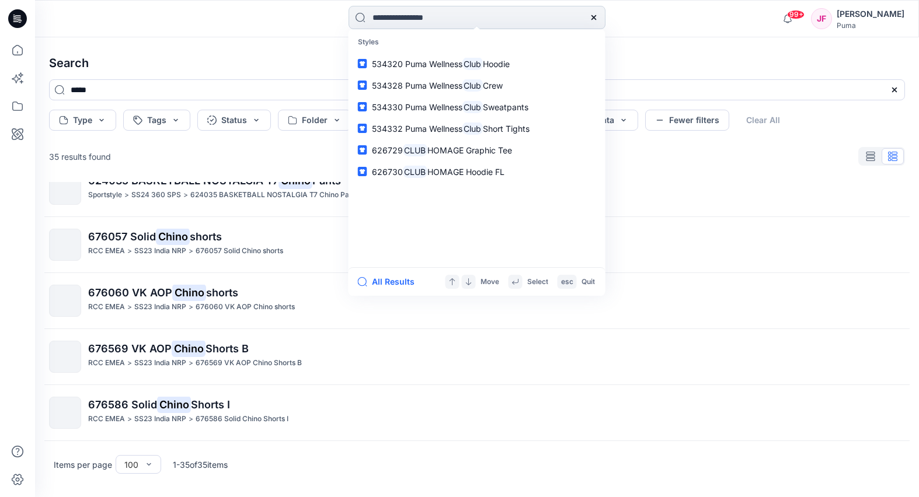
type input "****"
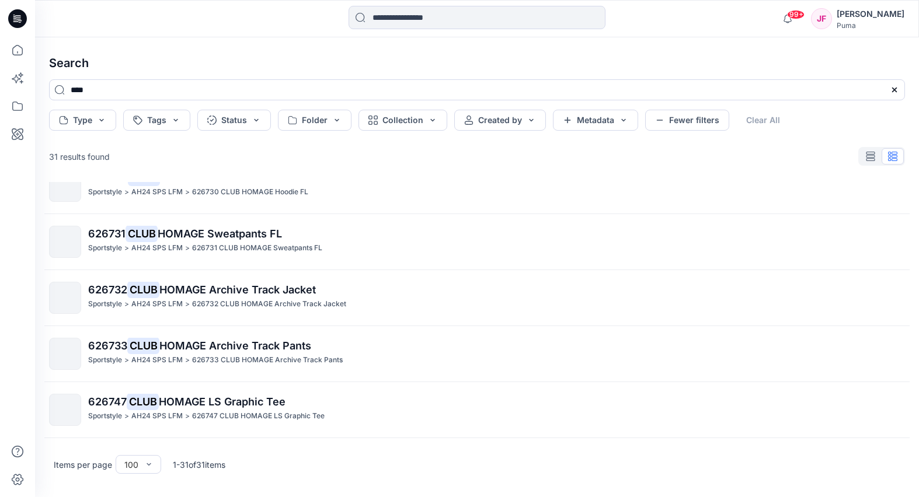
scroll to position [1228, 0]
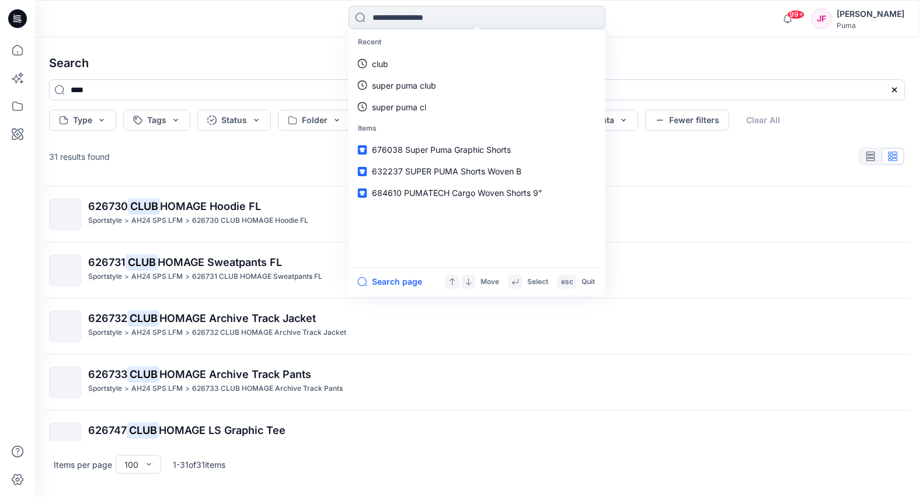
click at [459, 11] on input at bounding box center [476, 17] width 257 height 23
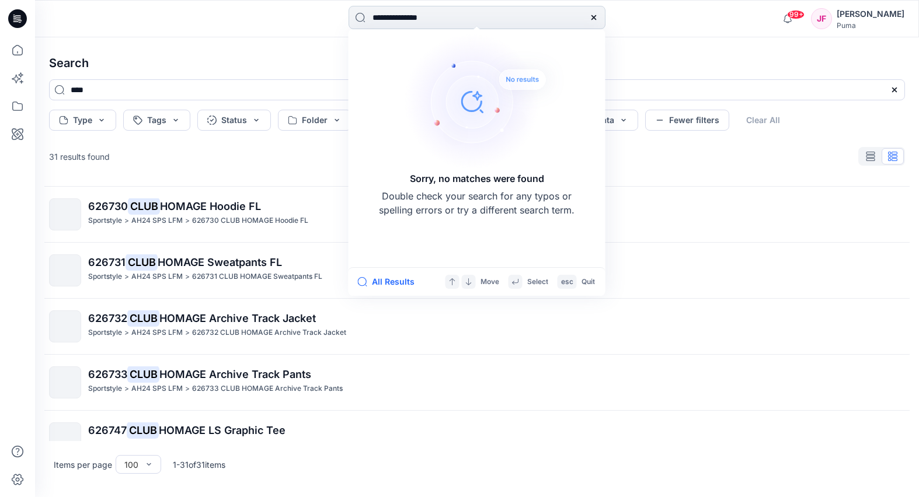
type input "**********"
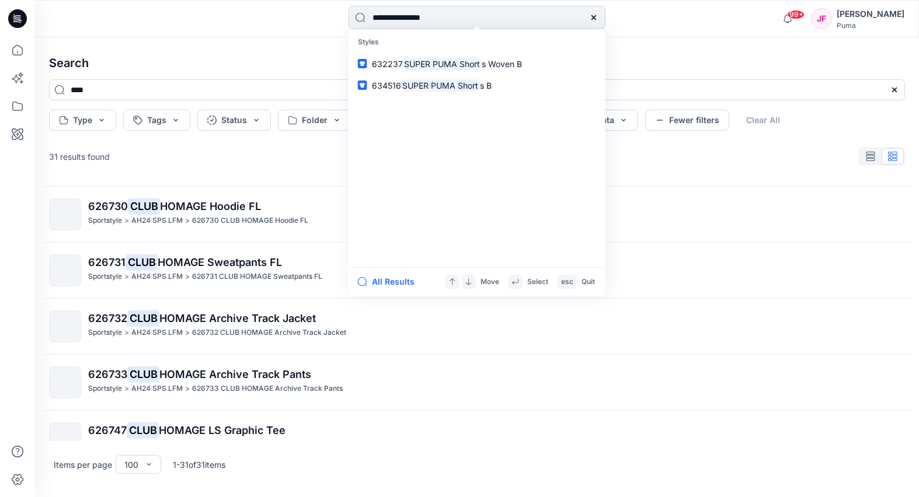
type input "**********"
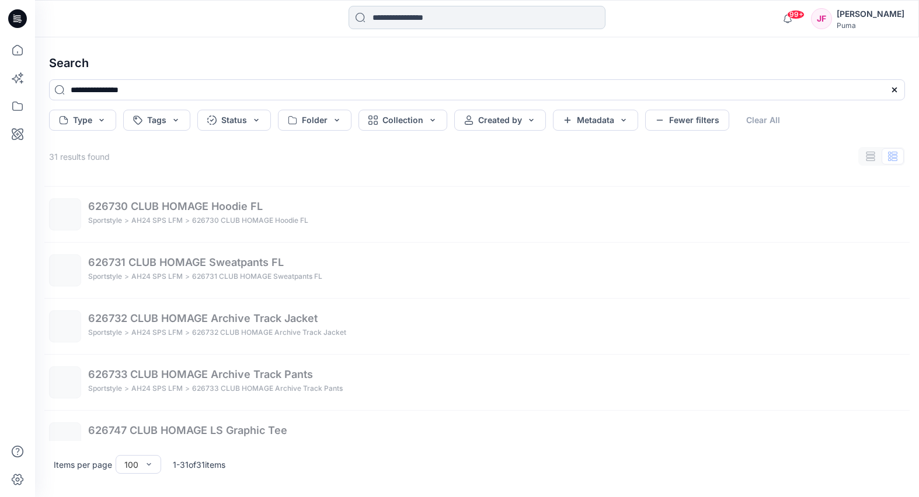
scroll to position [0, 0]
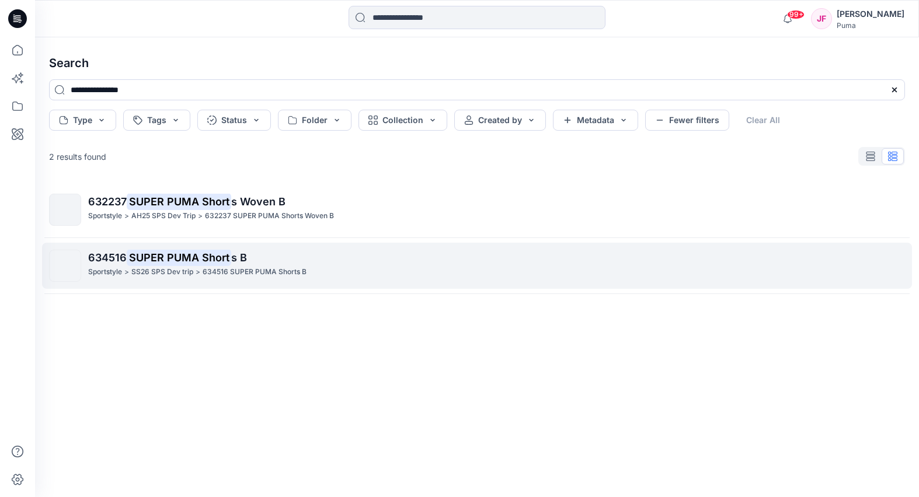
click at [261, 265] on p "634516 SUPER PUMA Short s B" at bounding box center [496, 258] width 816 height 16
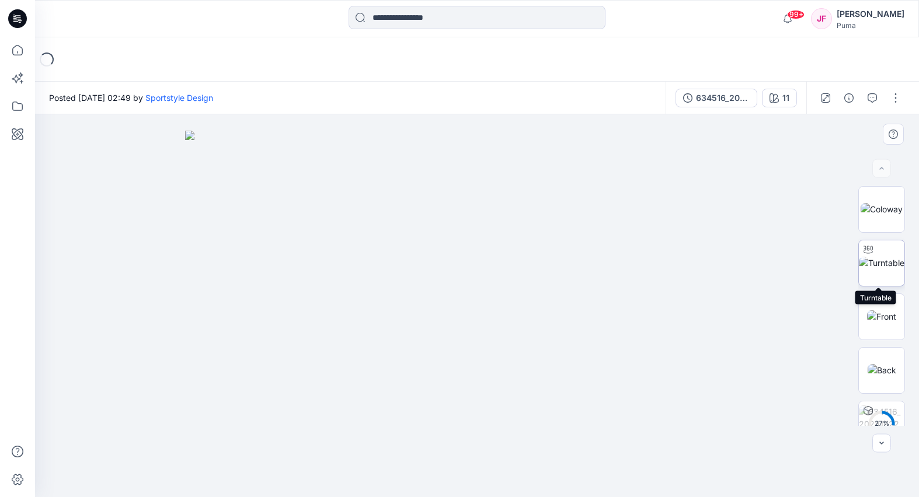
click at [879, 266] on img at bounding box center [882, 263] width 46 height 12
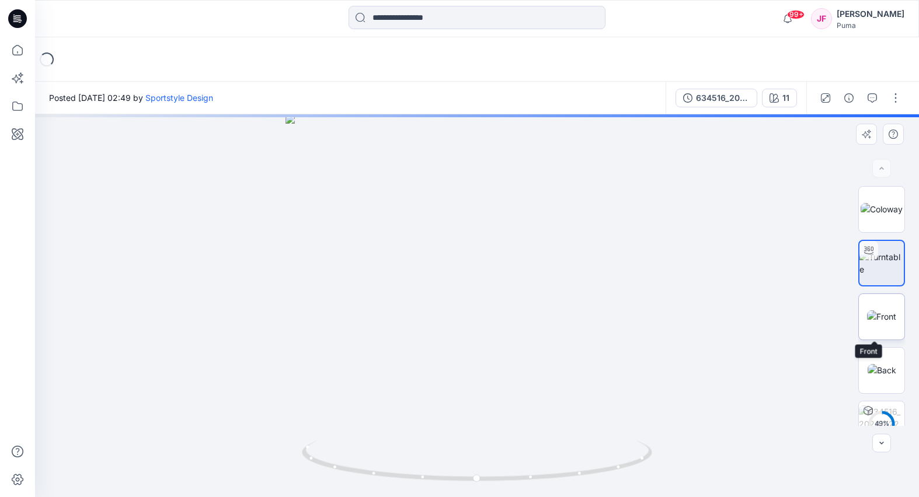
drag, startPoint x: 891, startPoint y: 301, endPoint x: 895, endPoint y: 313, distance: 12.7
click at [893, 311] on img at bounding box center [881, 317] width 29 height 12
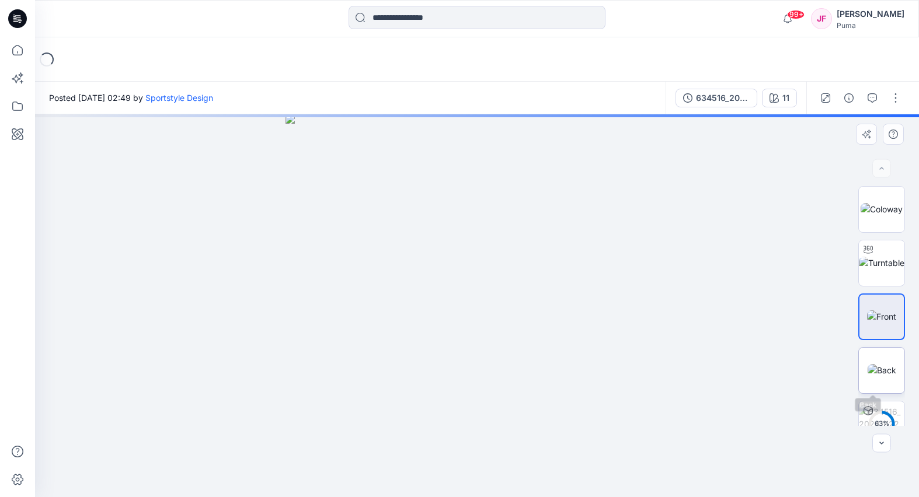
click at [891, 364] on img at bounding box center [881, 370] width 29 height 12
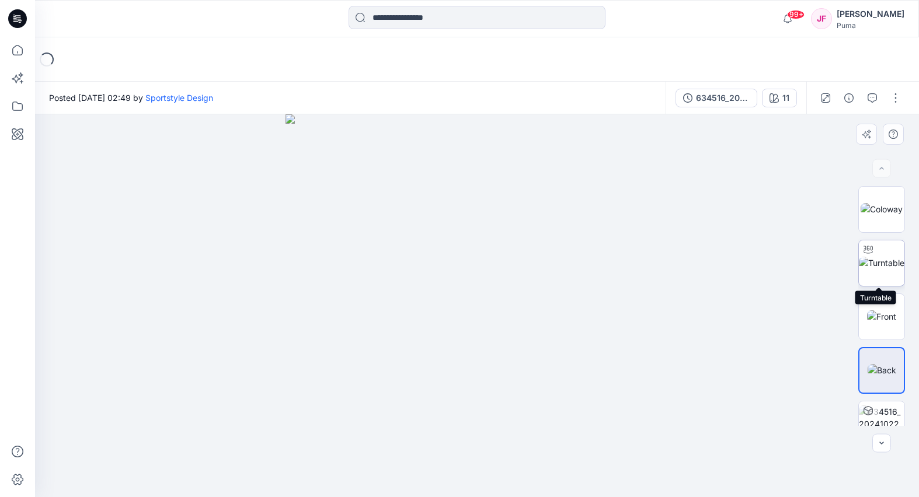
drag, startPoint x: 885, startPoint y: 266, endPoint x: 887, endPoint y: 274, distance: 8.3
click at [885, 266] on img at bounding box center [882, 263] width 46 height 12
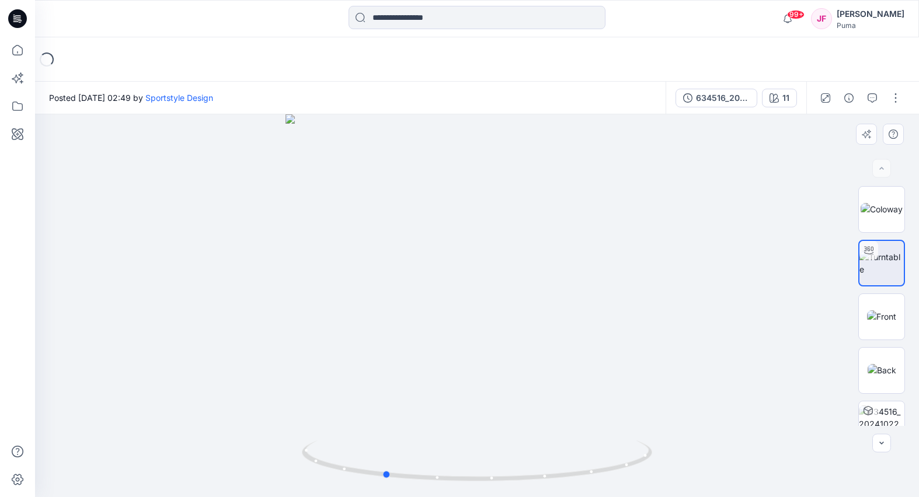
drag, startPoint x: 445, startPoint y: 273, endPoint x: 379, endPoint y: 276, distance: 66.6
click at [348, 273] on div at bounding box center [477, 305] width 884 height 383
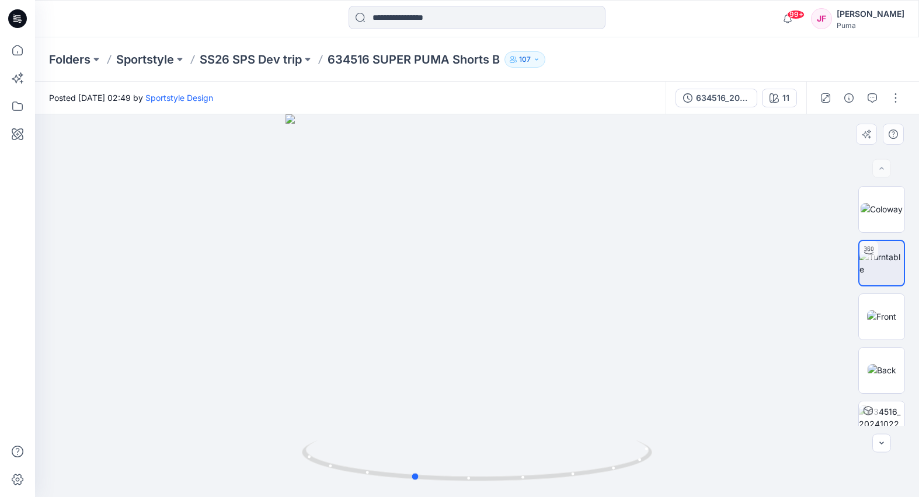
drag, startPoint x: 410, startPoint y: 278, endPoint x: 480, endPoint y: 280, distance: 70.1
click at [480, 273] on div at bounding box center [477, 305] width 884 height 383
drag, startPoint x: 457, startPoint y: 298, endPoint x: 491, endPoint y: 297, distance: 34.5
click at [498, 293] on div at bounding box center [477, 305] width 884 height 383
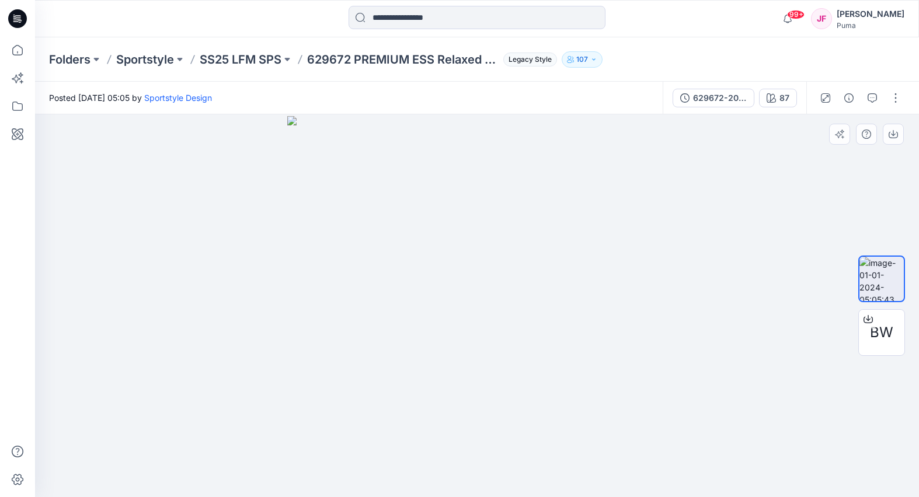
drag, startPoint x: 512, startPoint y: 339, endPoint x: 405, endPoint y: 339, distance: 106.8
click at [404, 337] on img at bounding box center [476, 306] width 379 height 381
drag, startPoint x: 459, startPoint y: 274, endPoint x: 477, endPoint y: 285, distance: 21.4
click at [474, 278] on img at bounding box center [476, 306] width 379 height 381
click at [703, 95] on div "629672-20231210" at bounding box center [720, 98] width 54 height 13
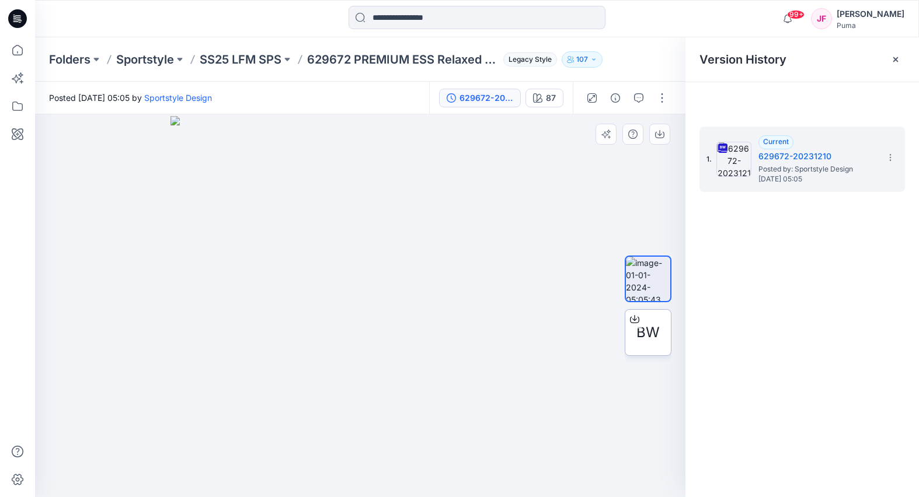
click at [653, 333] on span "BW" at bounding box center [647, 332] width 23 height 21
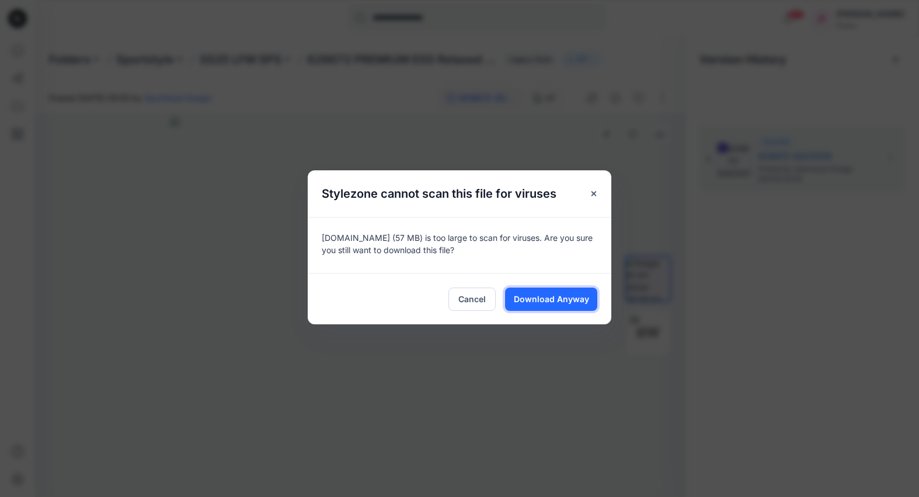
click at [557, 302] on span "Download Anyway" at bounding box center [551, 299] width 75 height 12
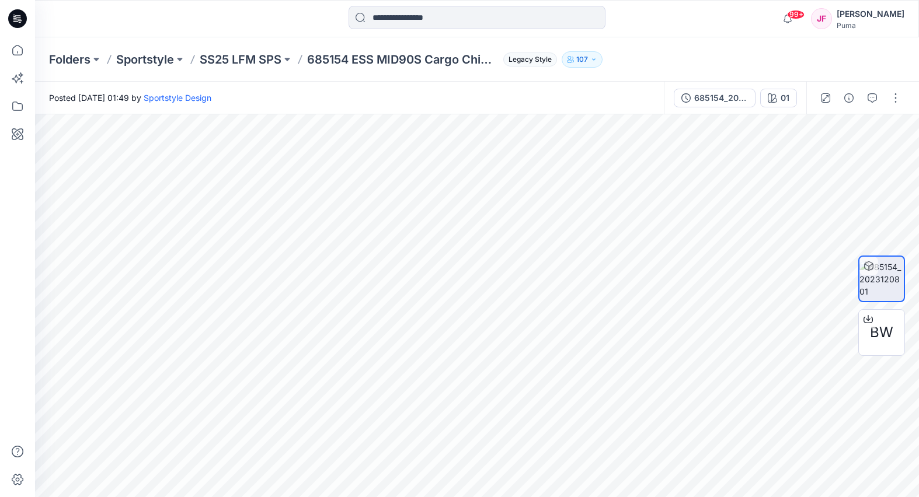
click at [918, 296] on html "99+ Notifications [PERSON_NAME] shared 695950_20250924 (1) in AH26 MFO (Unknown…" at bounding box center [459, 248] width 919 height 497
click at [918, 303] on html "99+ Notifications [PERSON_NAME] shared 695950_20250924 (1) in AH26 MFO (Unknown…" at bounding box center [459, 248] width 919 height 497
click at [884, 340] on span "BW" at bounding box center [881, 332] width 23 height 21
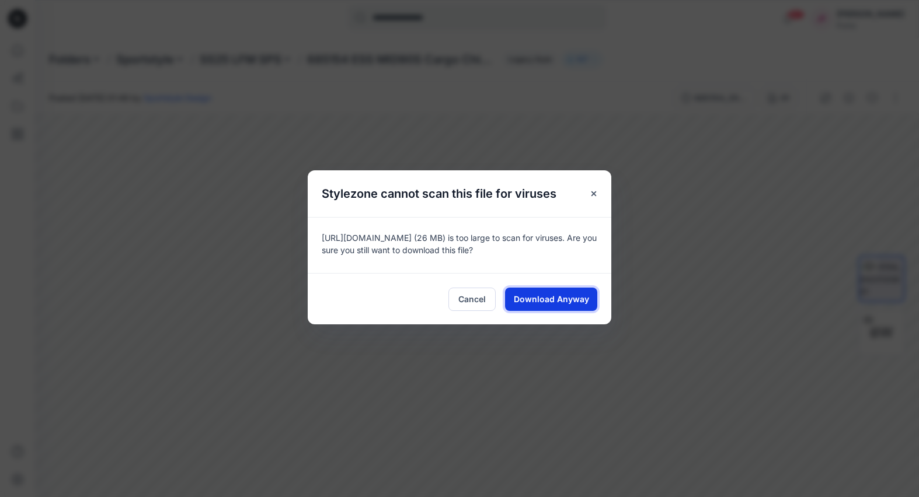
click at [559, 298] on span "Download Anyway" at bounding box center [551, 299] width 75 height 12
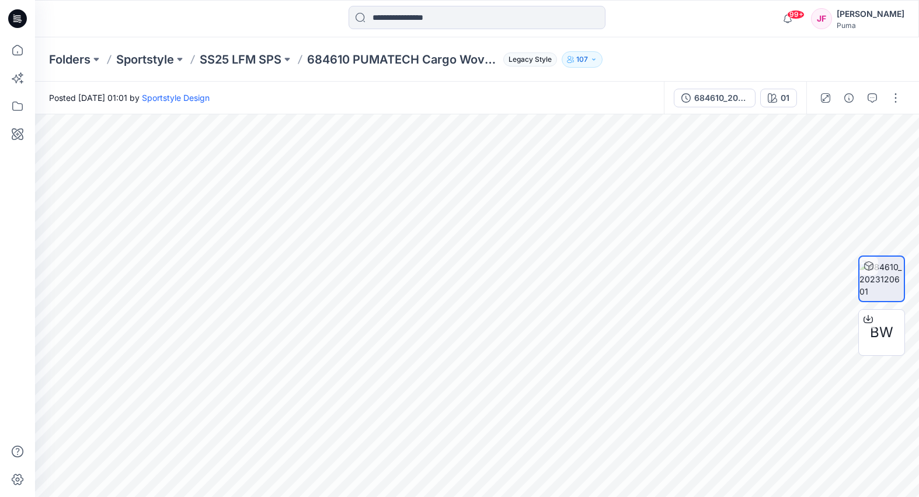
click at [885, 283] on div "BW 01 All Materials By Piece Select All artwork HT-000435-0000 AW-48657_02 fabr…" at bounding box center [477, 305] width 884 height 383
click at [720, 93] on div "684610_20231206" at bounding box center [721, 98] width 54 height 13
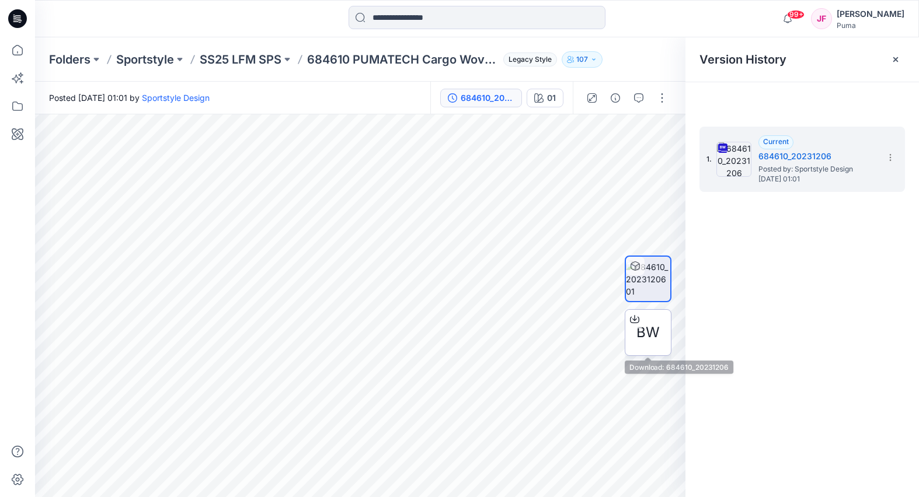
click at [651, 329] on span "BW" at bounding box center [647, 332] width 23 height 21
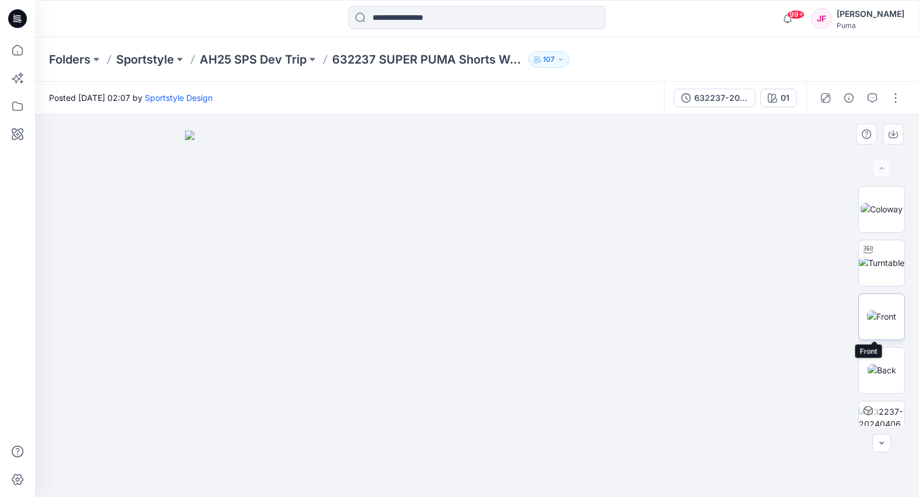
click at [880, 311] on img at bounding box center [881, 317] width 29 height 12
click at [876, 376] on img at bounding box center [881, 370] width 29 height 12
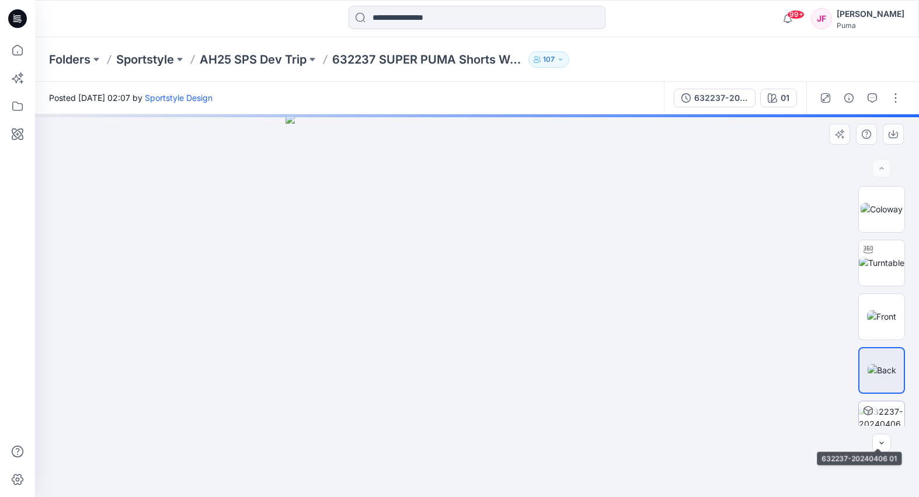
click at [892, 413] on img at bounding box center [882, 424] width 46 height 37
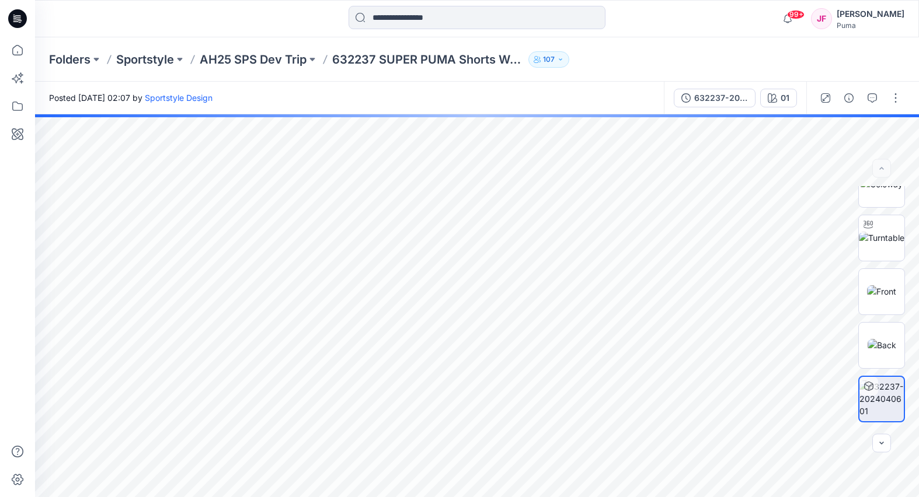
scroll to position [75, 0]
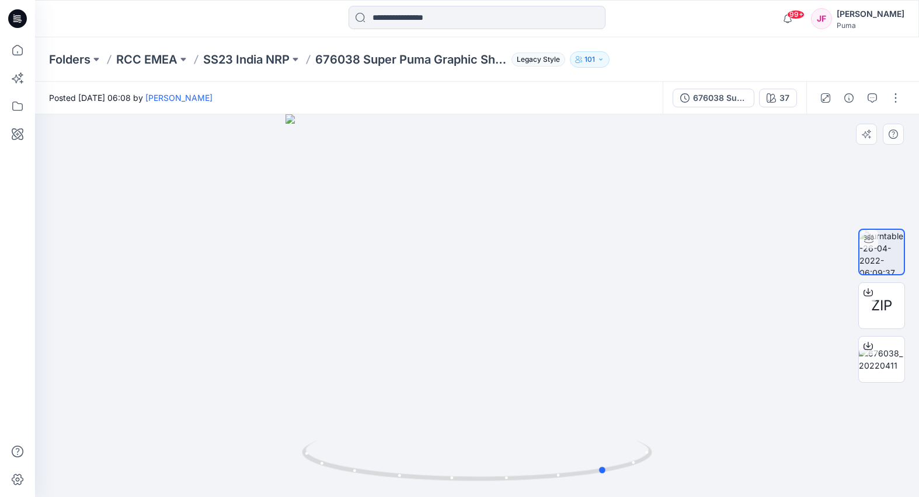
drag, startPoint x: 609, startPoint y: 298, endPoint x: 383, endPoint y: 287, distance: 226.2
click at [387, 286] on div at bounding box center [477, 305] width 884 height 383
drag, startPoint x: 470, startPoint y: 304, endPoint x: 731, endPoint y: 320, distance: 262.0
click at [655, 308] on div at bounding box center [477, 305] width 884 height 383
drag, startPoint x: 482, startPoint y: 374, endPoint x: 547, endPoint y: 371, distance: 66.0
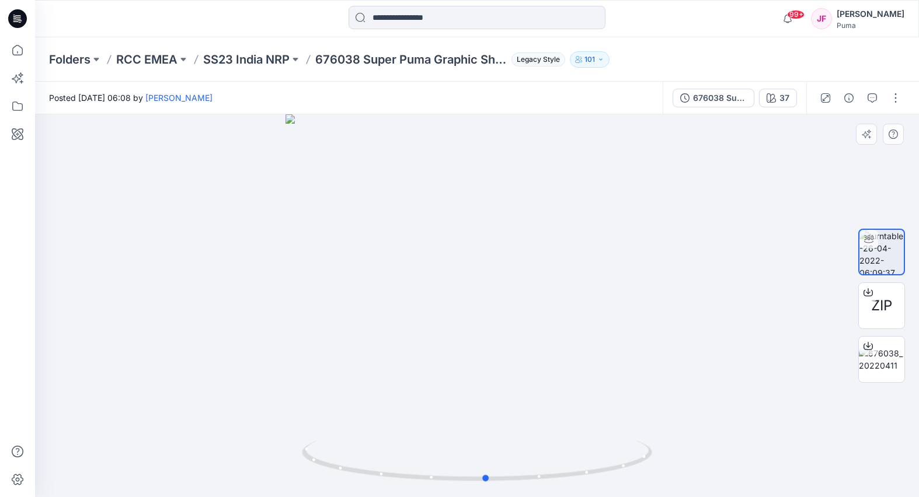
click at [557, 369] on div at bounding box center [477, 305] width 884 height 383
drag, startPoint x: 513, startPoint y: 367, endPoint x: 451, endPoint y: 364, distance: 62.5
click at [463, 365] on div at bounding box center [477, 305] width 884 height 383
click at [885, 358] on img at bounding box center [882, 359] width 46 height 25
drag, startPoint x: 479, startPoint y: 320, endPoint x: 428, endPoint y: 325, distance: 50.9
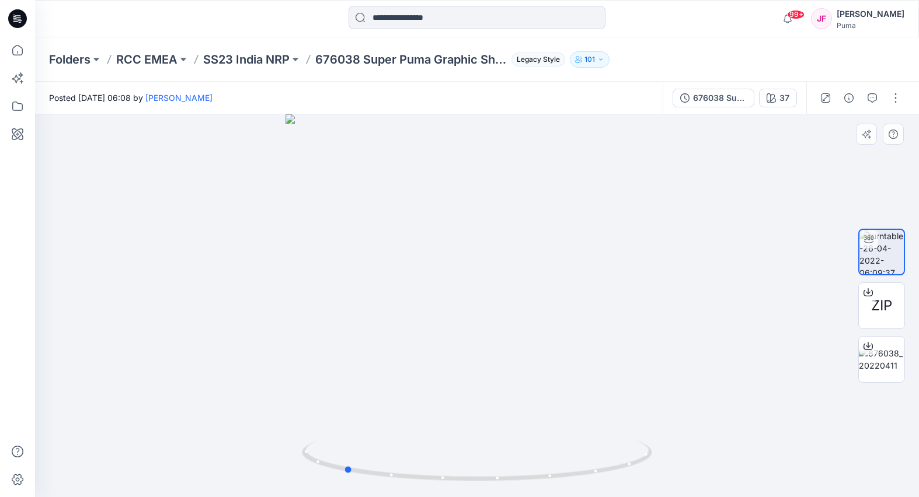
click at [430, 323] on div at bounding box center [477, 305] width 884 height 383
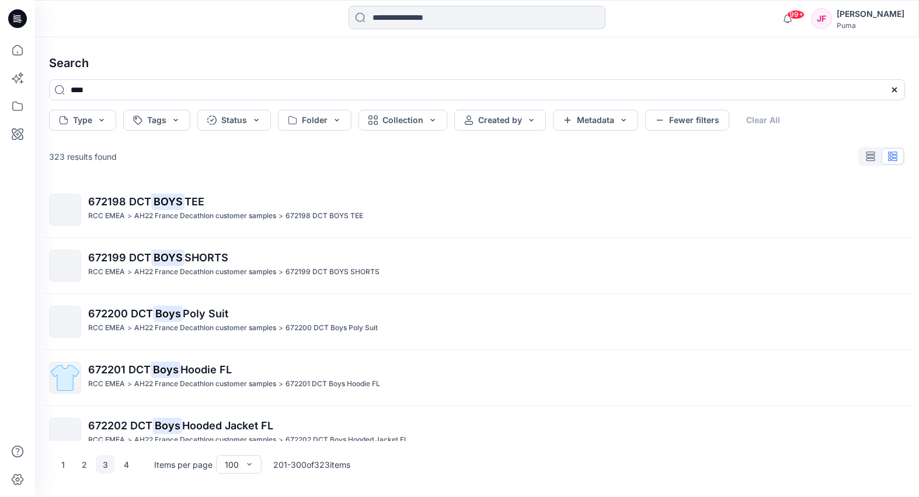
scroll to position [2300, 0]
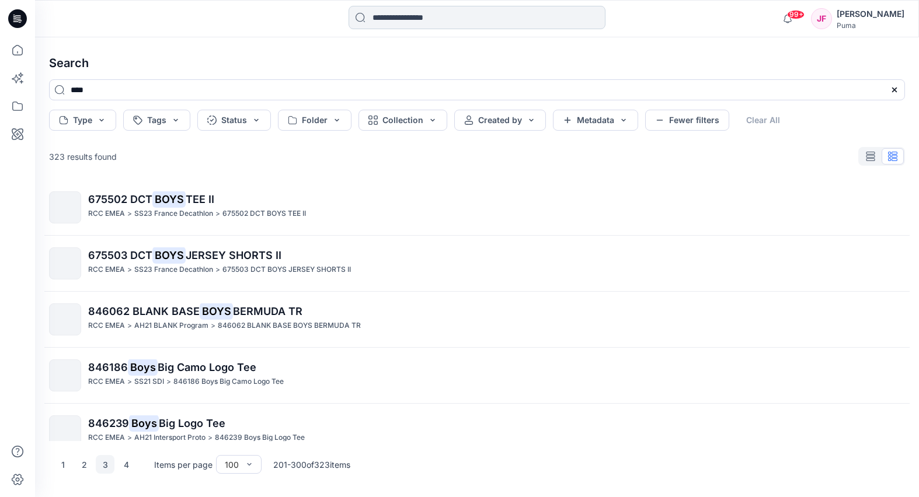
click at [400, 20] on input at bounding box center [476, 17] width 257 height 23
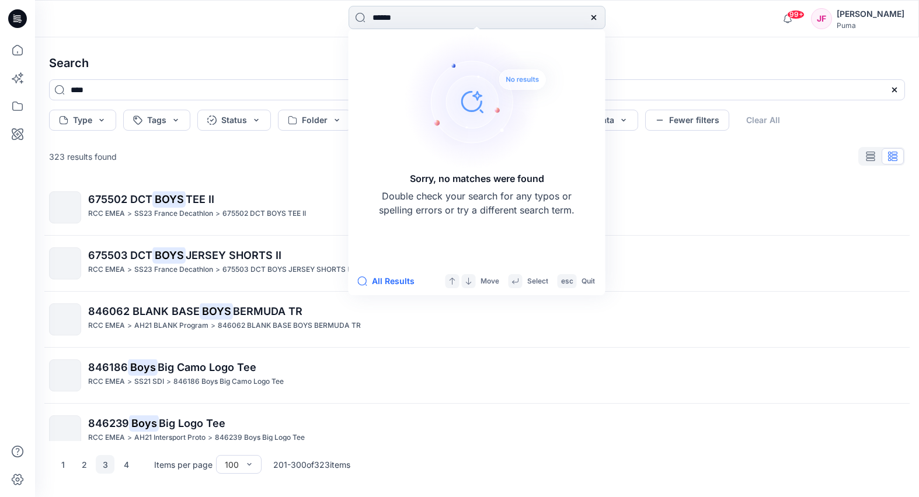
type input "*******"
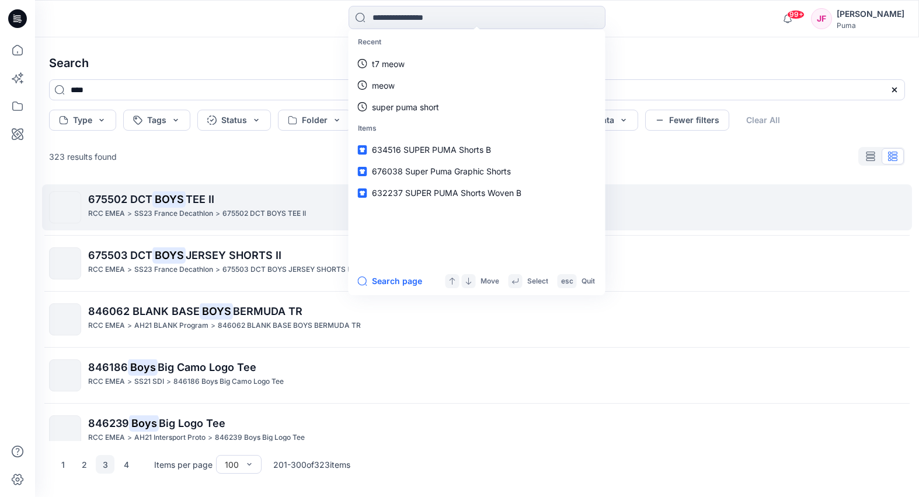
click at [714, 211] on div "RCC EMEA > SS23 France Decathlon > 675502 DCT BOYS TEE II" at bounding box center [496, 214] width 816 height 12
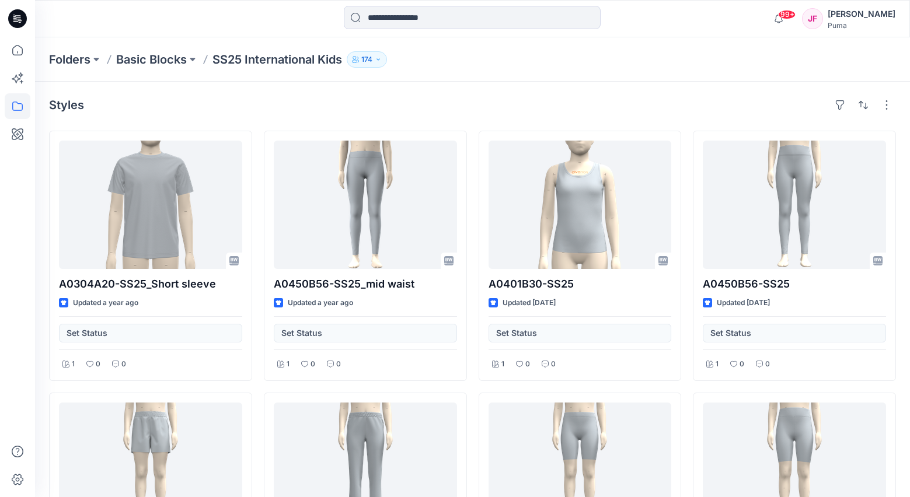
scroll to position [1671, 0]
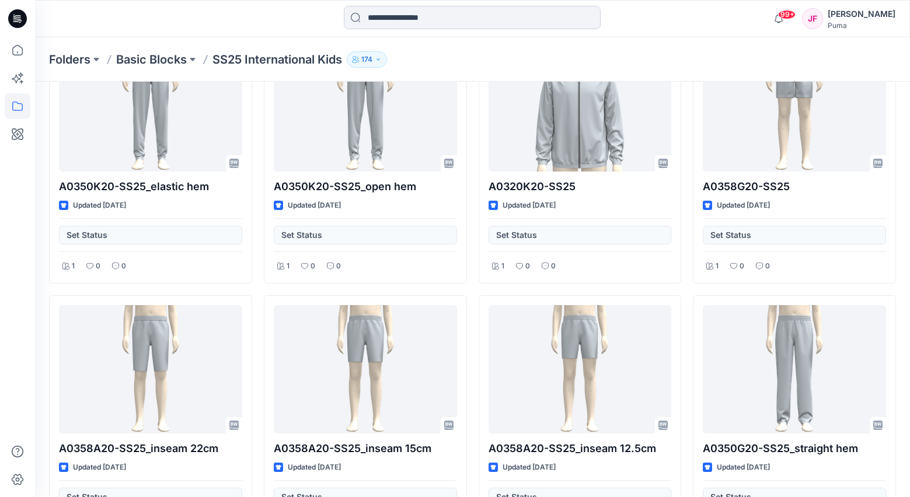
click at [404, 20] on input at bounding box center [472, 17] width 257 height 23
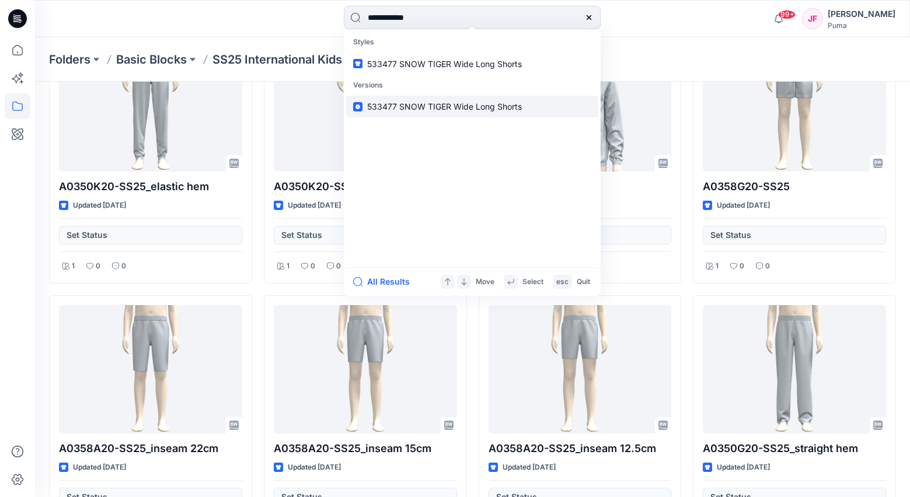
type input "**********"
click at [412, 105] on span "533477 SNOW TIGER Wide Long Shorts" at bounding box center [444, 107] width 155 height 10
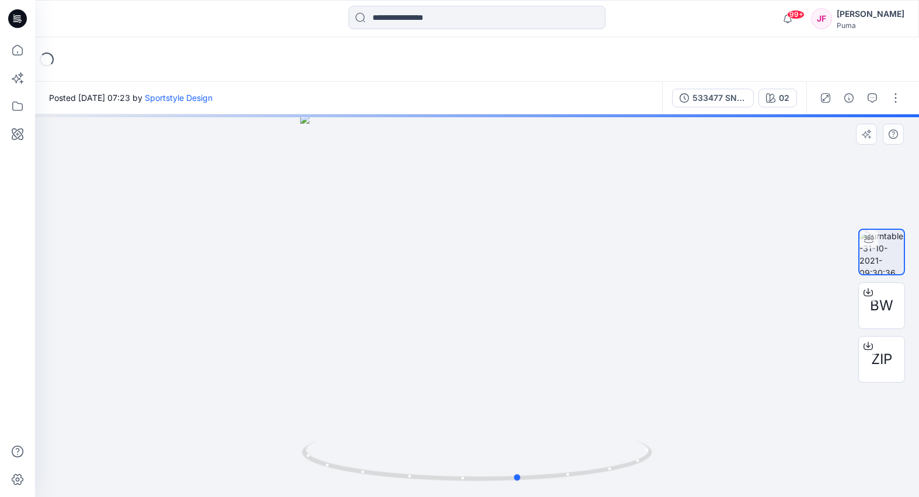
drag, startPoint x: 538, startPoint y: 359, endPoint x: 703, endPoint y: 369, distance: 165.5
click at [707, 369] on div at bounding box center [477, 305] width 884 height 383
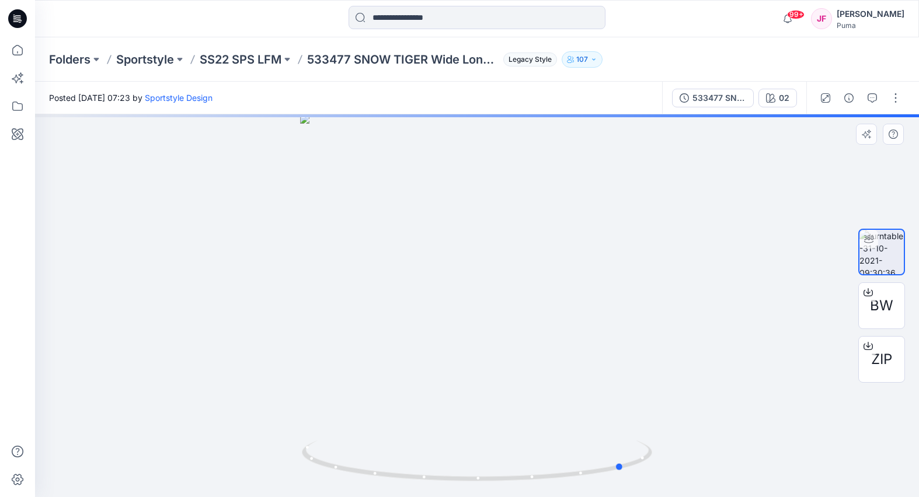
drag, startPoint x: 557, startPoint y: 356, endPoint x: 524, endPoint y: 359, distance: 34.0
click at [524, 359] on div at bounding box center [477, 305] width 884 height 383
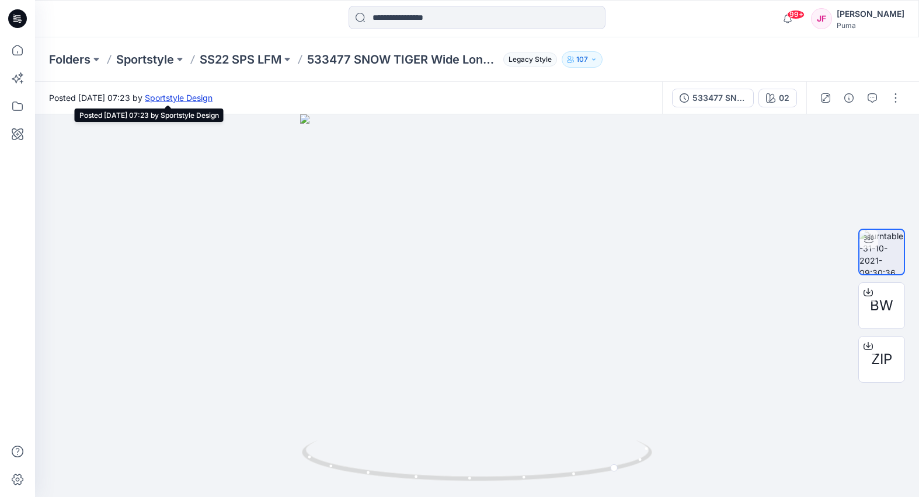
click at [212, 94] on link "Sportstyle Design" at bounding box center [179, 98] width 68 height 10
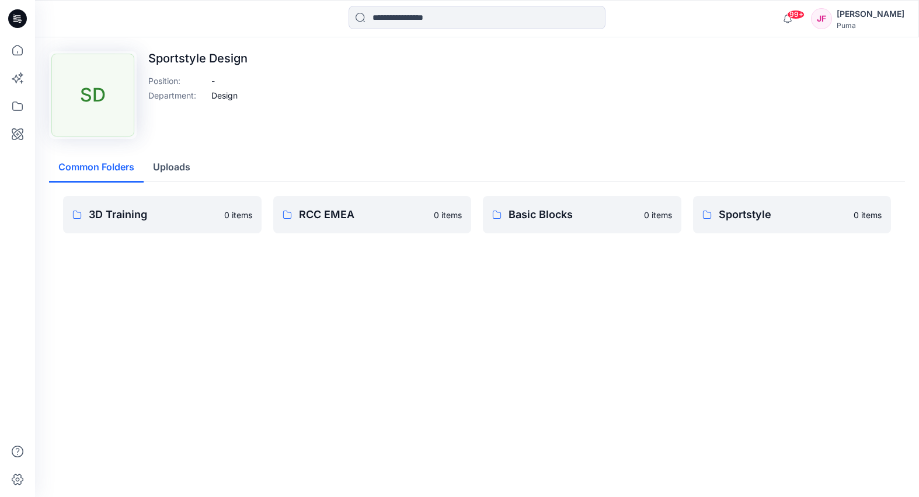
click at [741, 218] on p "Sportstyle" at bounding box center [783, 215] width 128 height 16
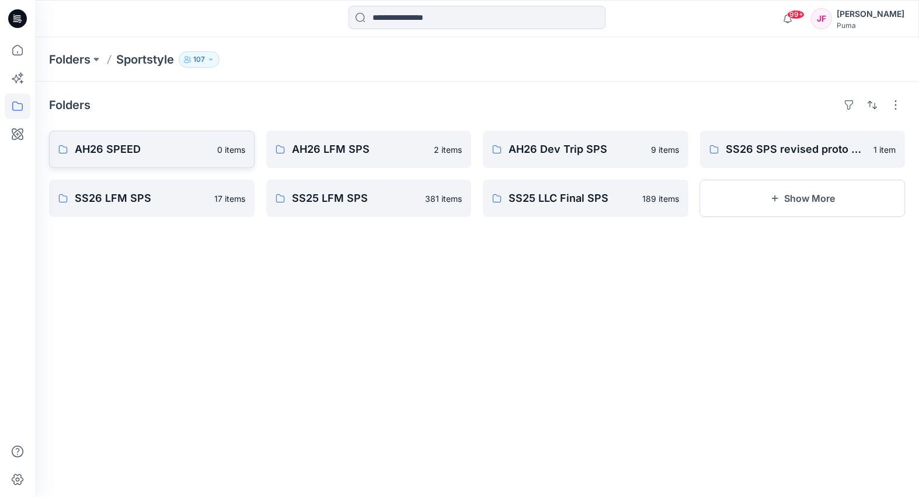
click at [177, 150] on p "AH26 SPEED" at bounding box center [142, 149] width 135 height 16
